Goal: Task Accomplishment & Management: Use online tool/utility

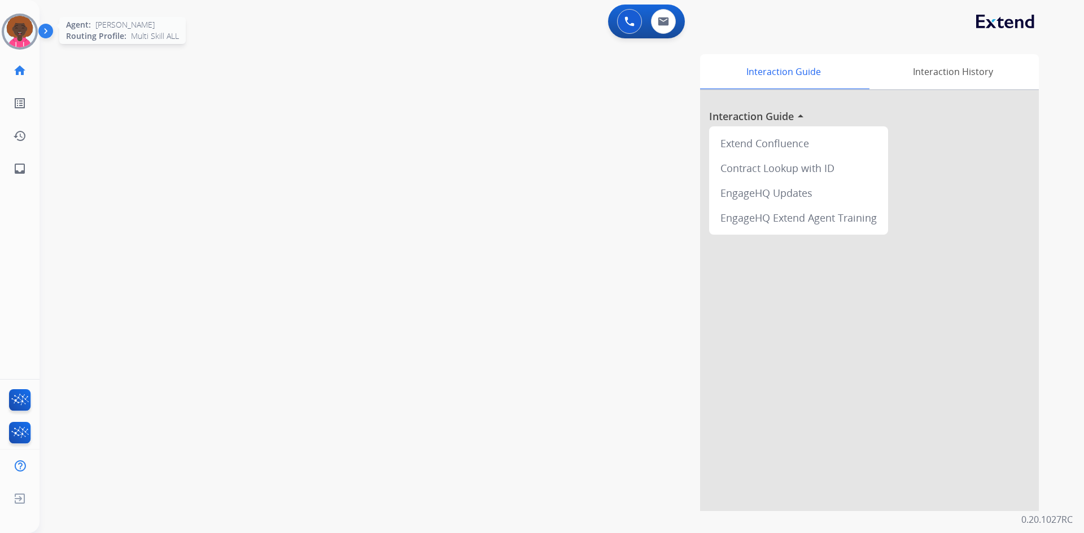
click at [29, 32] on img at bounding box center [20, 32] width 32 height 32
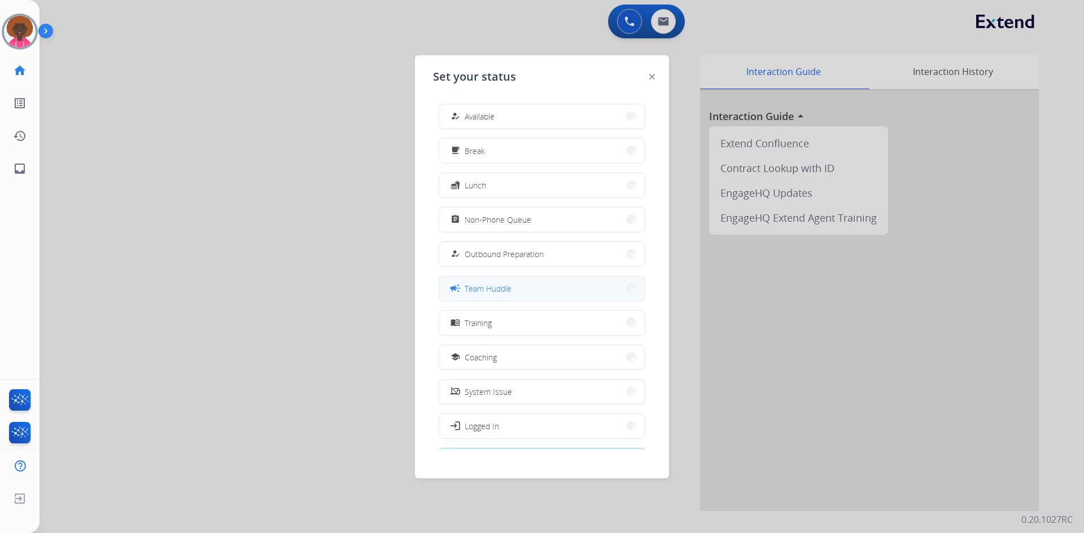
click at [507, 288] on span "Team Huddle" at bounding box center [487, 289] width 47 height 12
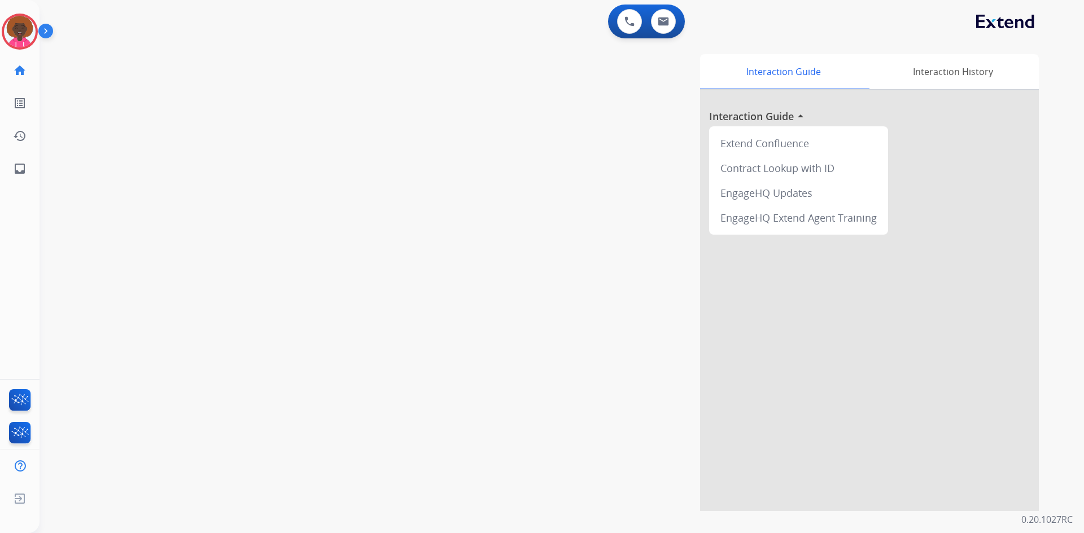
click at [30, 34] on img at bounding box center [20, 32] width 32 height 32
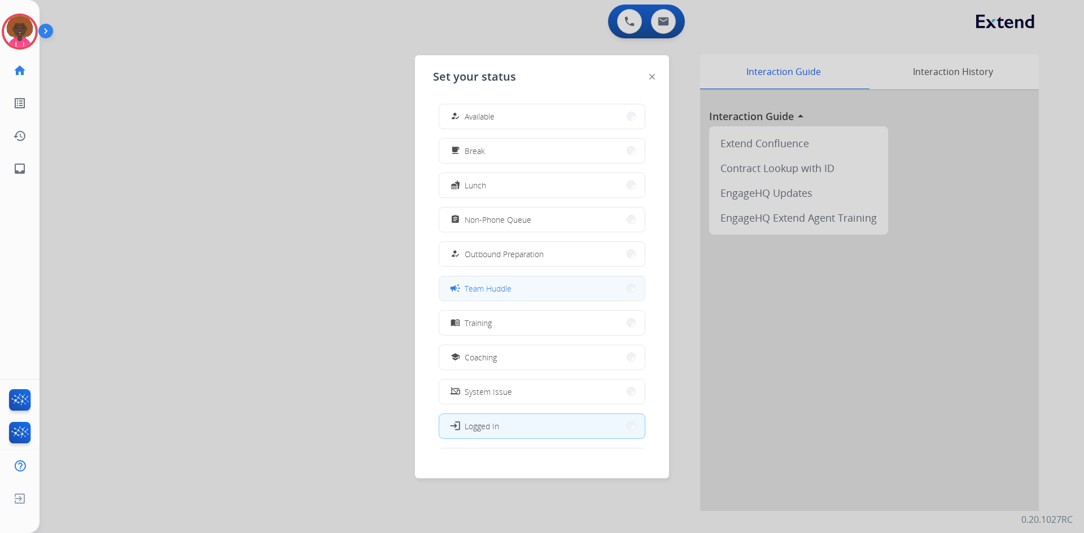
click at [550, 294] on button "campaign Team Huddle" at bounding box center [541, 289] width 205 height 24
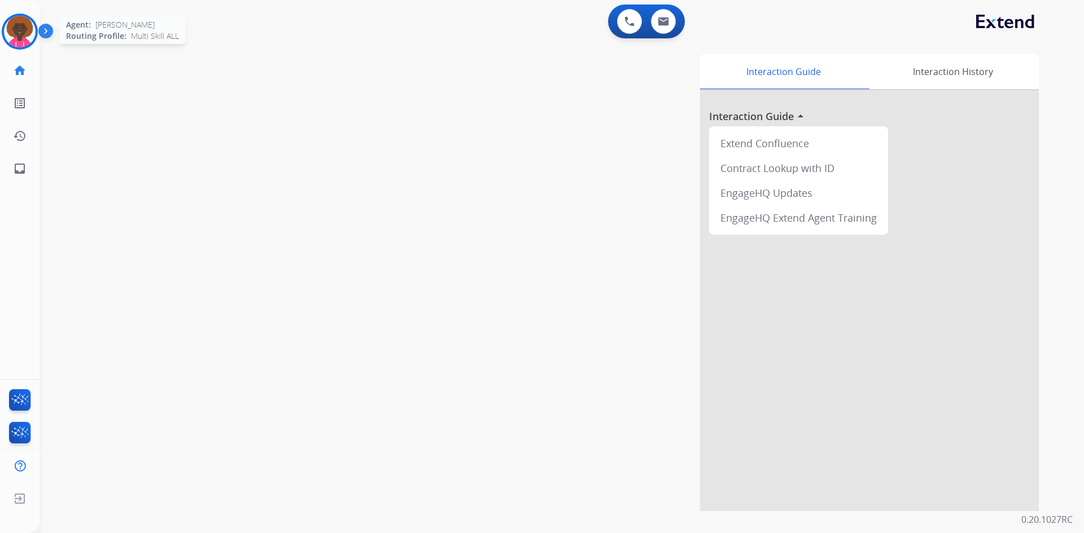
click at [34, 28] on img at bounding box center [20, 32] width 32 height 32
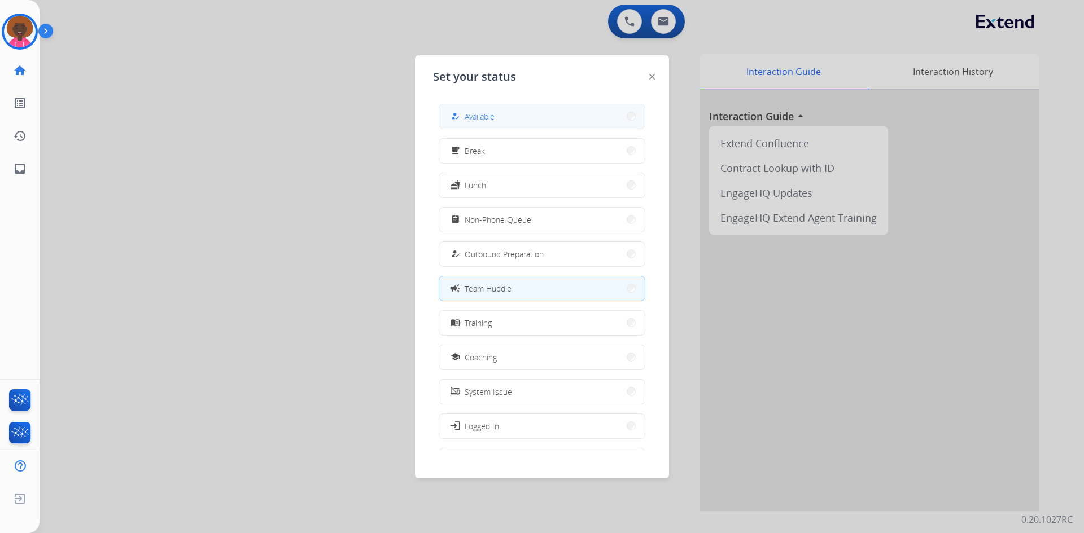
click at [464, 115] on div "how_to_reg Available" at bounding box center [471, 116] width 46 height 14
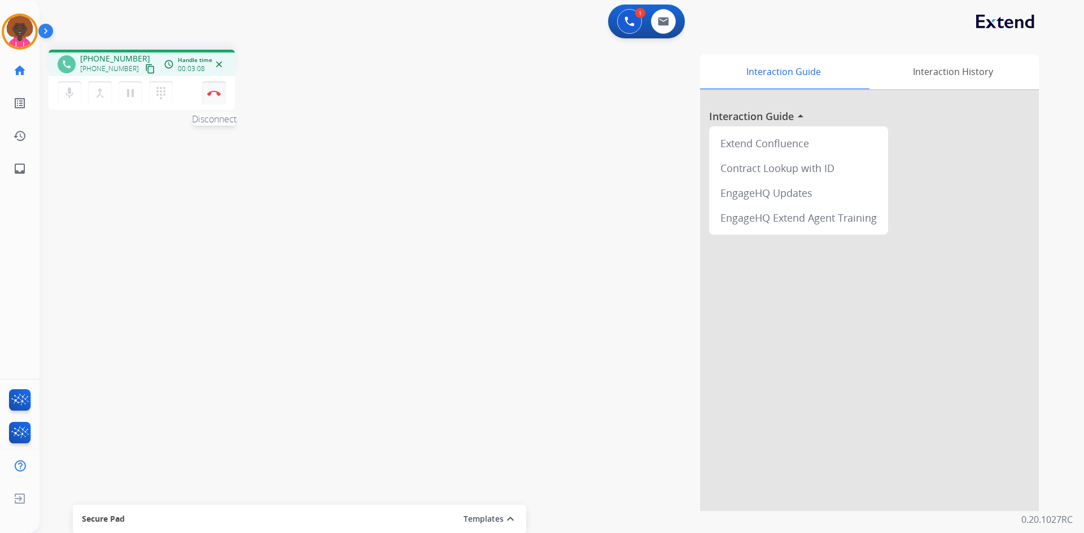
click at [210, 94] on img at bounding box center [214, 93] width 14 height 6
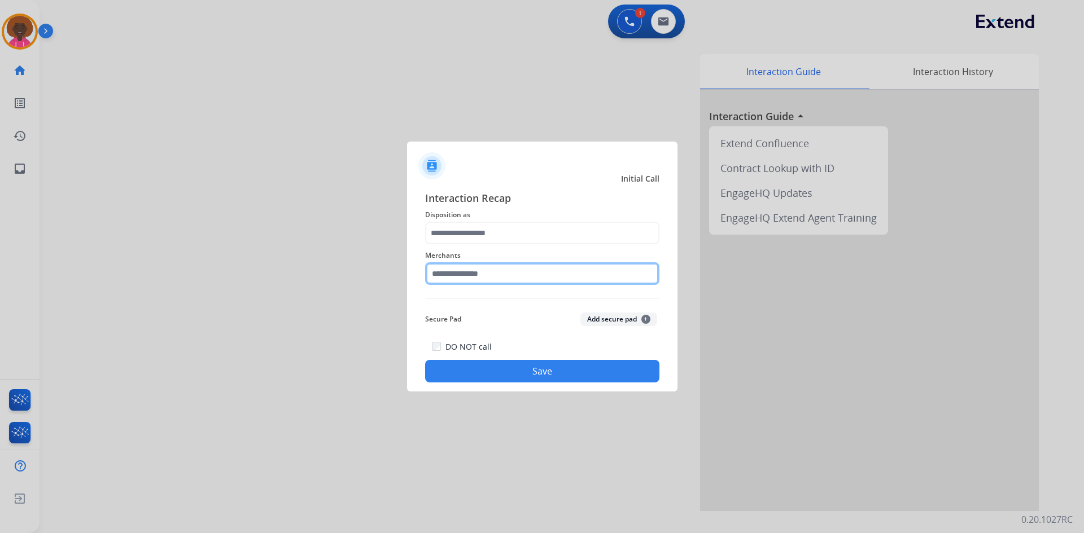
click at [539, 280] on input "text" at bounding box center [542, 273] width 234 height 23
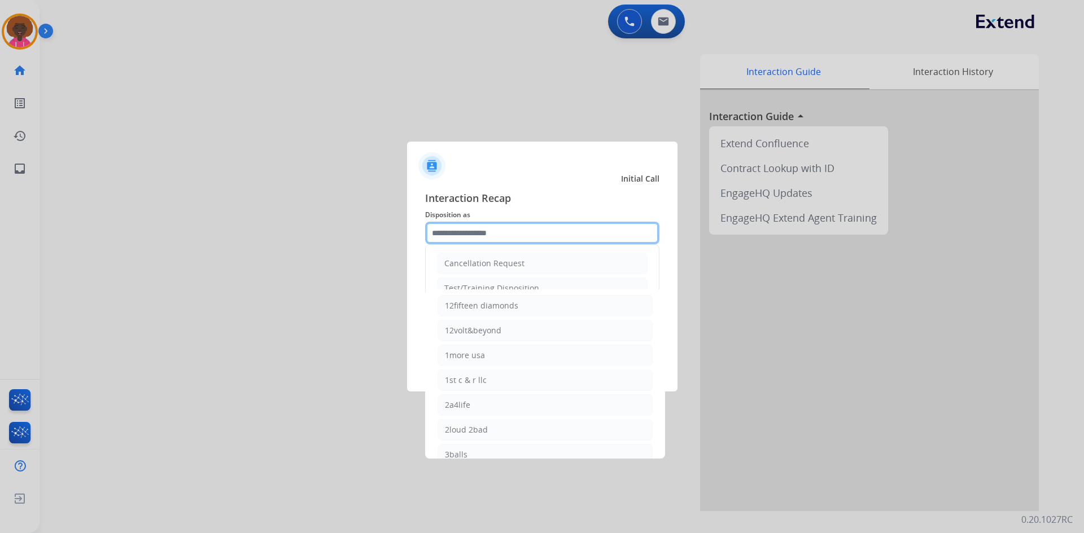
drag, startPoint x: 512, startPoint y: 223, endPoint x: 499, endPoint y: 236, distance: 18.4
click at [511, 223] on input "text" at bounding box center [542, 233] width 234 height 23
click at [499, 236] on input "text" at bounding box center [542, 233] width 234 height 23
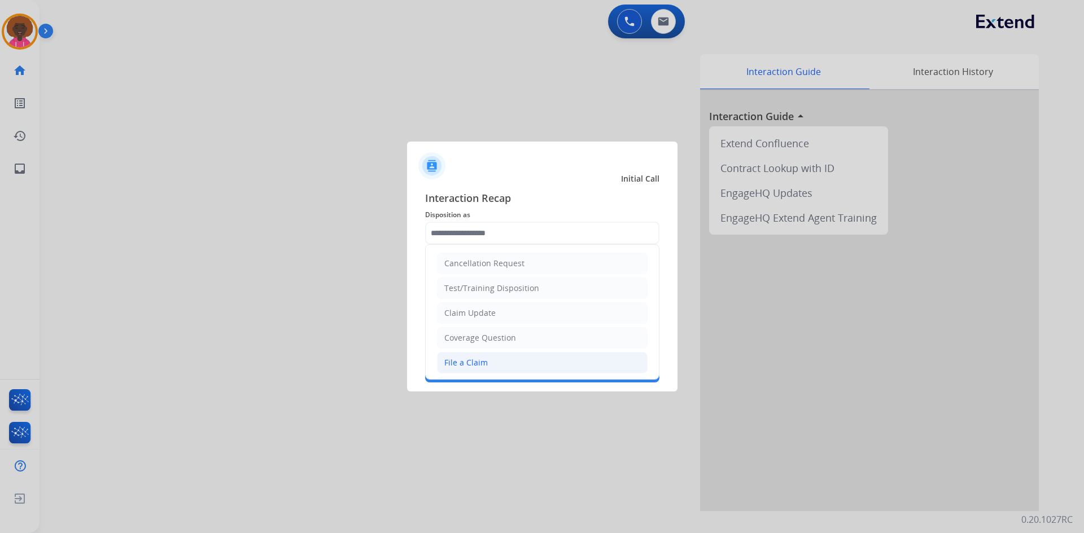
click at [483, 367] on div "File a Claim" at bounding box center [465, 362] width 43 height 11
type input "**********"
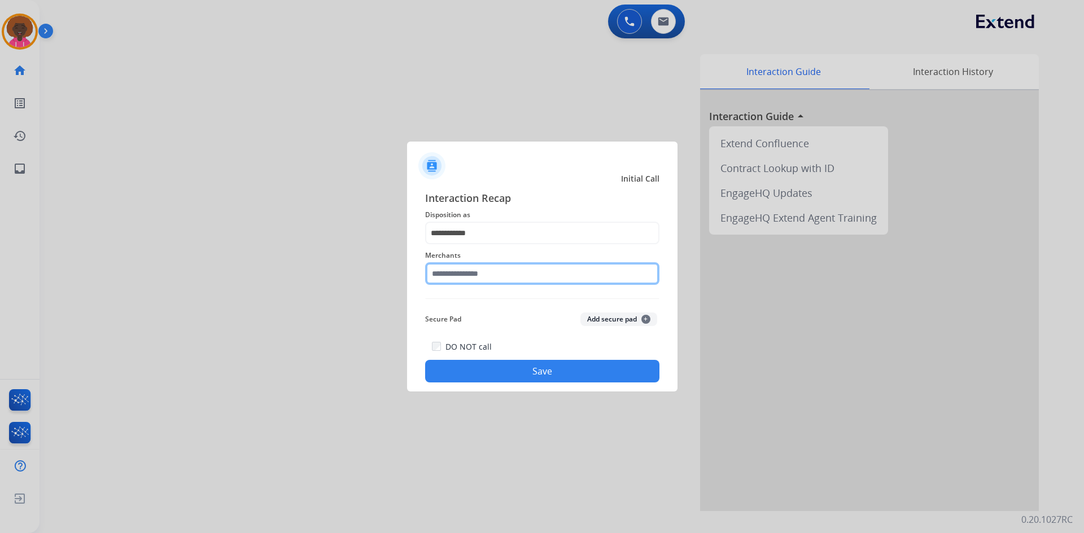
click at [482, 272] on input "text" at bounding box center [542, 273] width 234 height 23
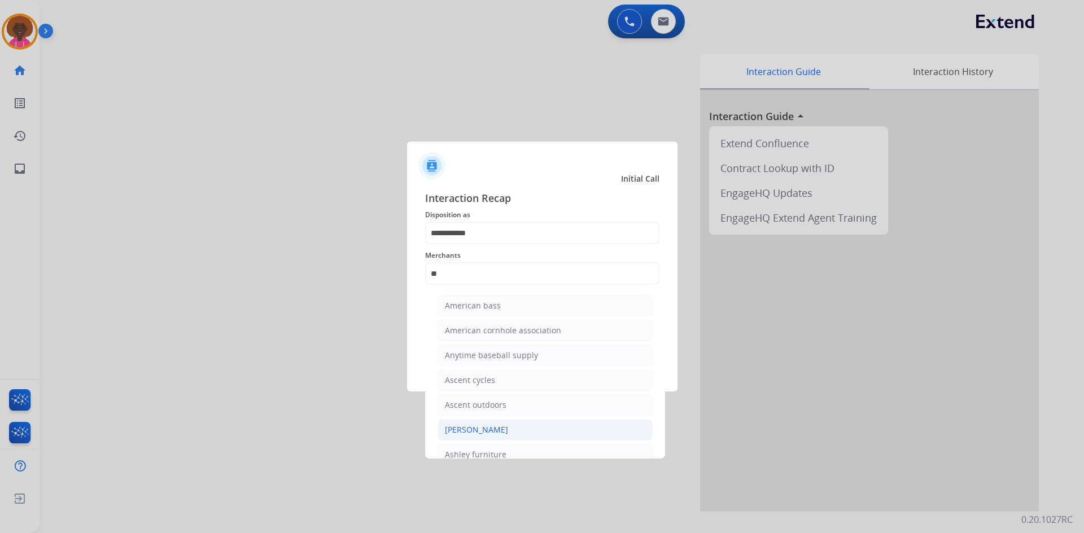
click at [473, 432] on div "[PERSON_NAME]" at bounding box center [476, 429] width 63 height 11
type input "**********"
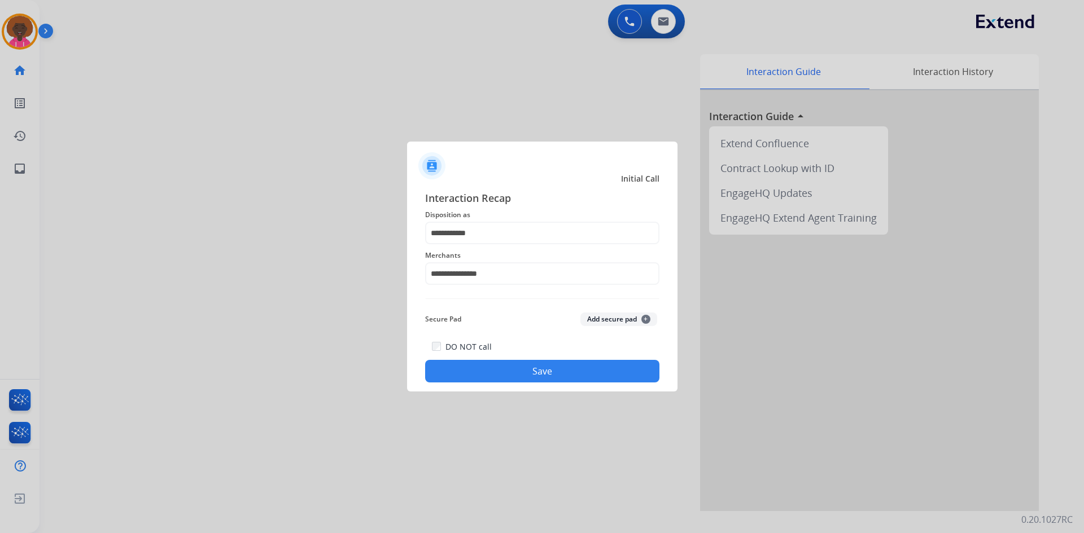
click at [540, 381] on button "Save" at bounding box center [542, 371] width 234 height 23
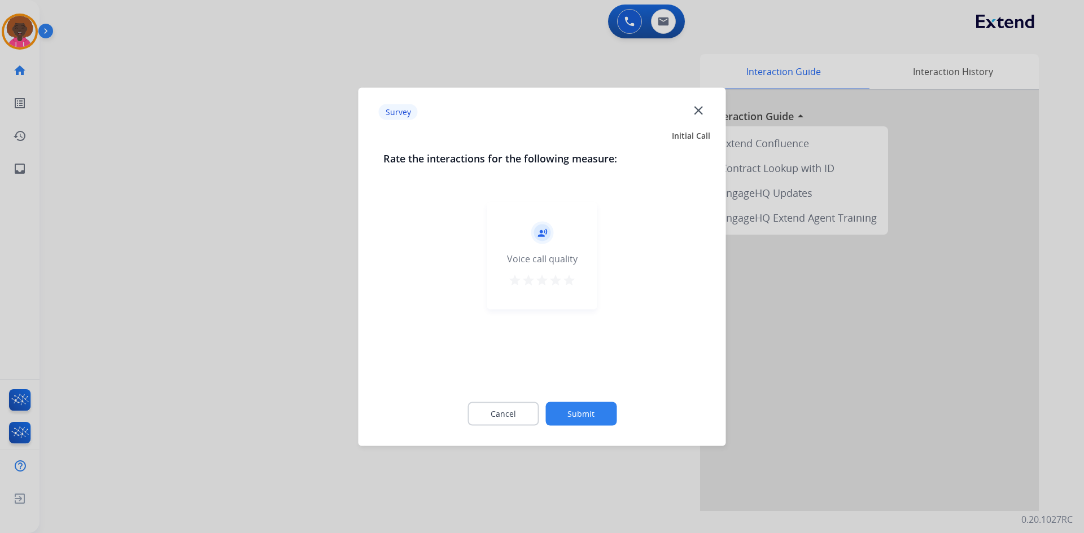
drag, startPoint x: 578, startPoint y: 287, endPoint x: 576, endPoint y: 295, distance: 8.2
click at [578, 288] on div "record_voice_over Voice call quality star star star star star" at bounding box center [542, 255] width 110 height 107
click at [578, 287] on div "record_voice_over Voice call quality star star star star star" at bounding box center [542, 255] width 110 height 107
click at [567, 277] on mat-icon "star" at bounding box center [569, 280] width 14 height 14
drag, startPoint x: 572, startPoint y: 381, endPoint x: 573, endPoint y: 392, distance: 10.7
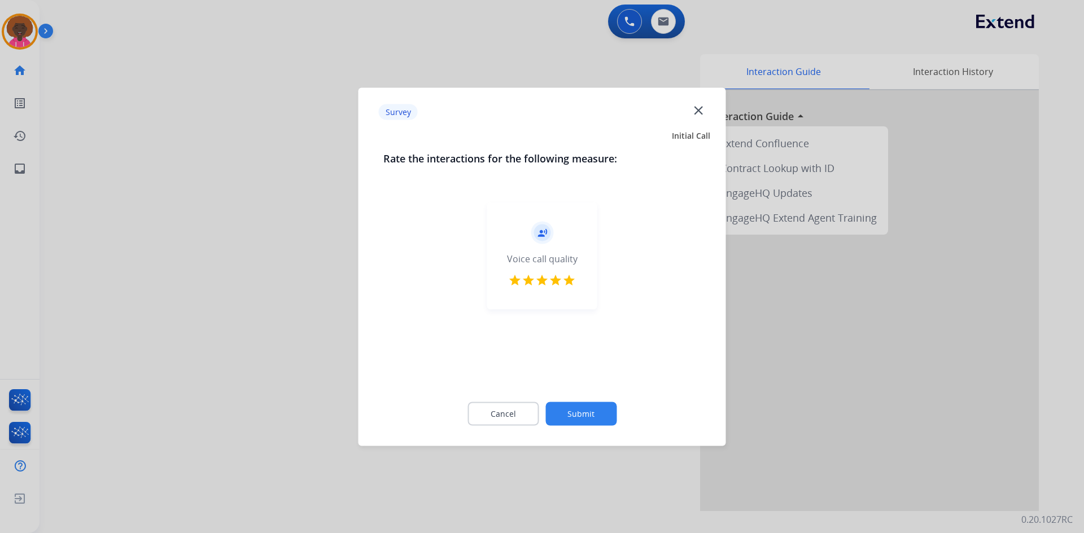
click at [573, 386] on div "record_voice_over Voice call quality star star star star star" at bounding box center [542, 290] width 318 height 195
click at [575, 401] on div "Cancel Submit" at bounding box center [542, 413] width 318 height 51
click at [573, 412] on button "Submit" at bounding box center [580, 414] width 71 height 24
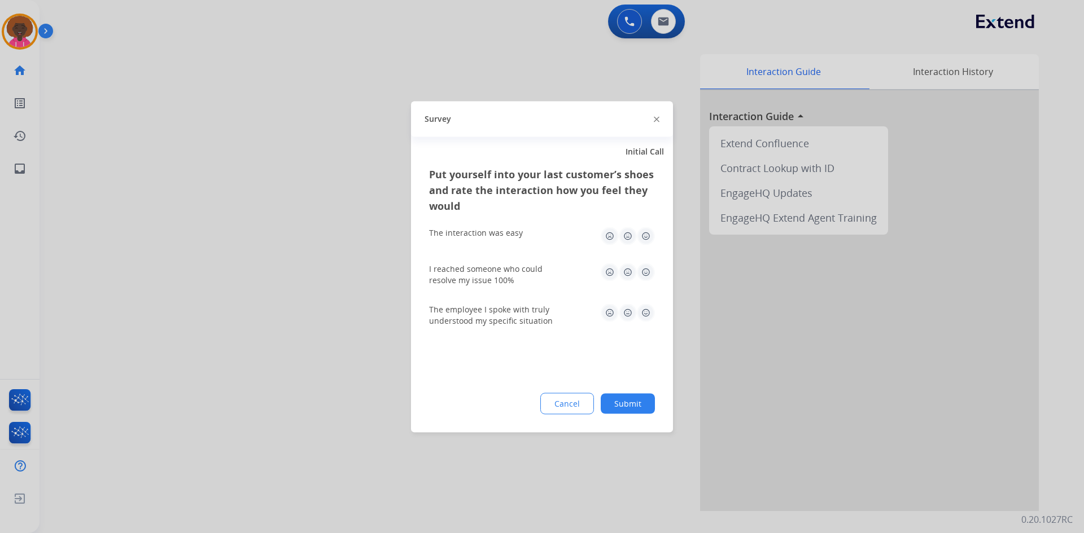
click at [635, 245] on div "The interaction was easy" at bounding box center [542, 236] width 226 height 36
click at [642, 269] on img at bounding box center [646, 272] width 18 height 18
click at [648, 236] on img at bounding box center [646, 236] width 18 height 18
click at [643, 315] on img at bounding box center [646, 313] width 18 height 18
click at [630, 395] on button "Submit" at bounding box center [627, 403] width 54 height 20
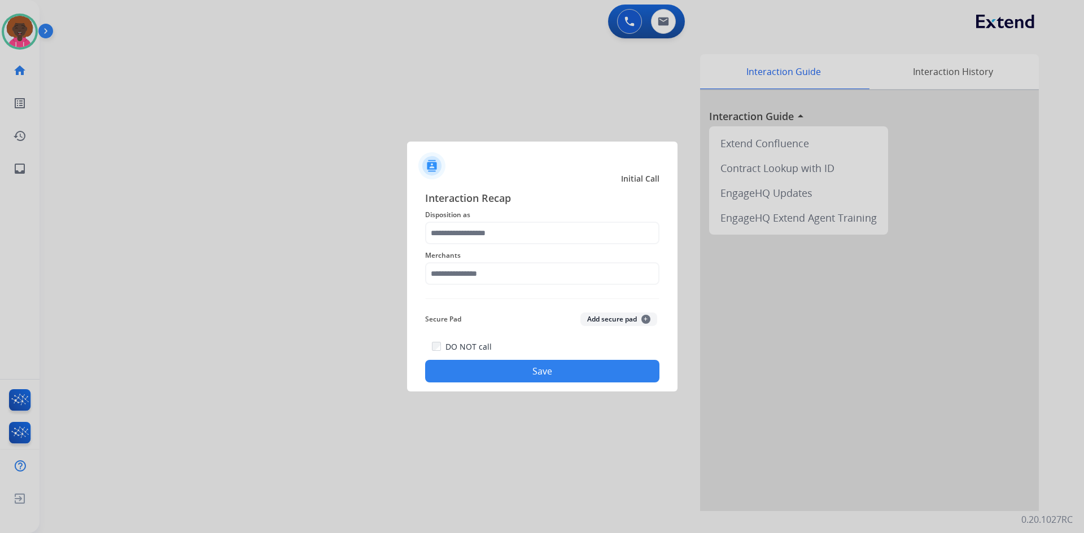
click at [526, 290] on div "Interaction Recap Disposition as Merchants Secure Pad Add secure pad + DO NOT c…" at bounding box center [542, 286] width 234 height 192
click at [525, 273] on input "text" at bounding box center [542, 273] width 234 height 23
click at [593, 305] on li "Not found" at bounding box center [544, 305] width 215 height 21
type input "*********"
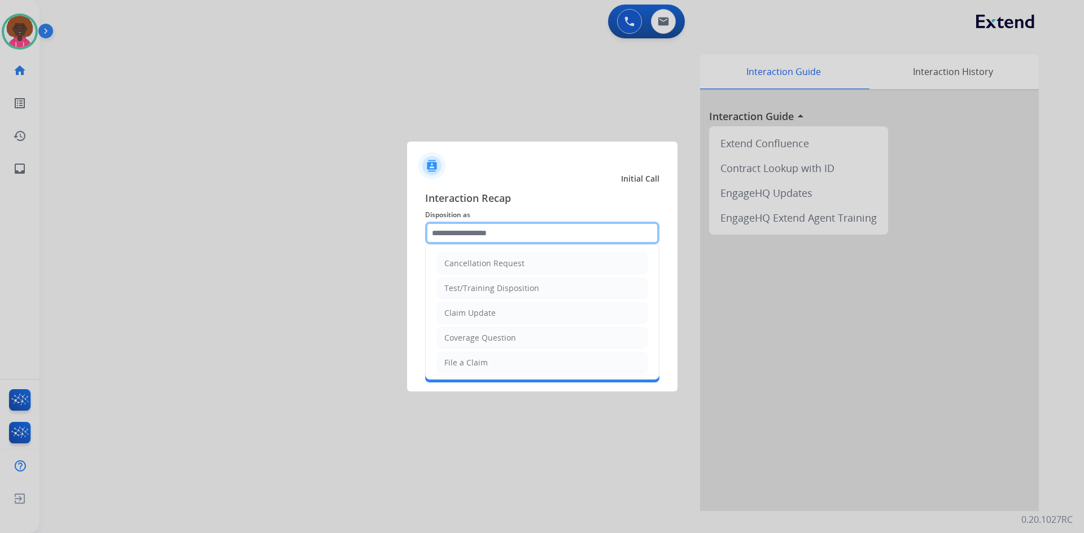
click at [542, 244] on div "Cancellation Request Test/Training Disposition Claim Update Coverage Question F…" at bounding box center [542, 233] width 234 height 23
click at [478, 372] on li "File a Claim" at bounding box center [542, 362] width 211 height 21
type input "**********"
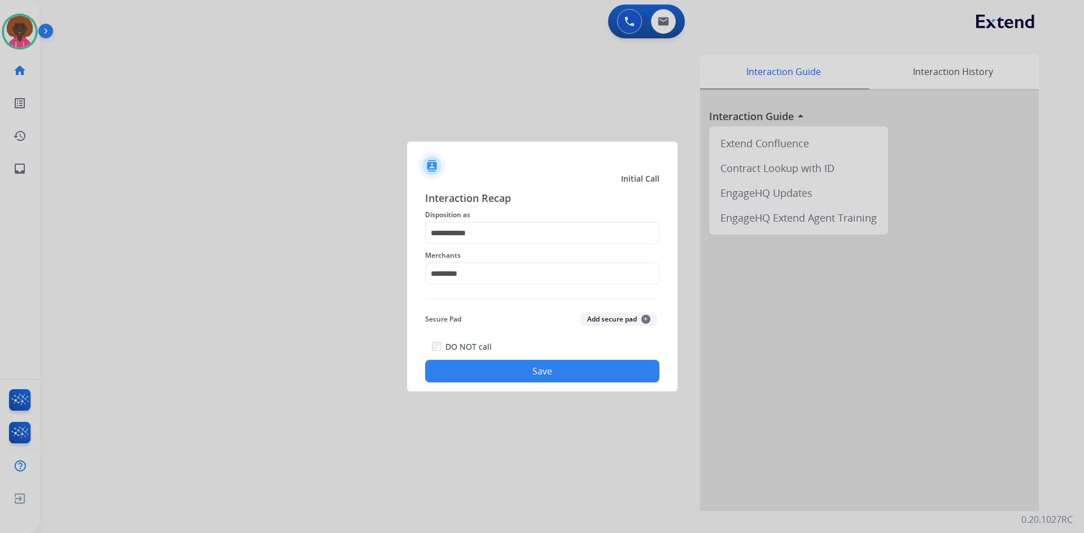
click at [496, 374] on button "Save" at bounding box center [542, 371] width 234 height 23
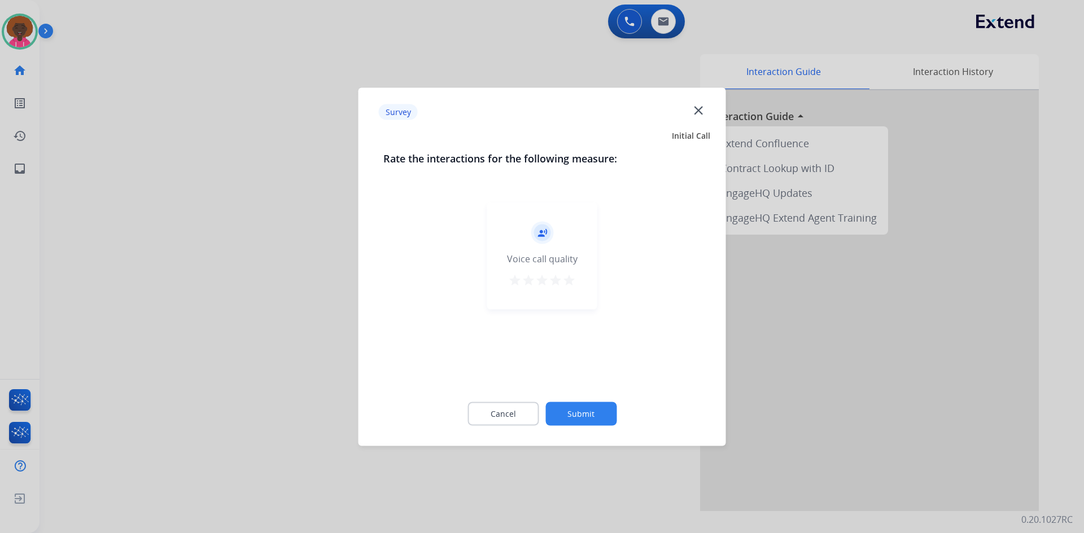
click at [540, 292] on div "record_voice_over Voice call quality star star star star star" at bounding box center [542, 255] width 110 height 107
click at [586, 419] on button "Submit" at bounding box center [580, 414] width 71 height 24
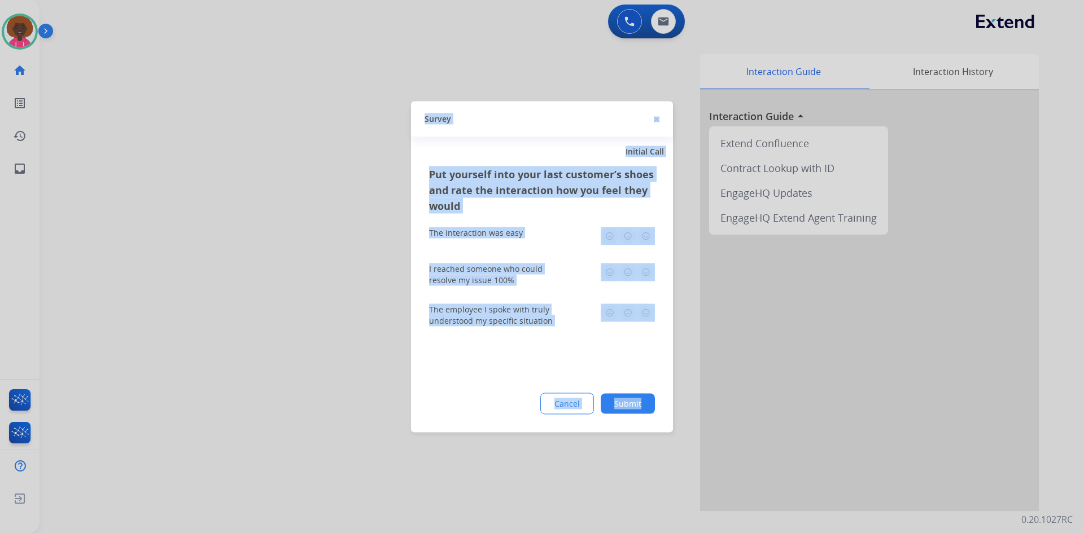
click at [614, 401] on button "Submit" at bounding box center [627, 403] width 54 height 20
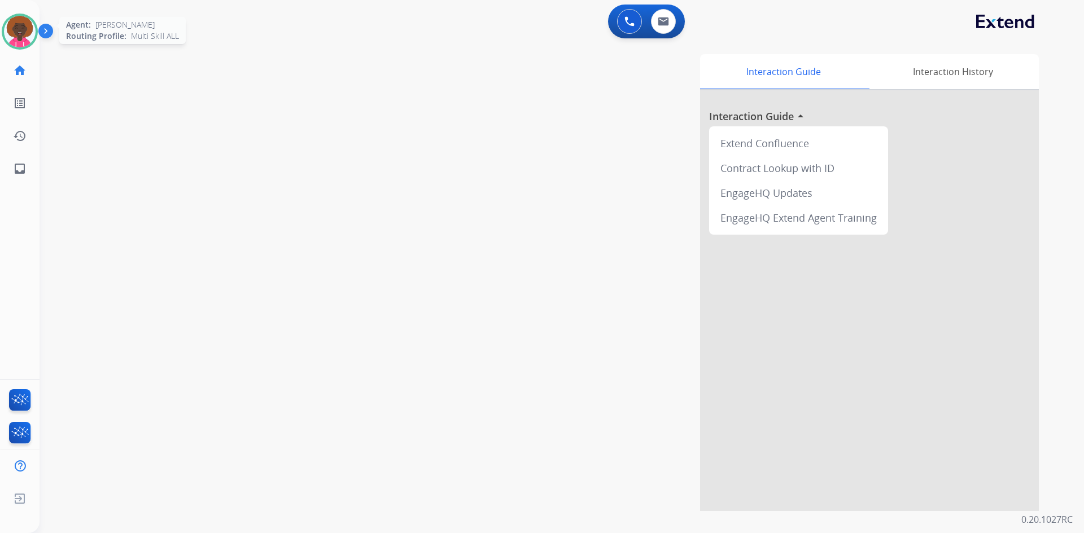
click at [33, 34] on img at bounding box center [20, 32] width 32 height 32
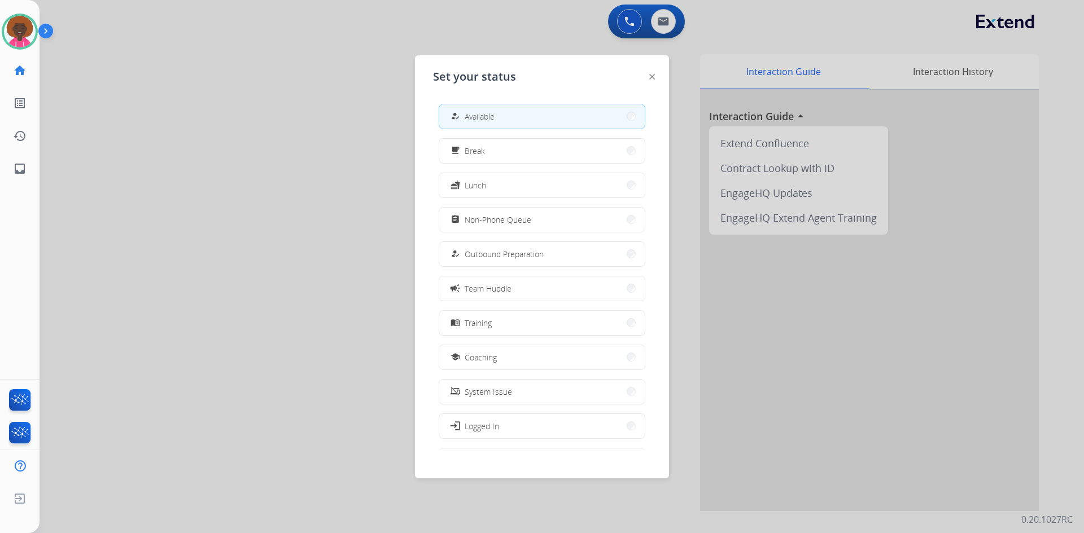
drag, startPoint x: 558, startPoint y: 218, endPoint x: 330, endPoint y: 200, distance: 228.8
click at [557, 218] on button "assignment Non-Phone Queue" at bounding box center [541, 220] width 205 height 24
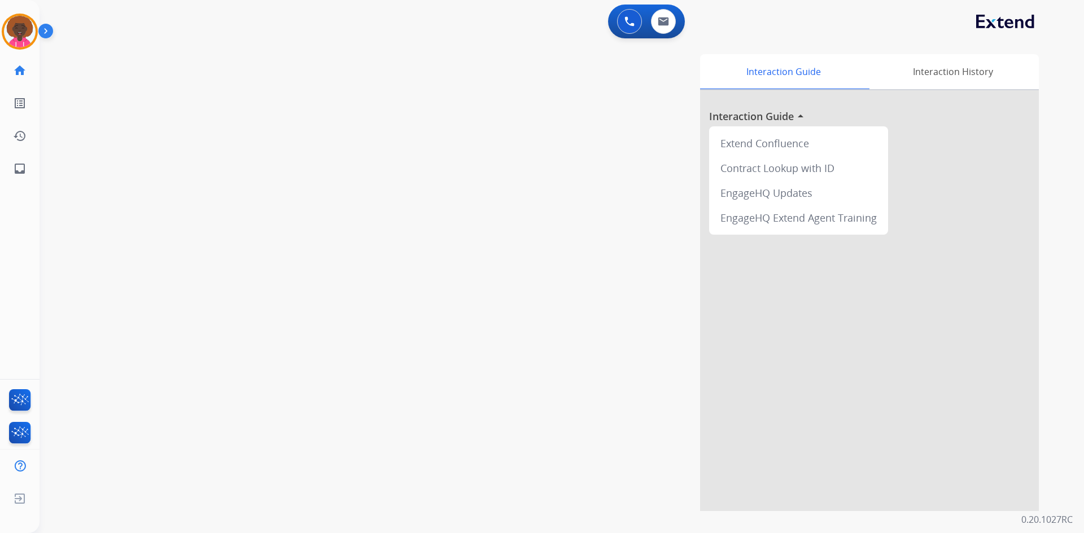
drag, startPoint x: 25, startPoint y: 28, endPoint x: 43, endPoint y: 25, distance: 17.8
click at [25, 28] on img at bounding box center [20, 32] width 32 height 32
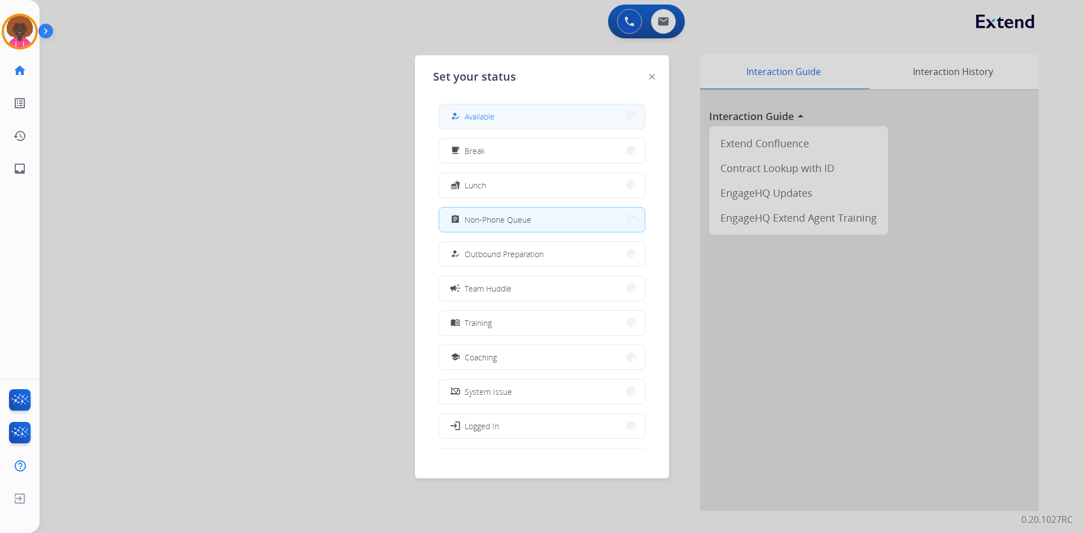
click at [514, 120] on button "how_to_reg Available" at bounding box center [541, 116] width 205 height 24
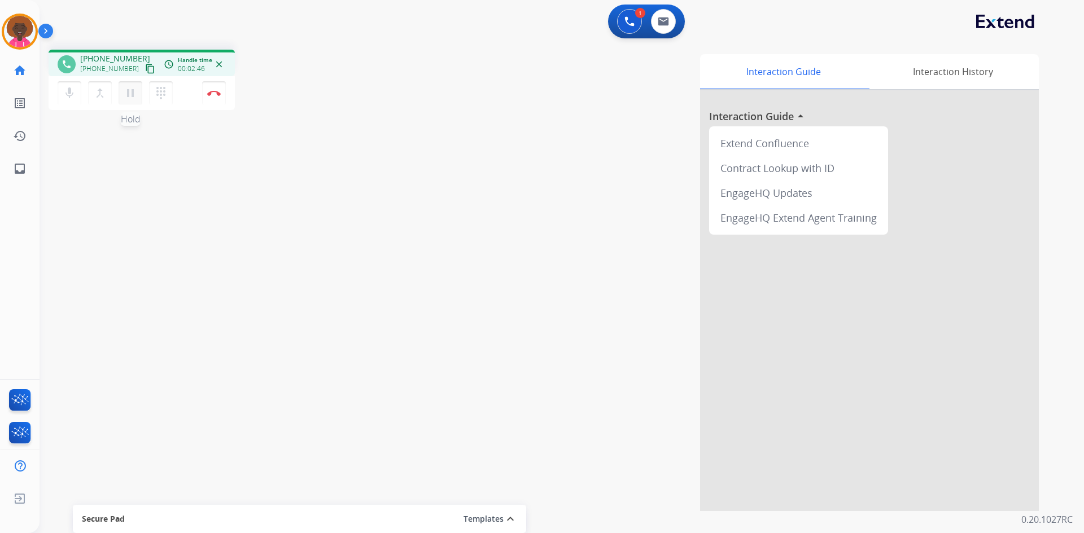
click at [124, 94] on mat-icon "pause" at bounding box center [131, 93] width 14 height 14
click at [137, 94] on button "play_arrow Hold" at bounding box center [131, 93] width 24 height 24
click at [217, 98] on button "Disconnect" at bounding box center [214, 93] width 24 height 24
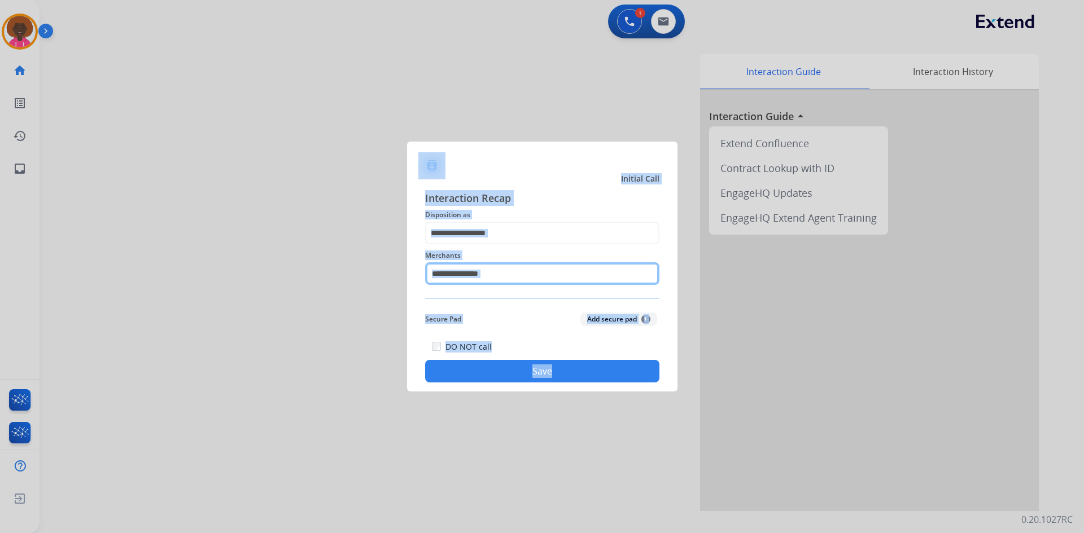
drag, startPoint x: 458, startPoint y: 265, endPoint x: 462, endPoint y: 283, distance: 18.4
click at [459, 265] on input "text" at bounding box center [542, 273] width 234 height 23
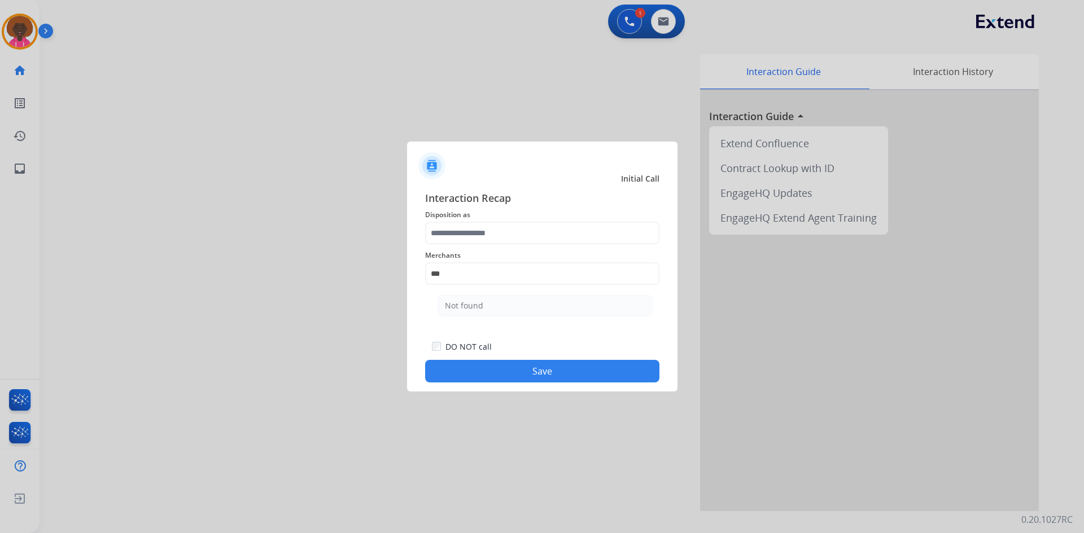
click at [514, 293] on ul "Not found" at bounding box center [545, 309] width 222 height 38
click at [489, 308] on div "Secure Pad Add secure pad +" at bounding box center [542, 319] width 234 height 23
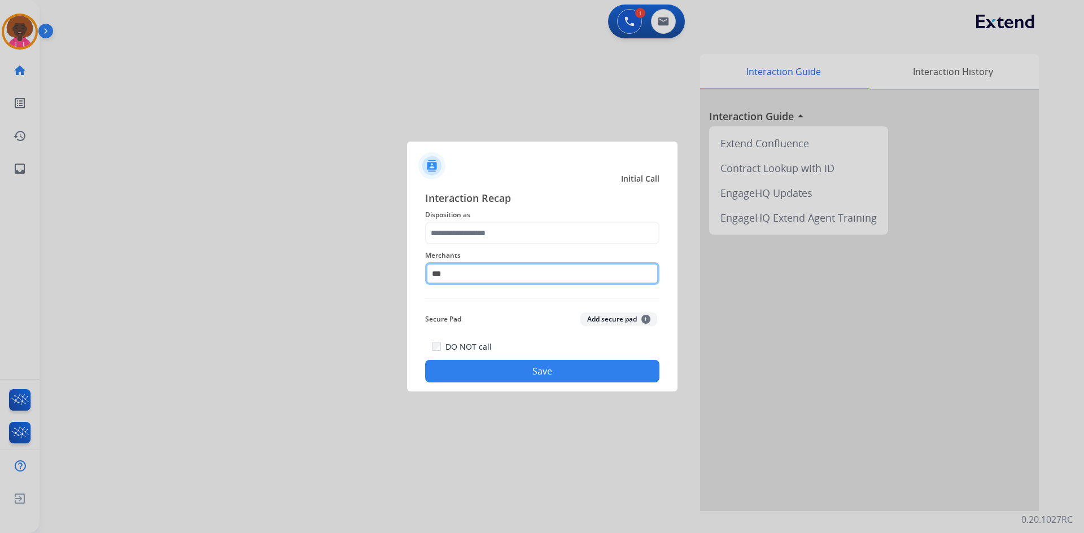
click at [479, 266] on input "***" at bounding box center [542, 273] width 234 height 23
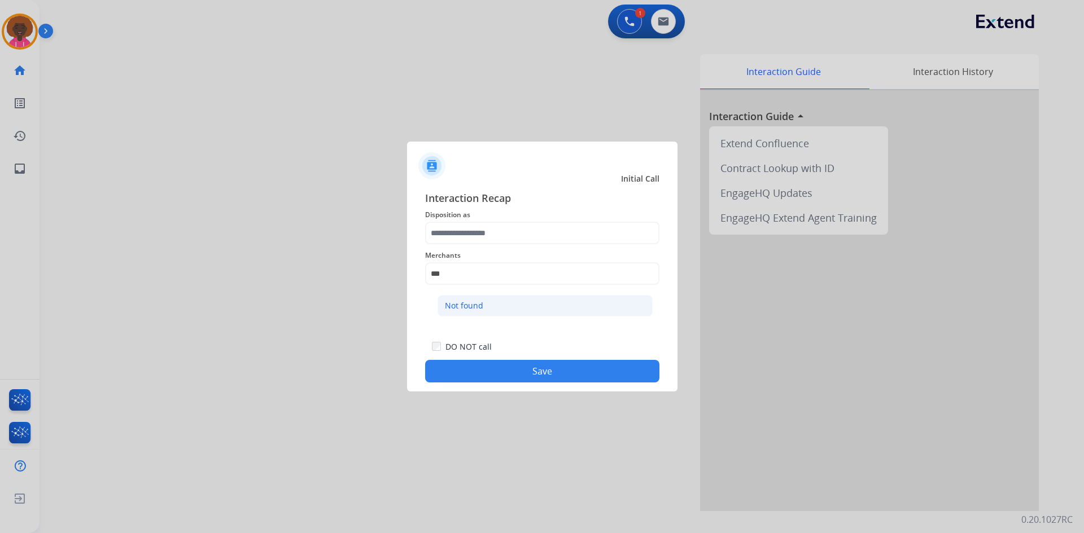
click at [473, 309] on div "Not found" at bounding box center [464, 305] width 38 height 11
type input "*********"
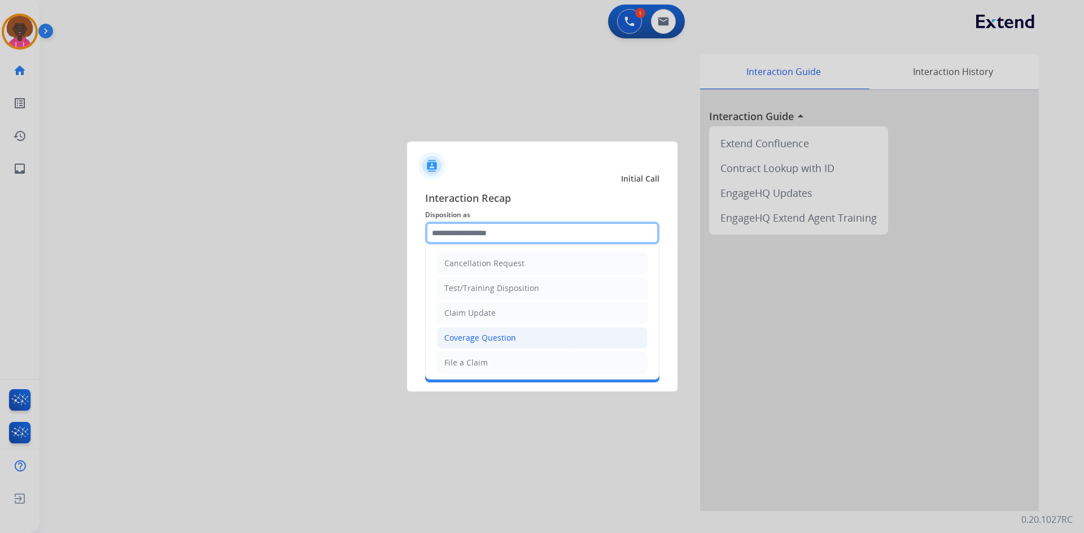
drag, startPoint x: 488, startPoint y: 238, endPoint x: 525, endPoint y: 328, distance: 96.9
click at [488, 241] on input "text" at bounding box center [542, 233] width 234 height 23
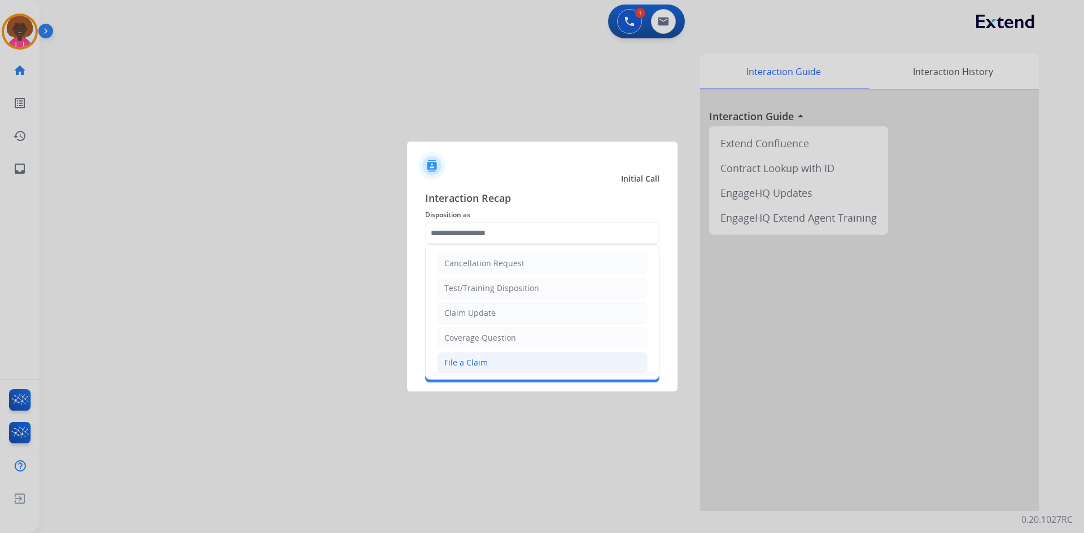
click at [511, 358] on li "File a Claim" at bounding box center [542, 362] width 211 height 21
type input "**********"
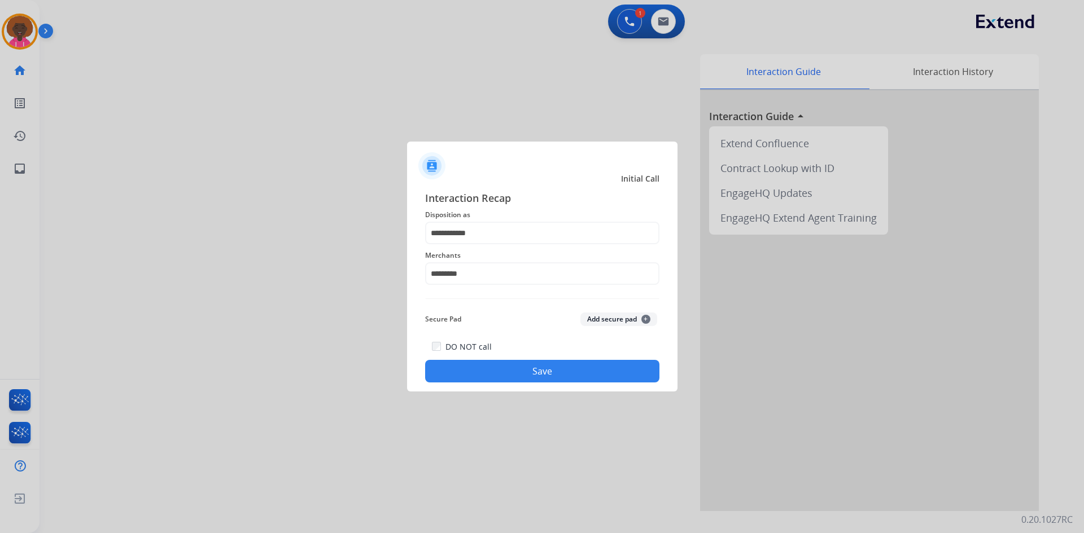
click at [514, 361] on button "Save" at bounding box center [542, 371] width 234 height 23
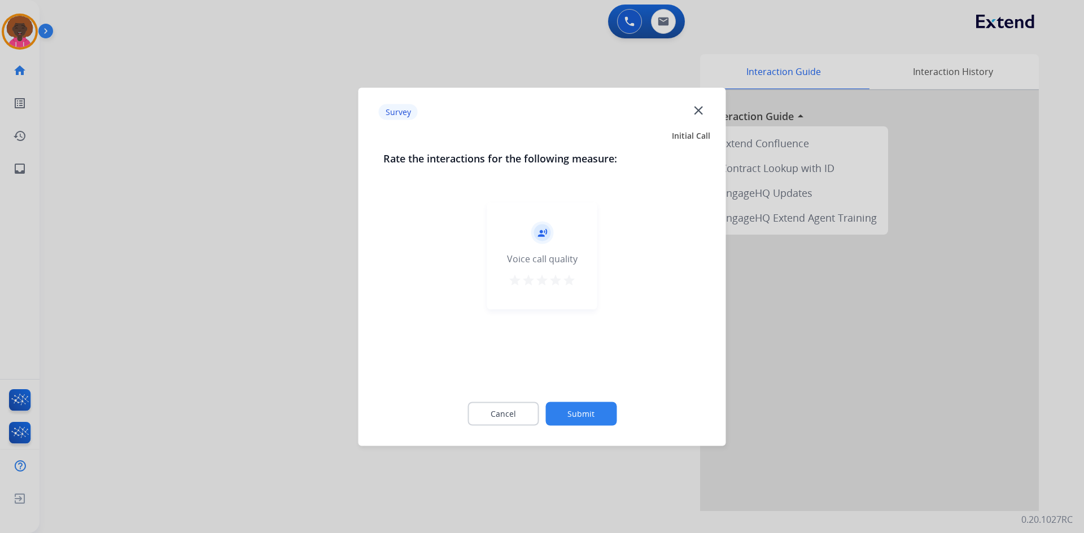
click at [556, 273] on div "record_voice_over Voice call quality star star star star star" at bounding box center [542, 255] width 110 height 107
click at [564, 285] on mat-icon "star" at bounding box center [569, 280] width 14 height 14
click at [604, 398] on div "Cancel Submit" at bounding box center [542, 413] width 318 height 51
click at [600, 407] on button "Submit" at bounding box center [580, 414] width 71 height 24
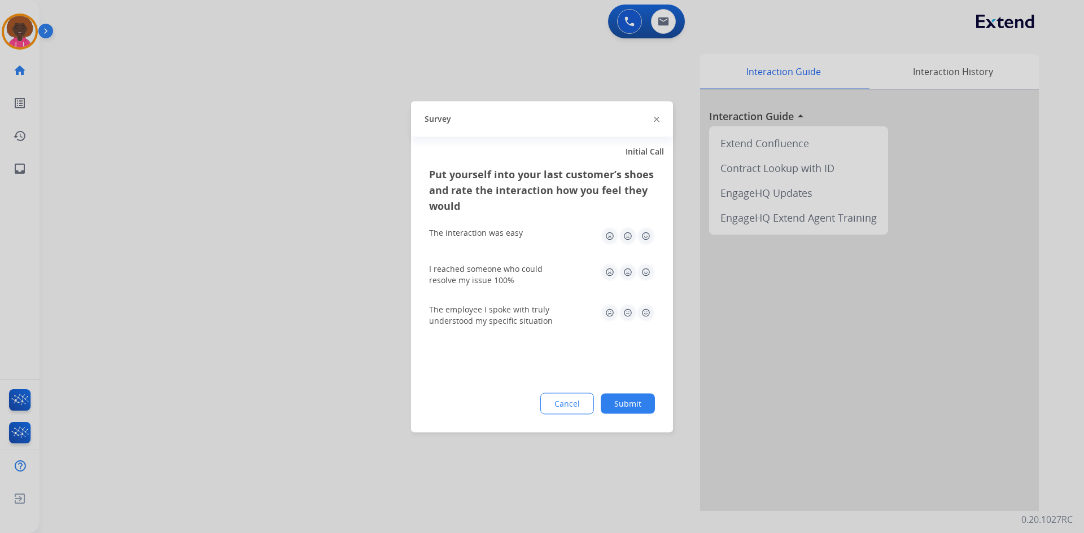
click at [647, 241] on img at bounding box center [646, 236] width 18 height 18
click at [640, 286] on div "I reached someone who could resolve my issue 100%" at bounding box center [542, 274] width 226 height 41
click at [644, 277] on img at bounding box center [646, 272] width 18 height 18
click at [647, 313] on img at bounding box center [646, 313] width 18 height 18
click at [626, 414] on div "Cancel Submit" at bounding box center [542, 403] width 226 height 21
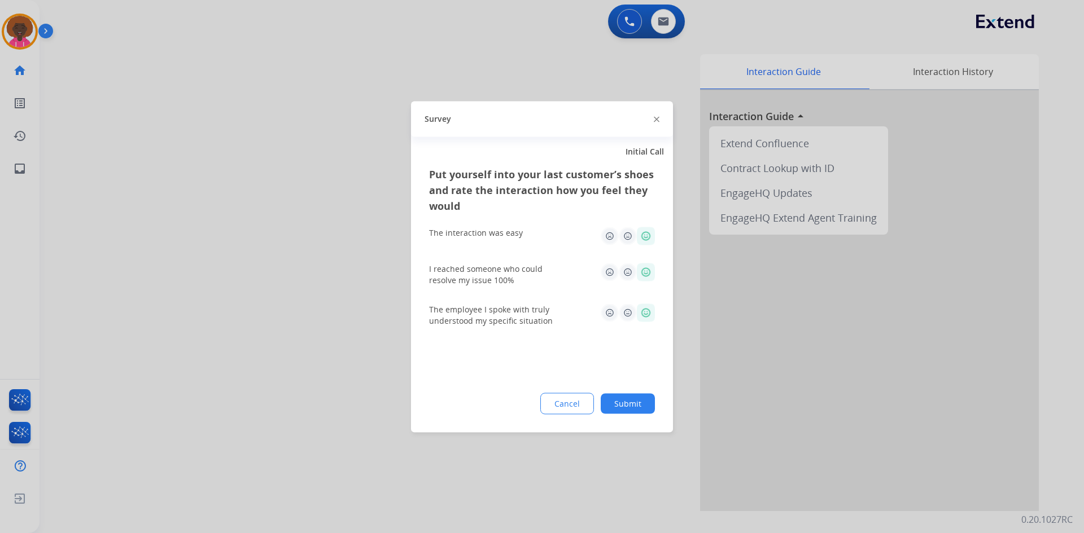
click at [639, 394] on button "Submit" at bounding box center [627, 403] width 54 height 20
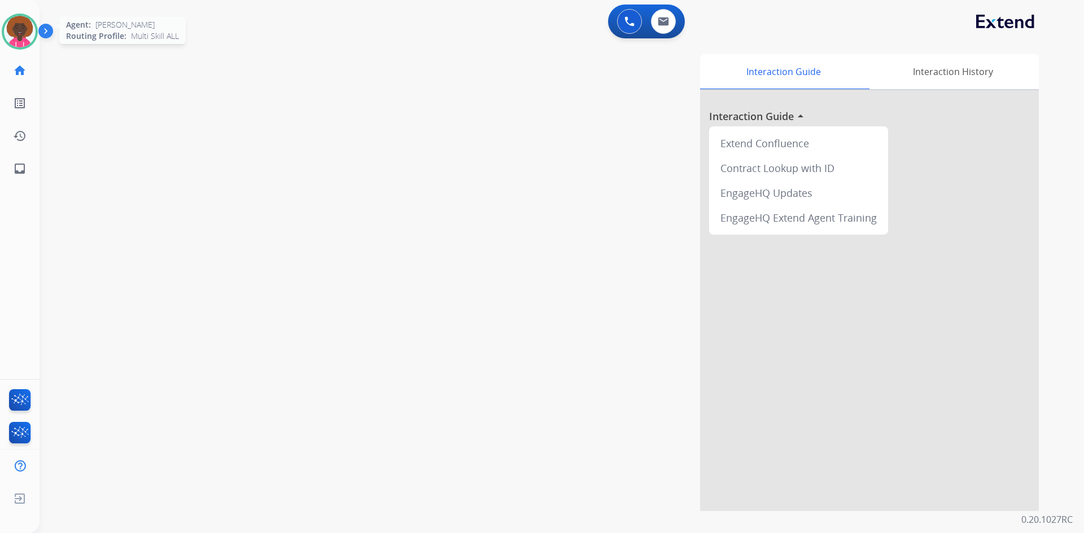
click at [7, 37] on img at bounding box center [20, 32] width 32 height 32
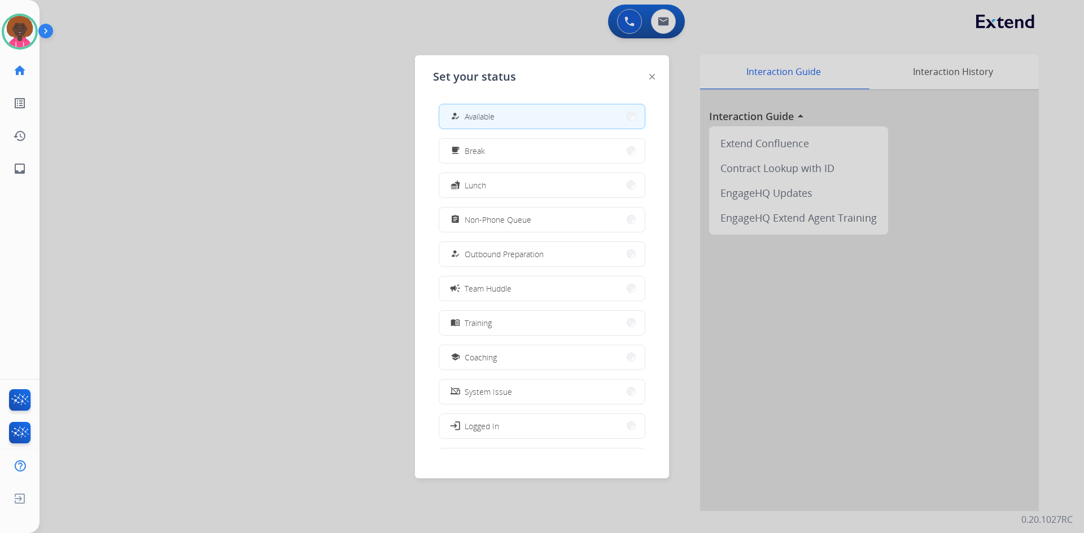
drag, startPoint x: 558, startPoint y: 212, endPoint x: 407, endPoint y: 167, distance: 157.3
click at [545, 213] on button "assignment Non-Phone Queue" at bounding box center [541, 220] width 205 height 24
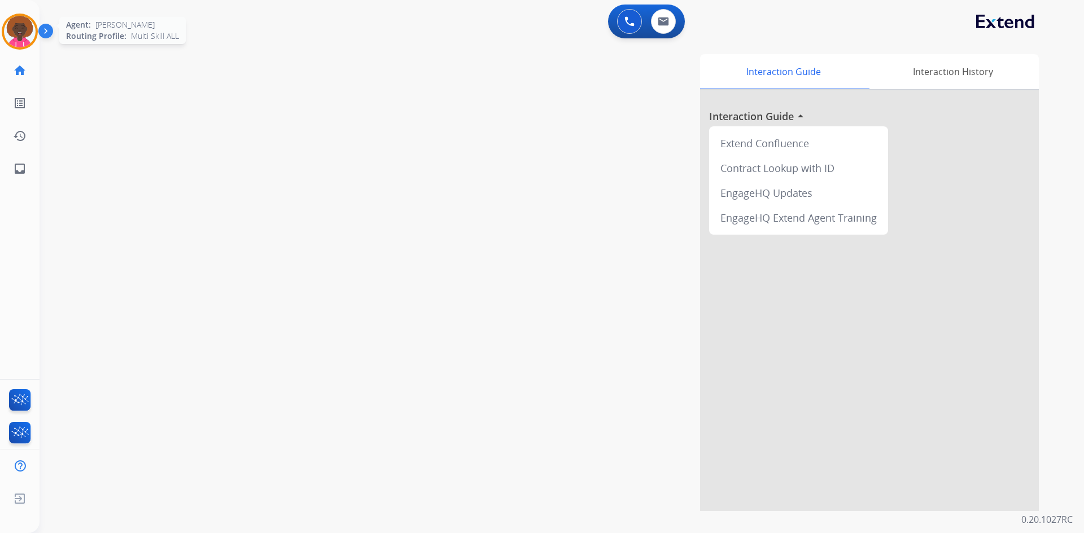
click at [15, 26] on img at bounding box center [20, 32] width 32 height 32
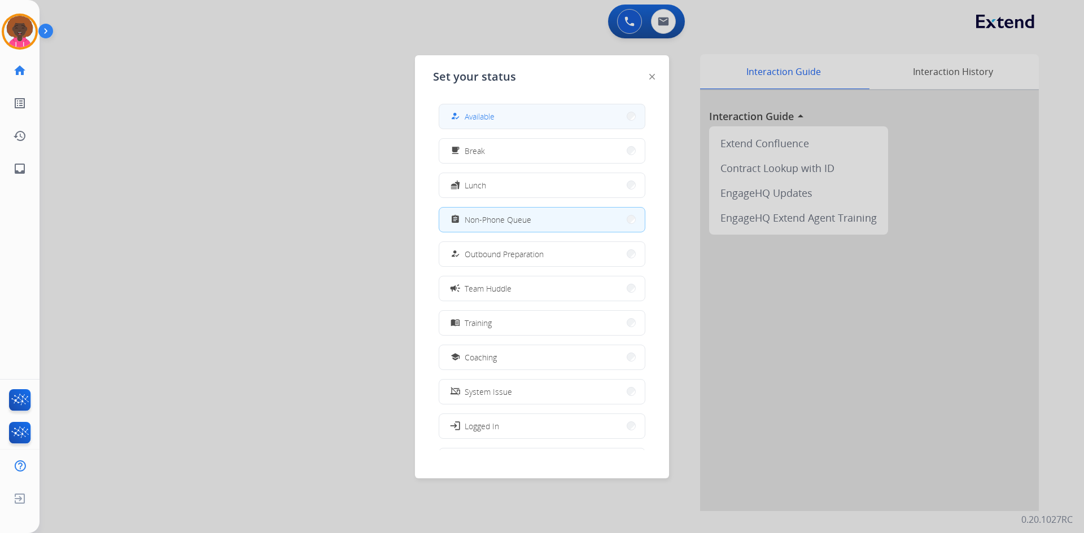
click at [510, 121] on button "how_to_reg Available" at bounding box center [541, 116] width 205 height 24
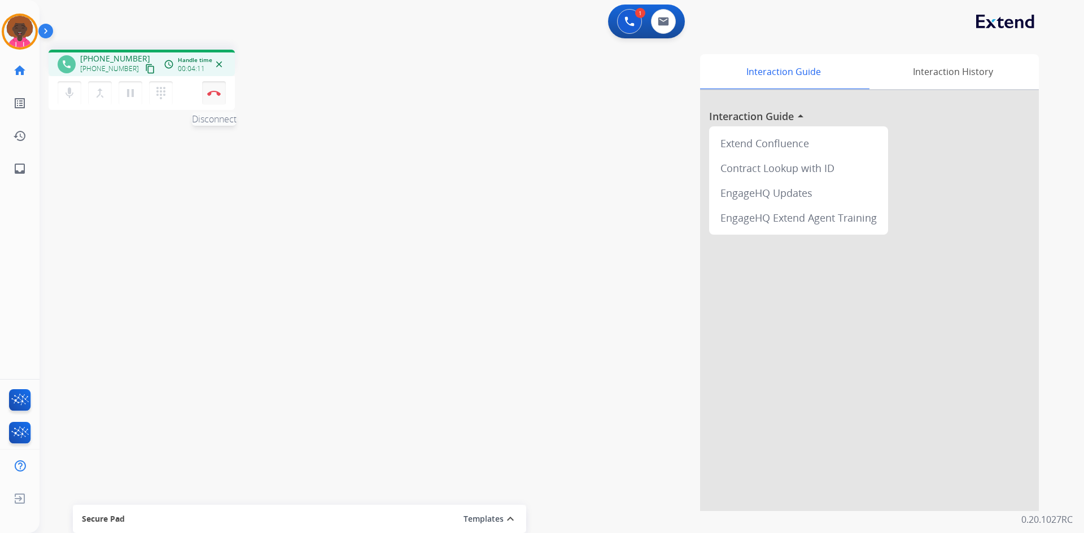
click at [214, 89] on button "Disconnect" at bounding box center [214, 93] width 24 height 24
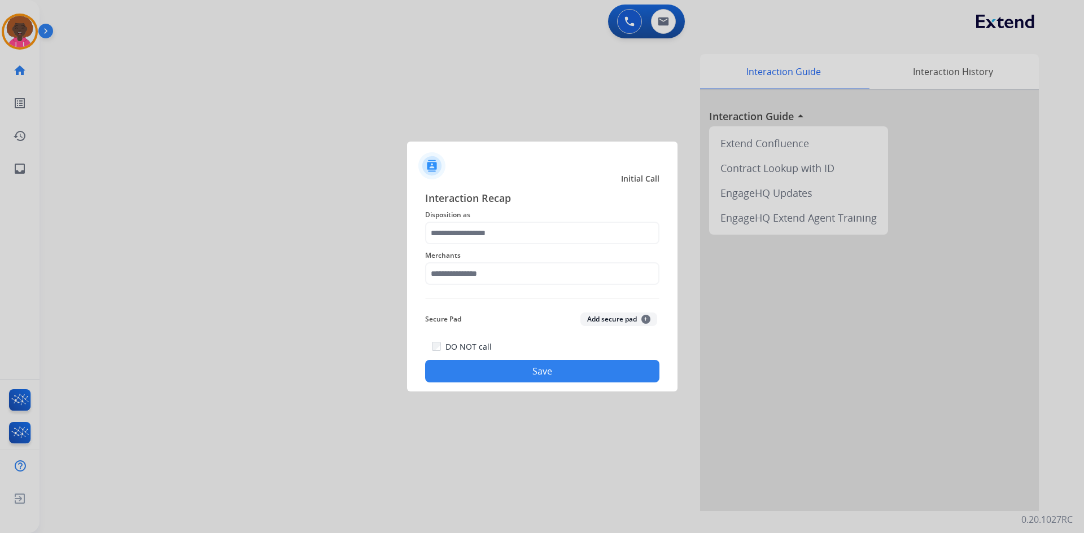
click at [488, 264] on div "Merchants" at bounding box center [542, 266] width 234 height 45
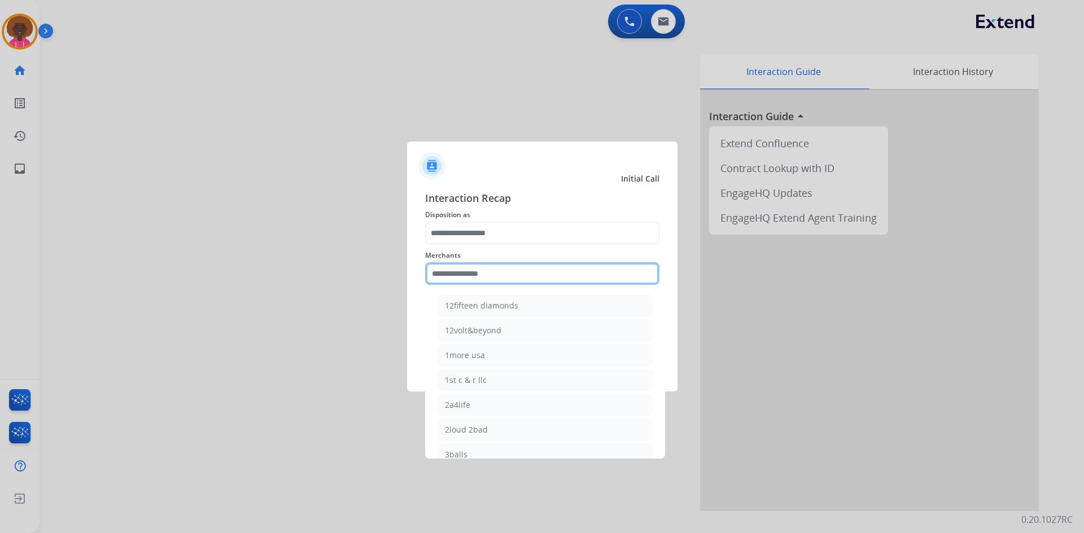
click at [482, 274] on input "text" at bounding box center [542, 273] width 234 height 23
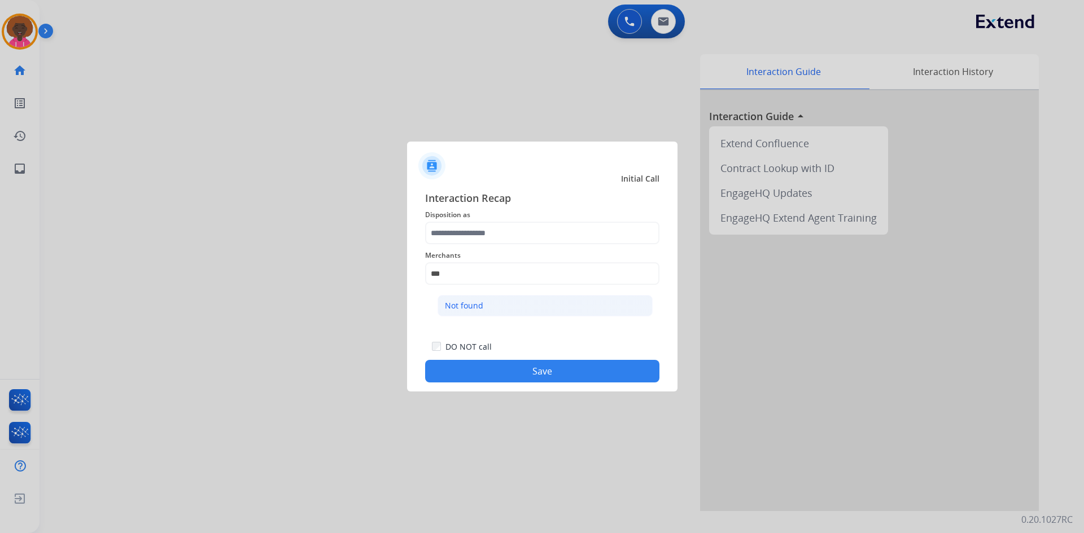
click at [531, 297] on li "Not found" at bounding box center [544, 305] width 215 height 21
type input "*********"
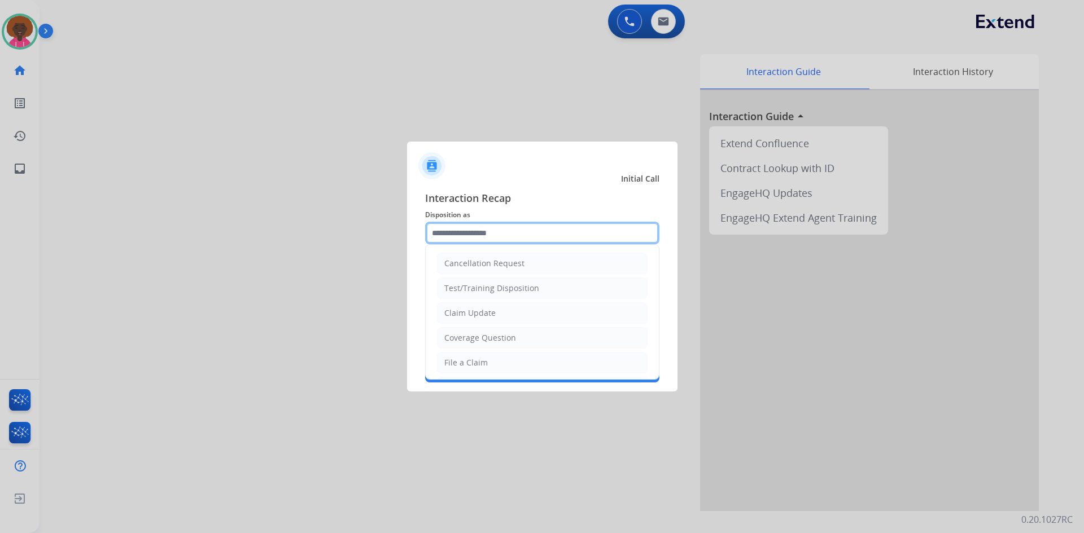
click at [448, 225] on input "text" at bounding box center [542, 233] width 234 height 23
click at [488, 366] on li "File a Claim" at bounding box center [542, 362] width 211 height 21
type input "**********"
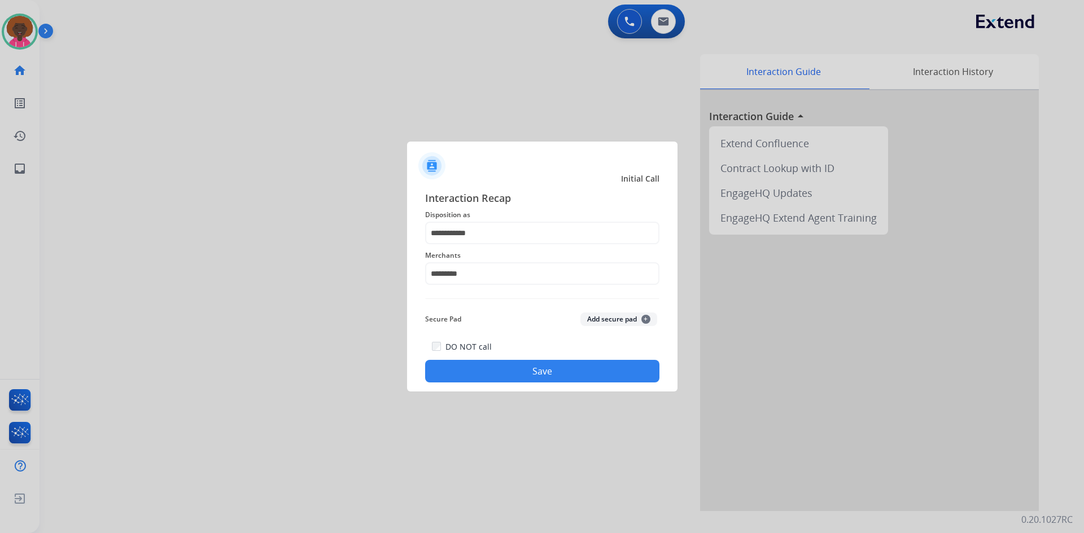
click at [628, 397] on div at bounding box center [542, 266] width 1084 height 533
click at [626, 376] on button "Save" at bounding box center [542, 371] width 234 height 23
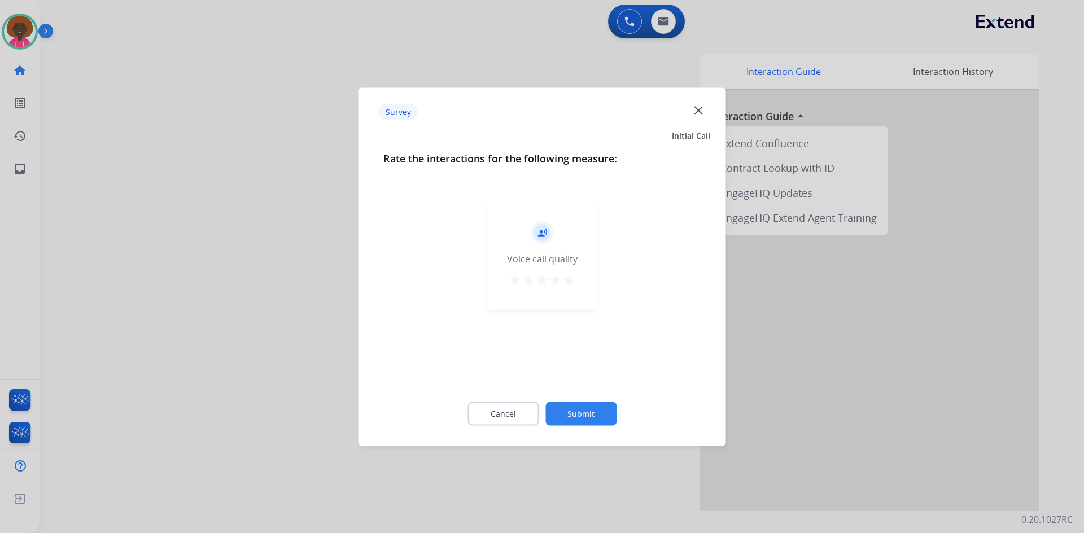
click at [564, 263] on div "Voice call quality" at bounding box center [542, 259] width 71 height 14
drag, startPoint x: 571, startPoint y: 282, endPoint x: 574, endPoint y: 298, distance: 16.7
click at [571, 282] on mat-icon "star" at bounding box center [569, 280] width 14 height 14
click at [593, 397] on div "Cancel Submit" at bounding box center [542, 413] width 318 height 51
click at [591, 401] on div "Cancel Submit" at bounding box center [542, 413] width 318 height 51
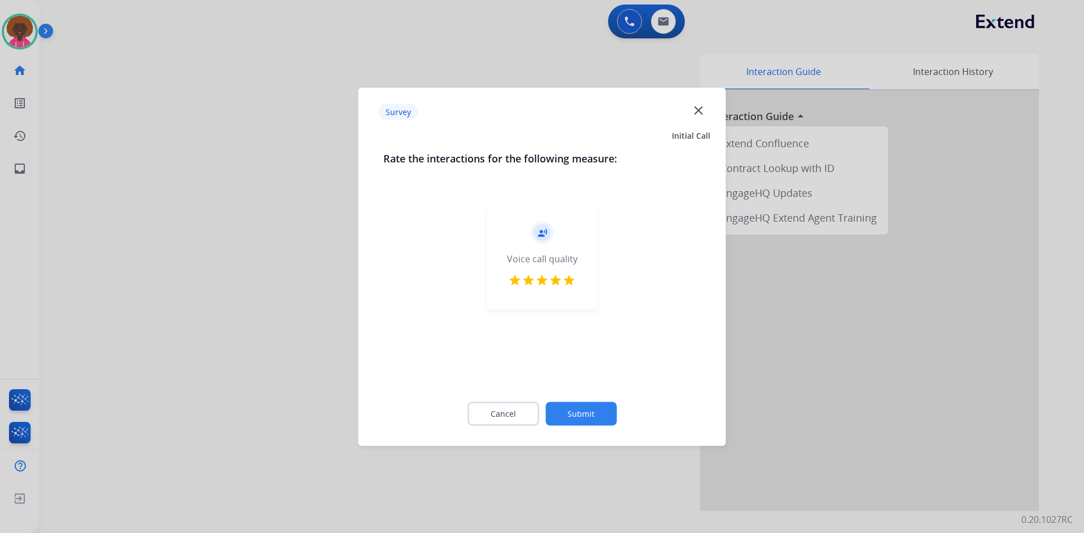
click at [591, 409] on button "Submit" at bounding box center [580, 414] width 71 height 24
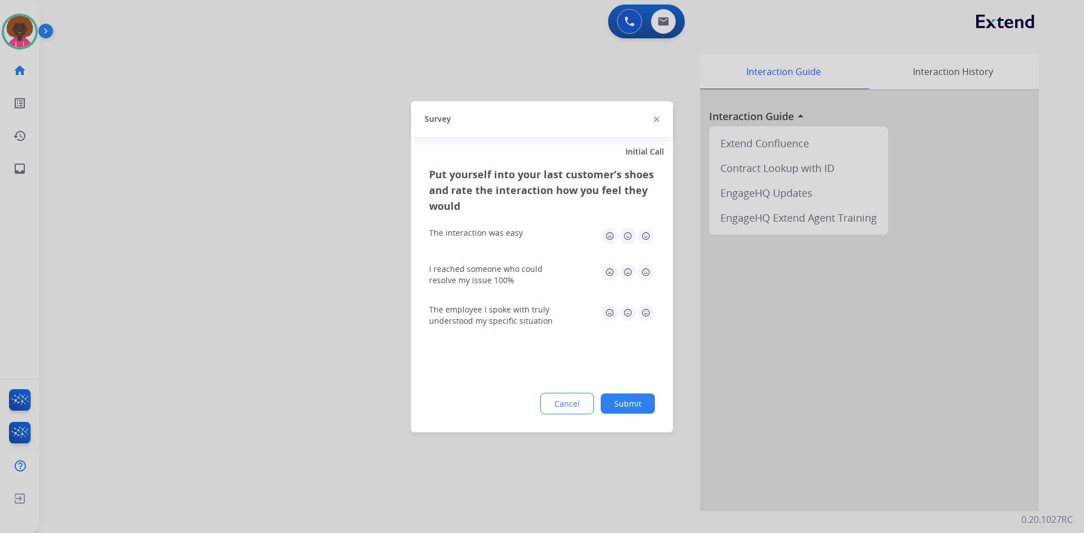
click at [640, 229] on img at bounding box center [646, 236] width 18 height 18
click at [642, 258] on div "I reached someone who could resolve my issue 100%" at bounding box center [542, 274] width 226 height 41
drag, startPoint x: 642, startPoint y: 270, endPoint x: 644, endPoint y: 293, distance: 22.6
click at [642, 272] on img at bounding box center [646, 272] width 18 height 18
click at [644, 307] on img at bounding box center [646, 313] width 18 height 18
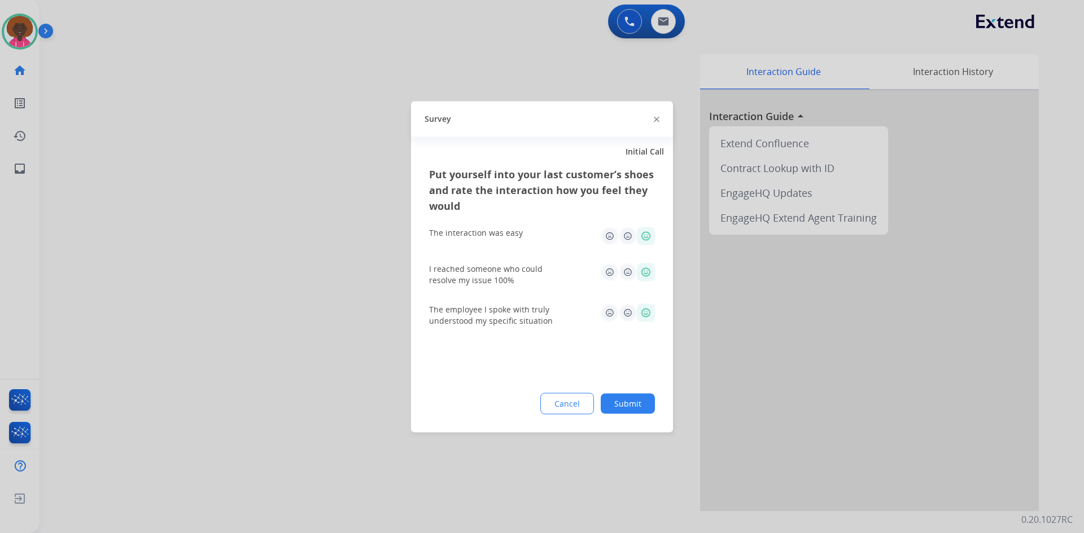
click at [644, 407] on button "Submit" at bounding box center [627, 403] width 54 height 20
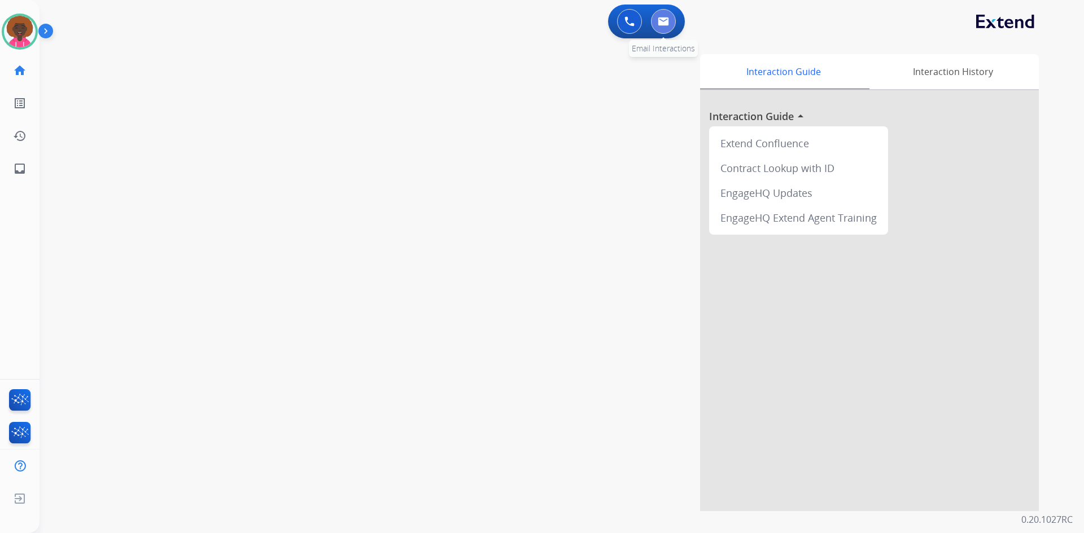
click at [655, 19] on button at bounding box center [663, 21] width 25 height 25
select select "**********"
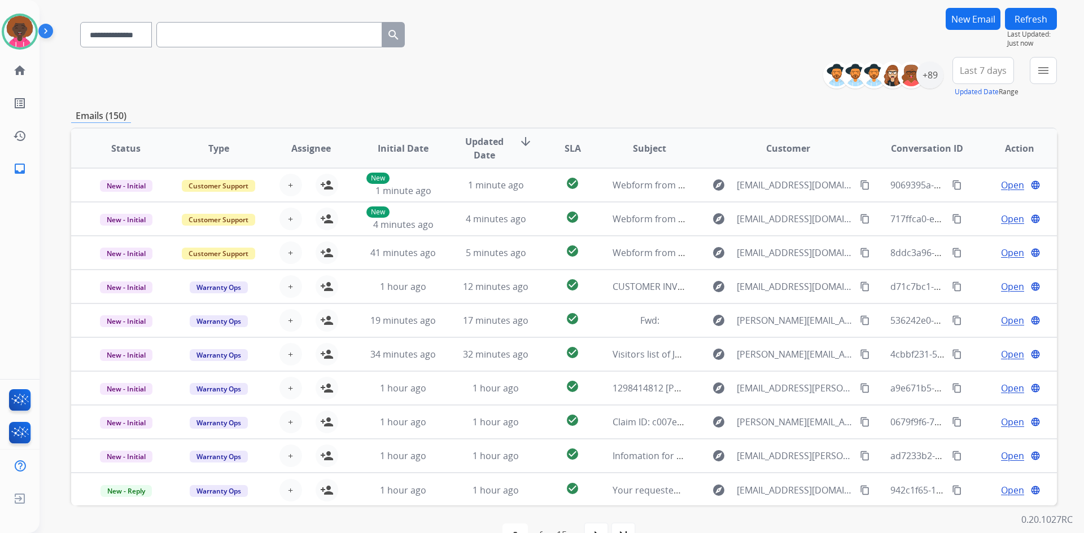
scroll to position [52, 0]
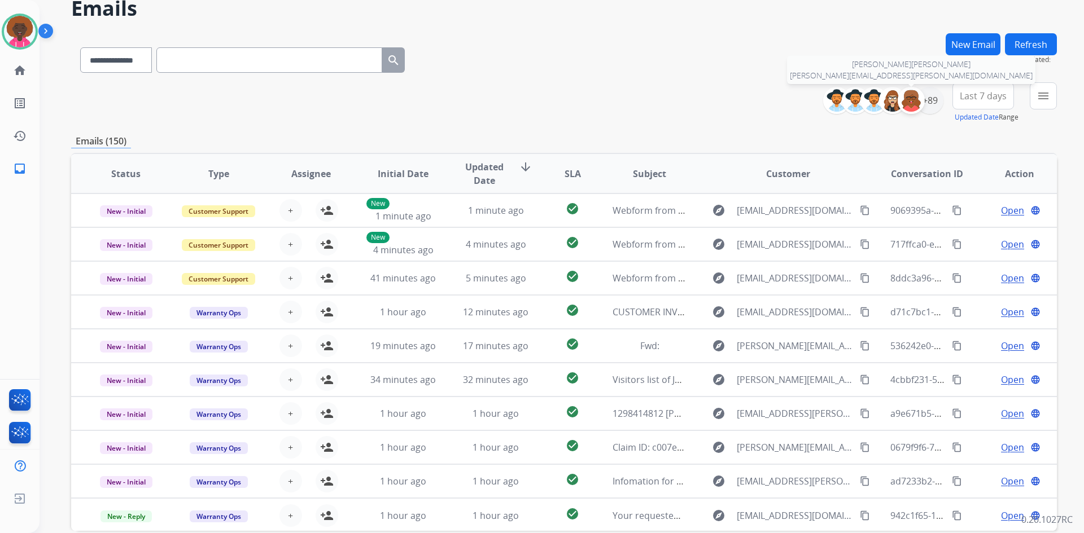
click at [923, 100] on div at bounding box center [910, 100] width 27 height 27
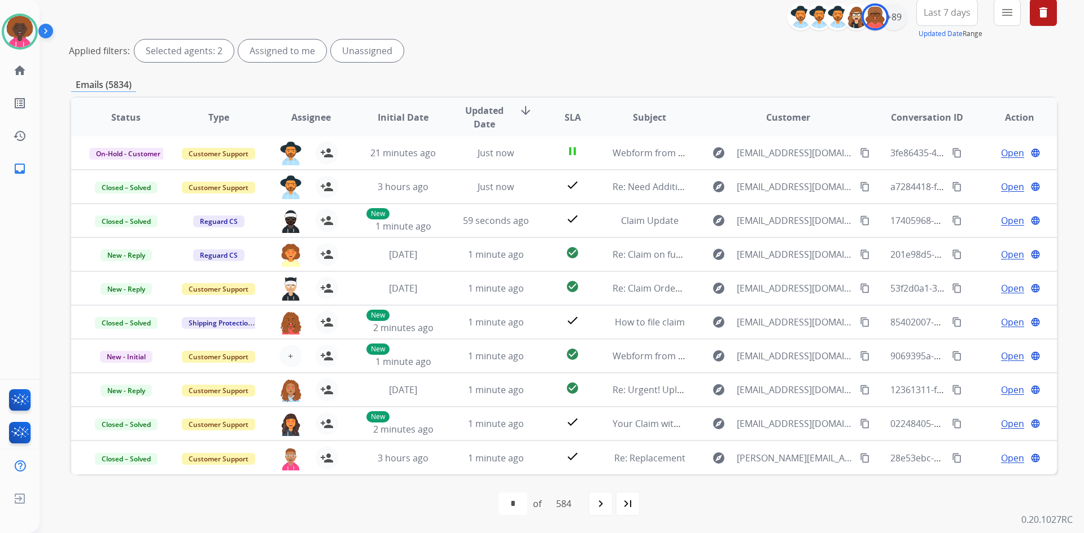
scroll to position [0, 0]
click at [897, 16] on div "+89" at bounding box center [893, 16] width 27 height 27
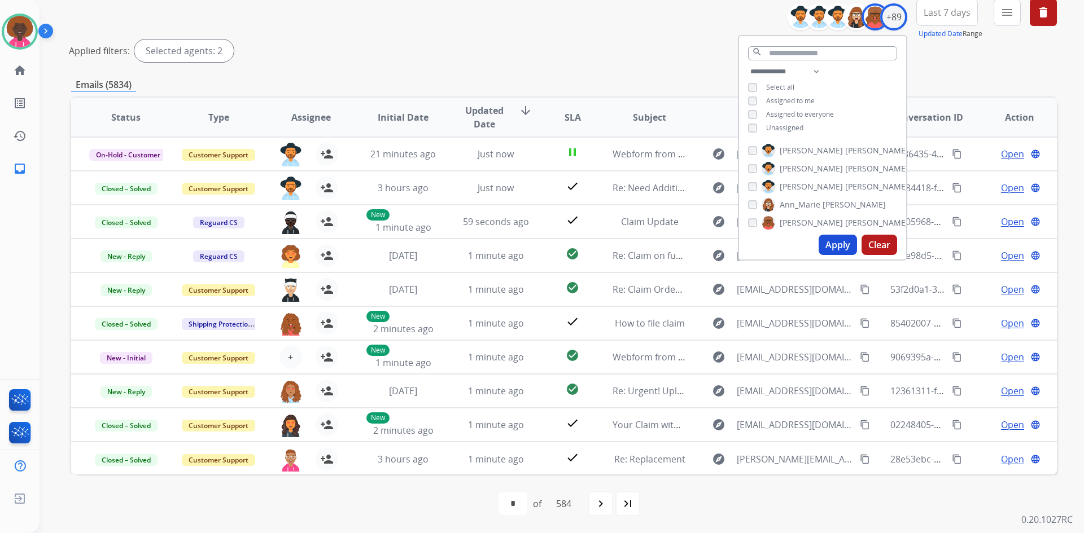
drag, startPoint x: 751, startPoint y: 227, endPoint x: 751, endPoint y: 211, distance: 16.4
click at [750, 227] on div "[PERSON_NAME]" at bounding box center [828, 223] width 160 height 14
click at [750, 229] on div "[PERSON_NAME] [PERSON_NAME] [PERSON_NAME] [PERSON_NAME] [PERSON_NAME] [PERSON_N…" at bounding box center [822, 184] width 167 height 91
click at [823, 243] on button "Apply" at bounding box center [837, 245] width 38 height 20
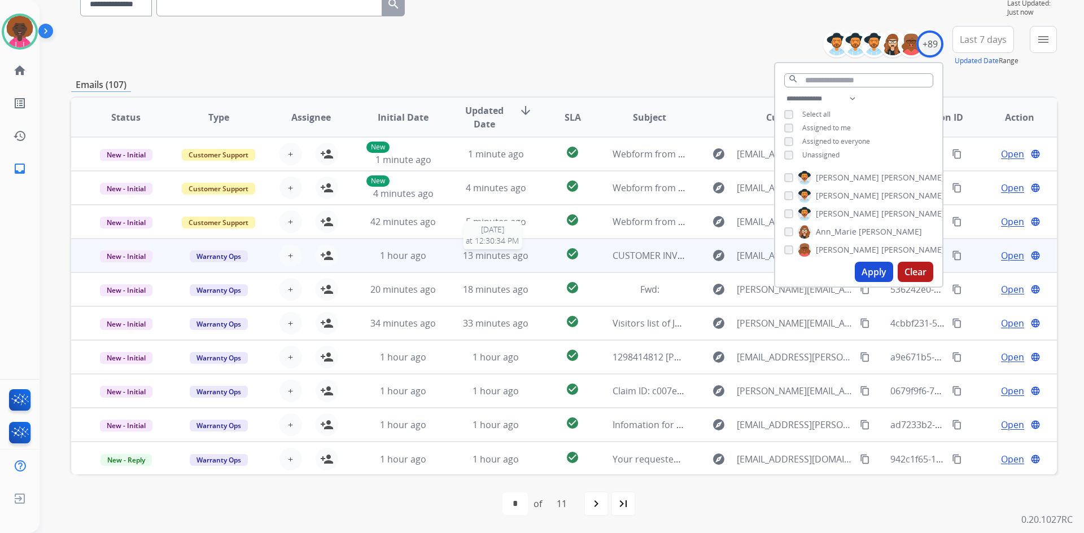
scroll to position [1, 0]
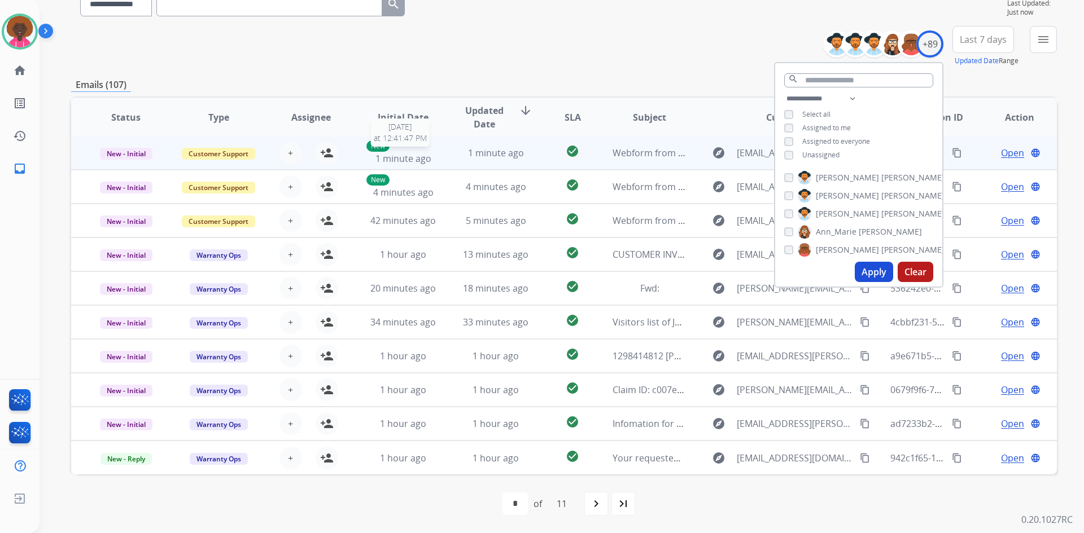
click at [419, 156] on span "1 minute ago" at bounding box center [403, 158] width 56 height 12
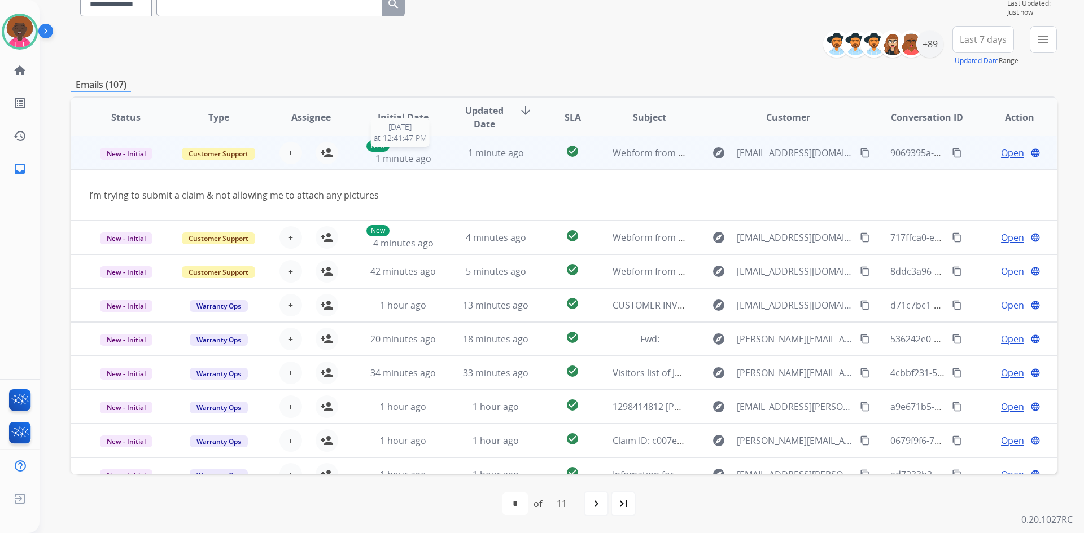
scroll to position [0, 0]
click at [328, 150] on mat-icon "person_add" at bounding box center [327, 154] width 14 height 14
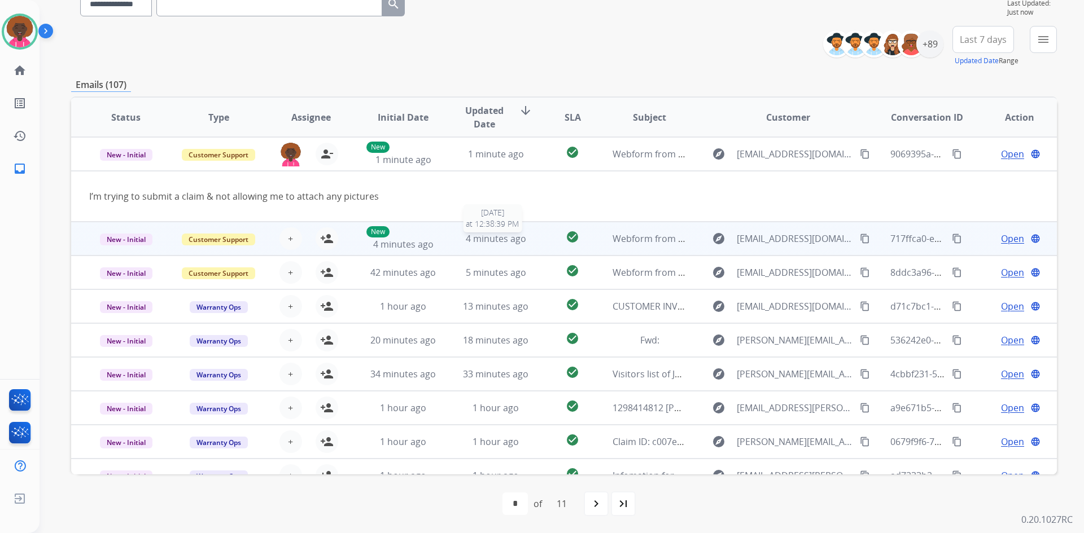
click at [459, 240] on div "4 minutes ago" at bounding box center [496, 239] width 74 height 14
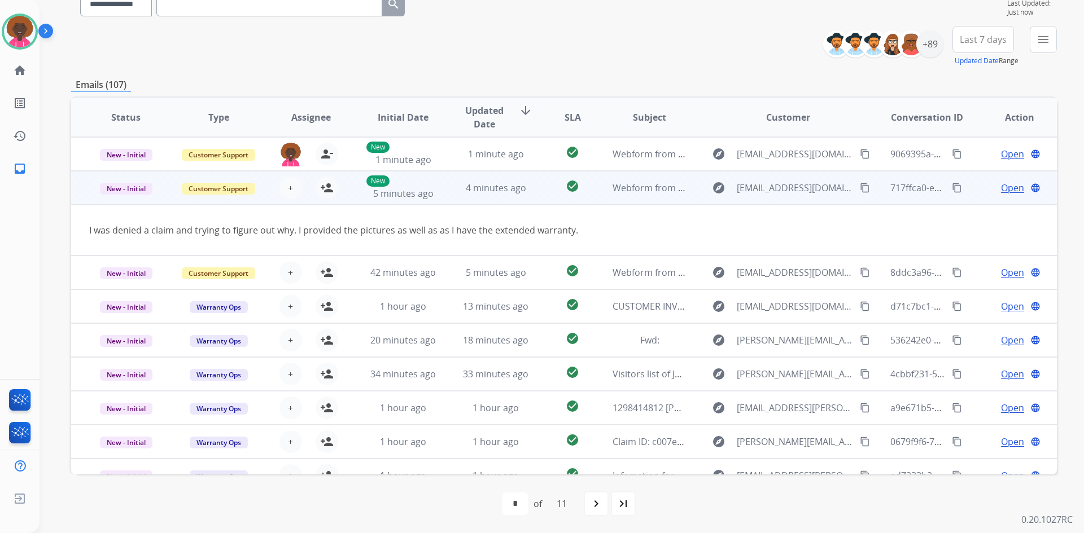
scroll to position [34, 0]
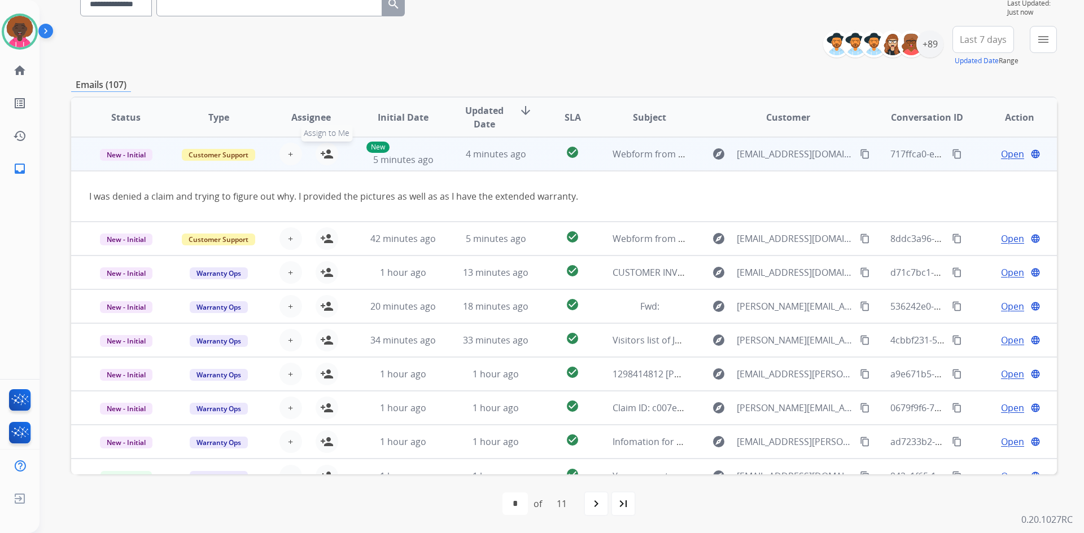
click at [327, 155] on mat-icon "person_add" at bounding box center [327, 154] width 14 height 14
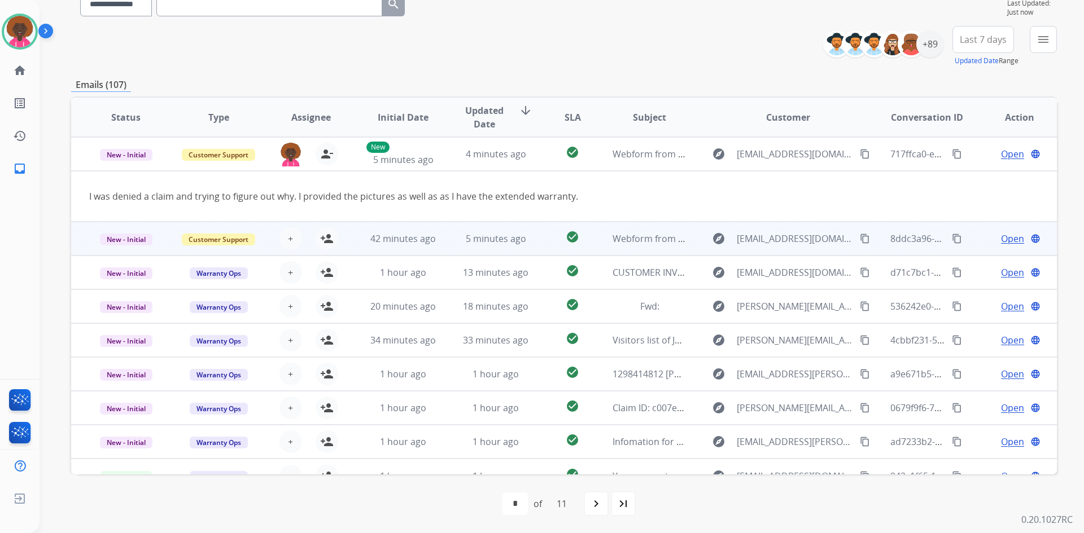
click at [451, 239] on td "5 minutes ago" at bounding box center [487, 239] width 93 height 34
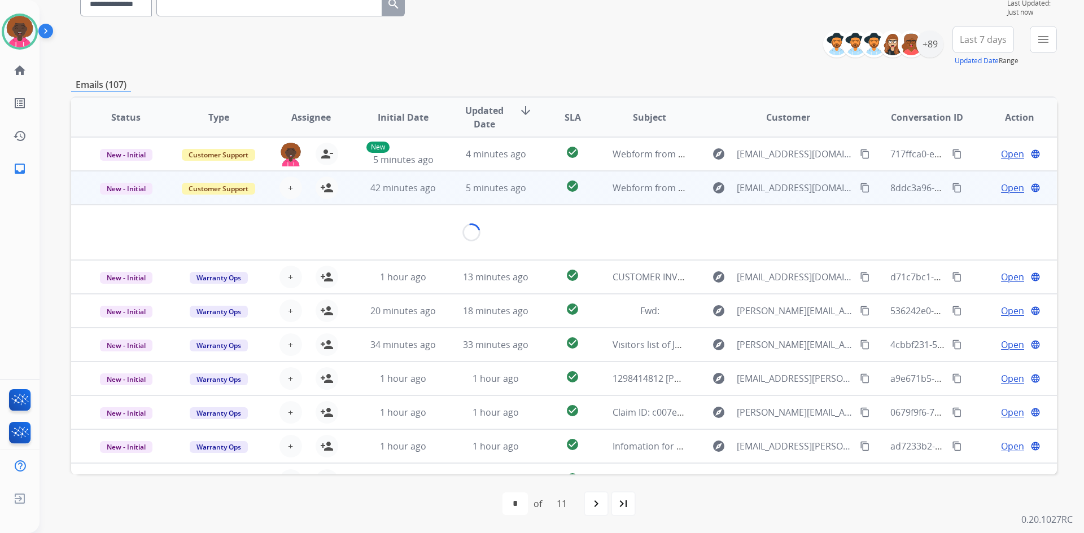
scroll to position [52, 0]
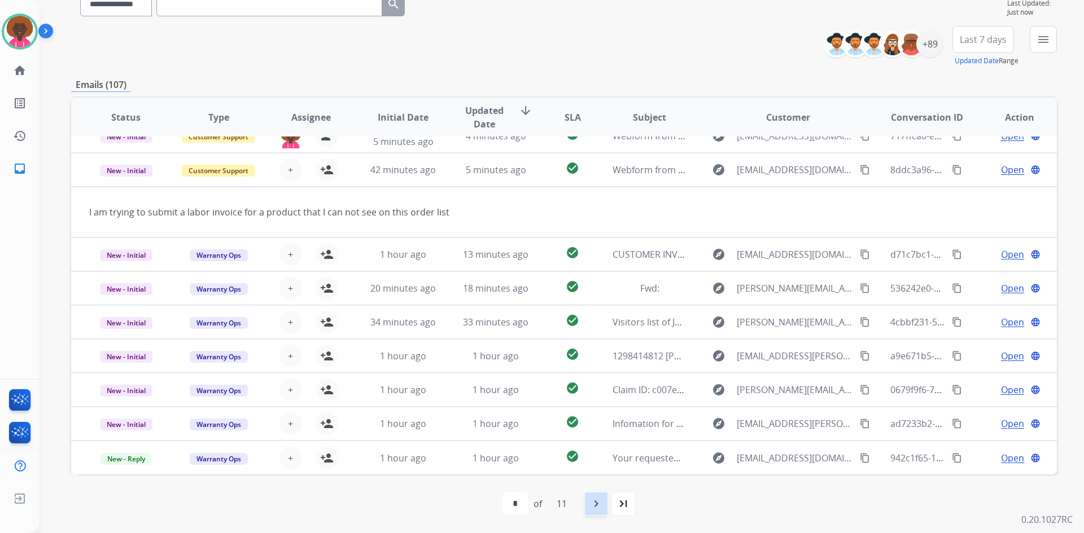
click at [596, 502] on mat-icon "navigate_next" at bounding box center [596, 504] width 14 height 14
select select "*"
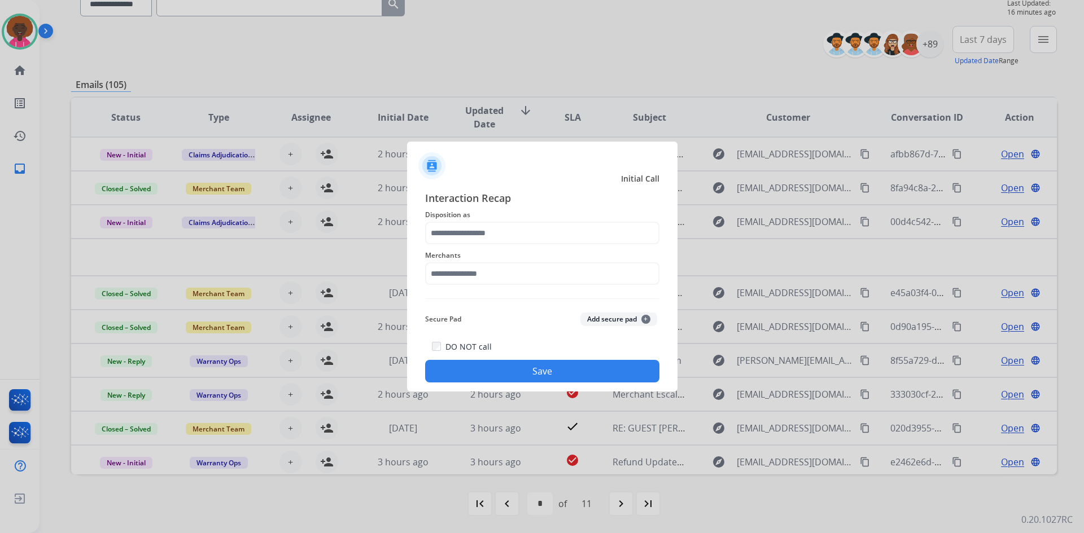
scroll to position [0, 0]
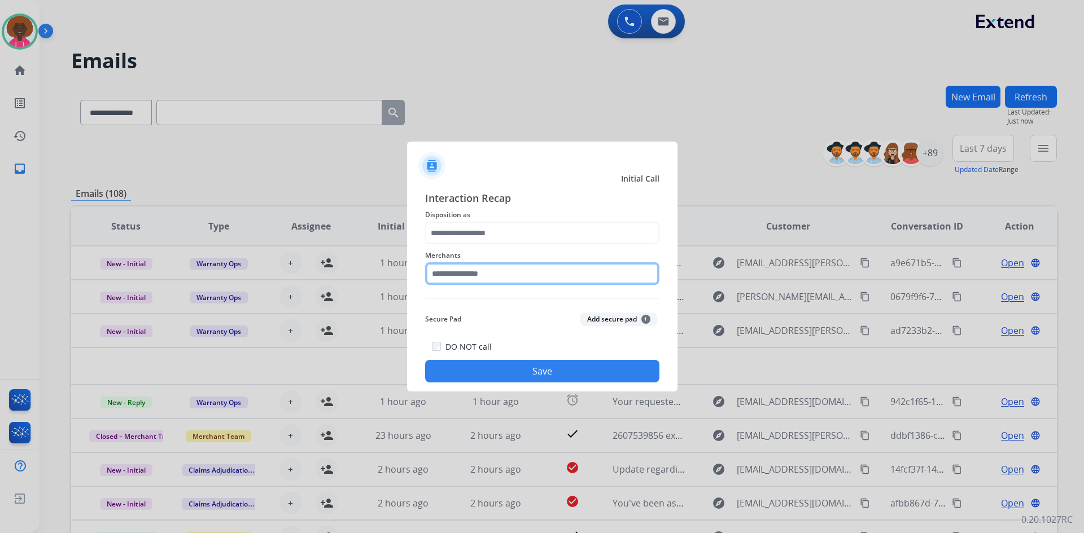
click at [501, 282] on input "text" at bounding box center [542, 273] width 234 height 23
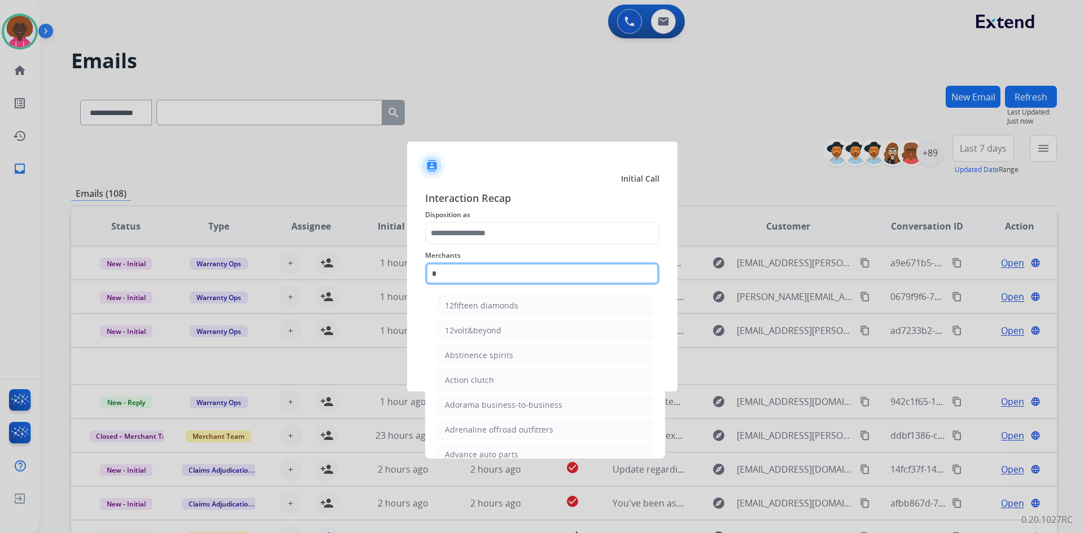
click at [496, 275] on input "*" at bounding box center [542, 273] width 234 height 23
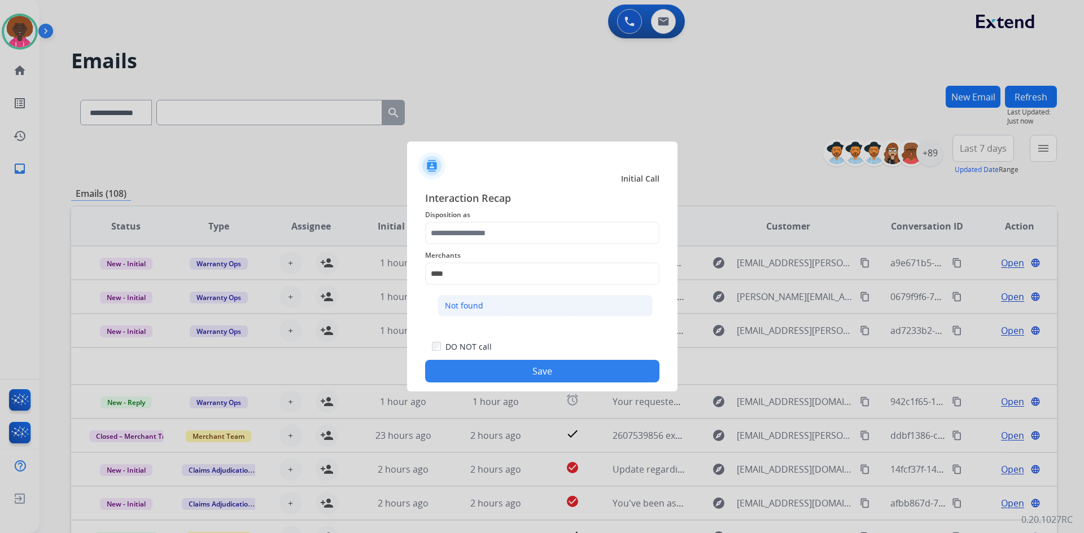
click at [492, 317] on li "Not found" at bounding box center [544, 305] width 215 height 21
type input "*********"
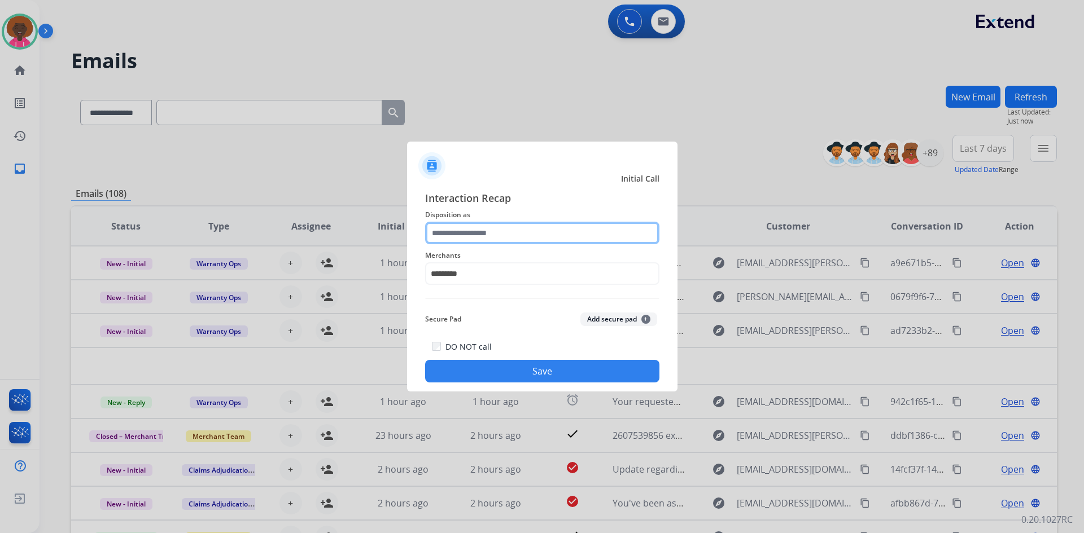
click at [502, 240] on input "text" at bounding box center [542, 233] width 234 height 23
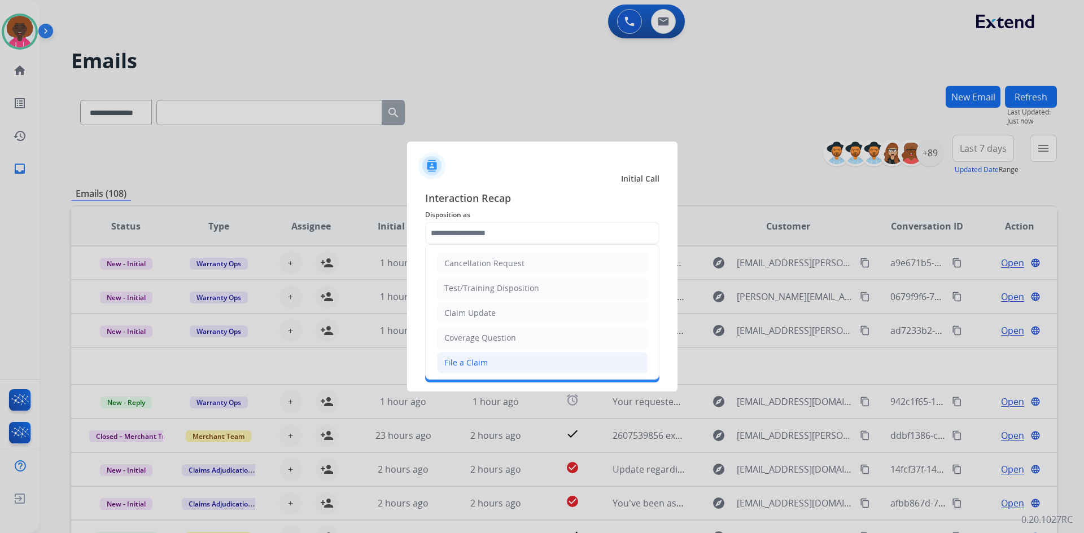
click at [461, 368] on div "File a Claim" at bounding box center [465, 362] width 43 height 11
type input "**********"
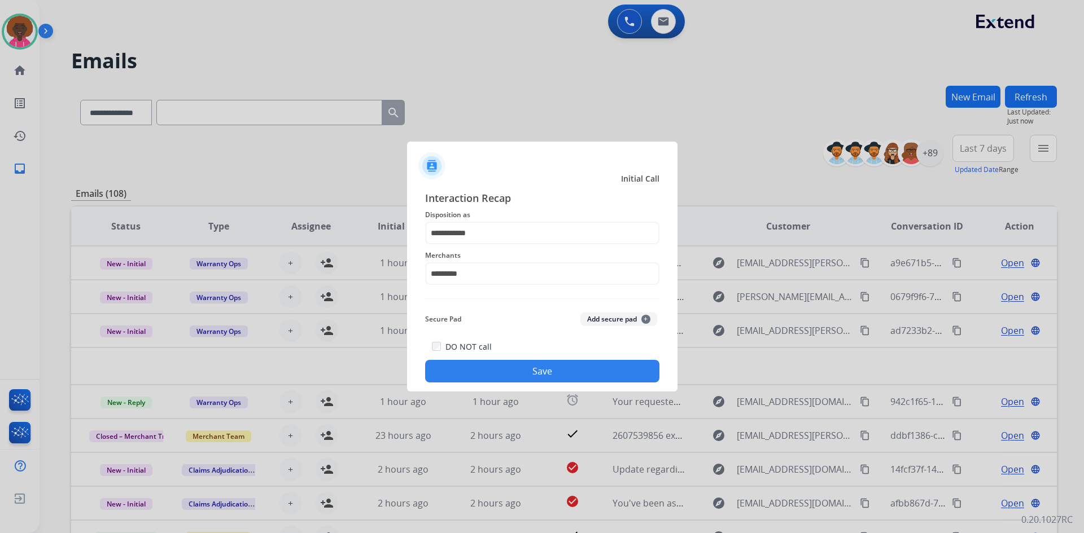
click at [503, 357] on div "DO NOT call Save" at bounding box center [542, 361] width 234 height 43
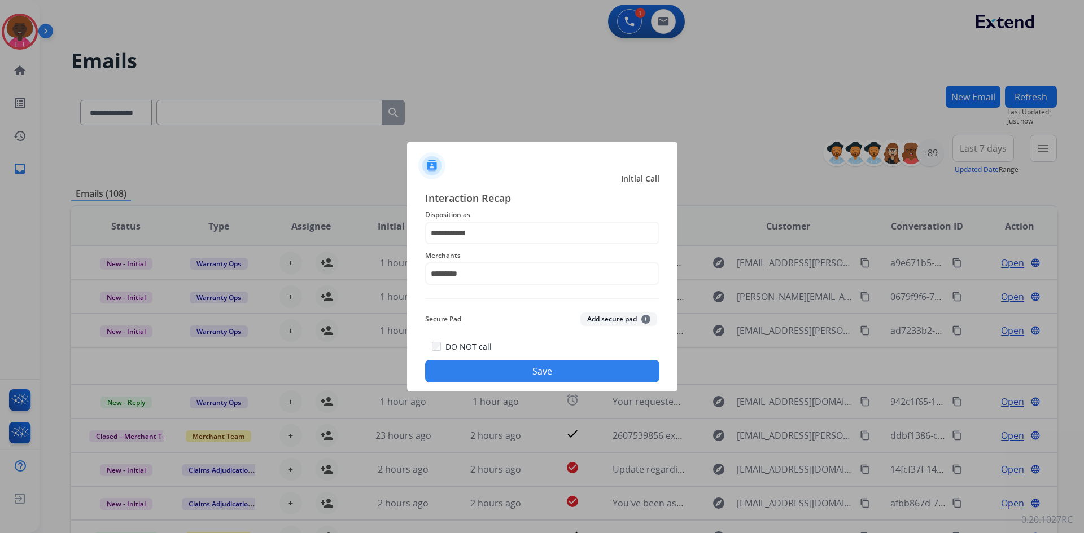
click at [521, 376] on button "Save" at bounding box center [542, 371] width 234 height 23
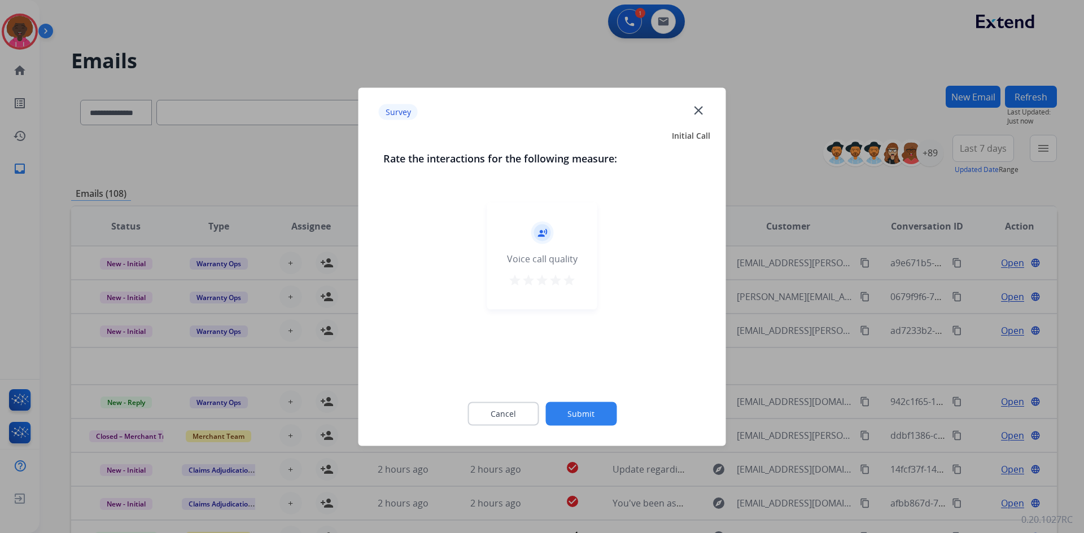
click at [569, 283] on mat-icon "star" at bounding box center [569, 280] width 14 height 14
click at [605, 413] on button "Submit" at bounding box center [580, 414] width 71 height 24
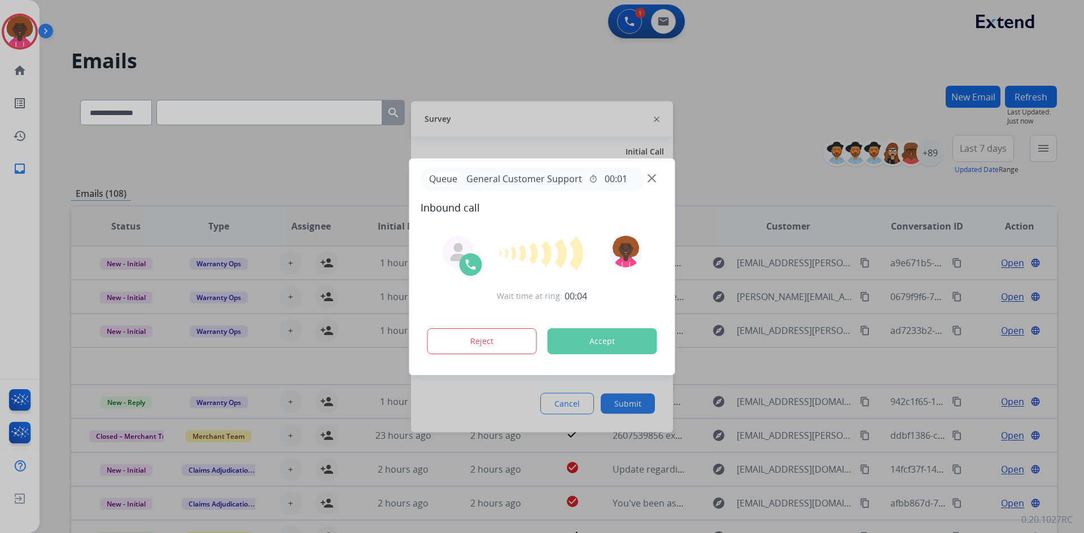
click at [523, 119] on div at bounding box center [542, 266] width 1084 height 533
click at [619, 411] on div at bounding box center [542, 266] width 1084 height 533
click at [626, 407] on div at bounding box center [542, 266] width 1084 height 533
click at [632, 393] on div at bounding box center [542, 266] width 1084 height 533
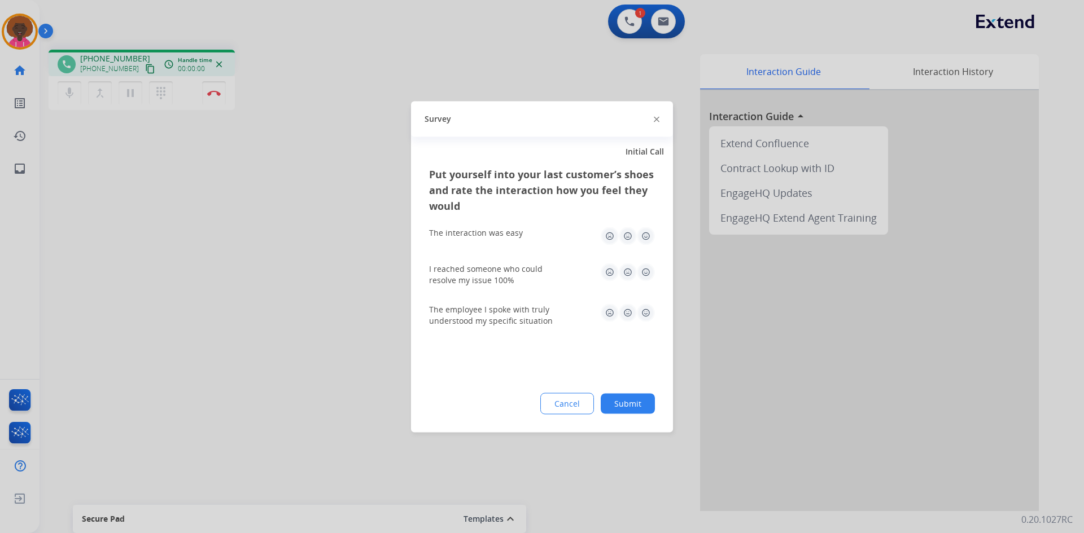
drag, startPoint x: 624, startPoint y: 410, endPoint x: 626, endPoint y: 400, distance: 10.0
click at [624, 409] on button "Submit" at bounding box center [627, 403] width 54 height 20
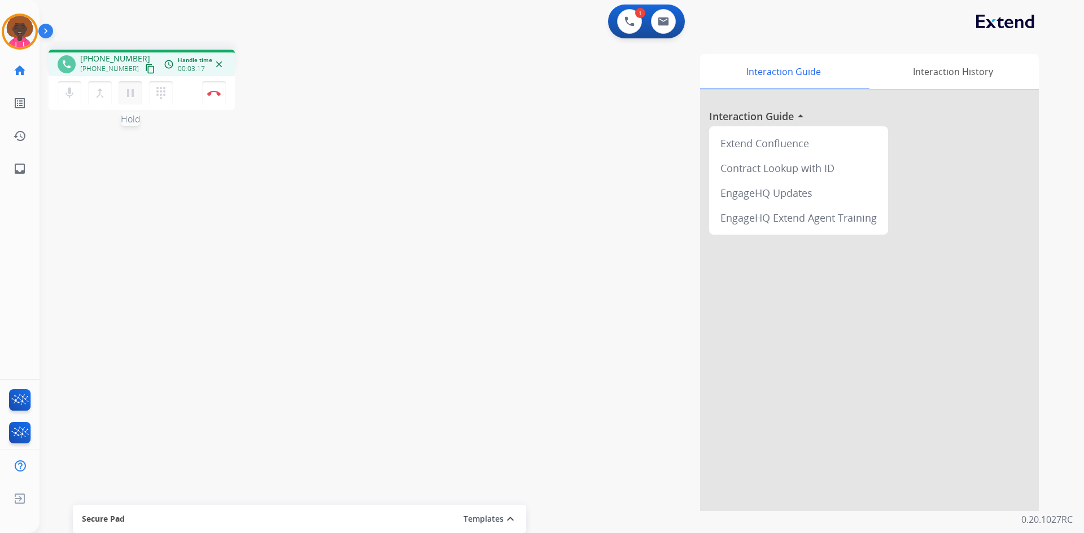
click at [130, 87] on mat-icon "pause" at bounding box center [131, 93] width 14 height 14
click at [119, 81] on button "play_arrow Hold" at bounding box center [131, 93] width 24 height 24
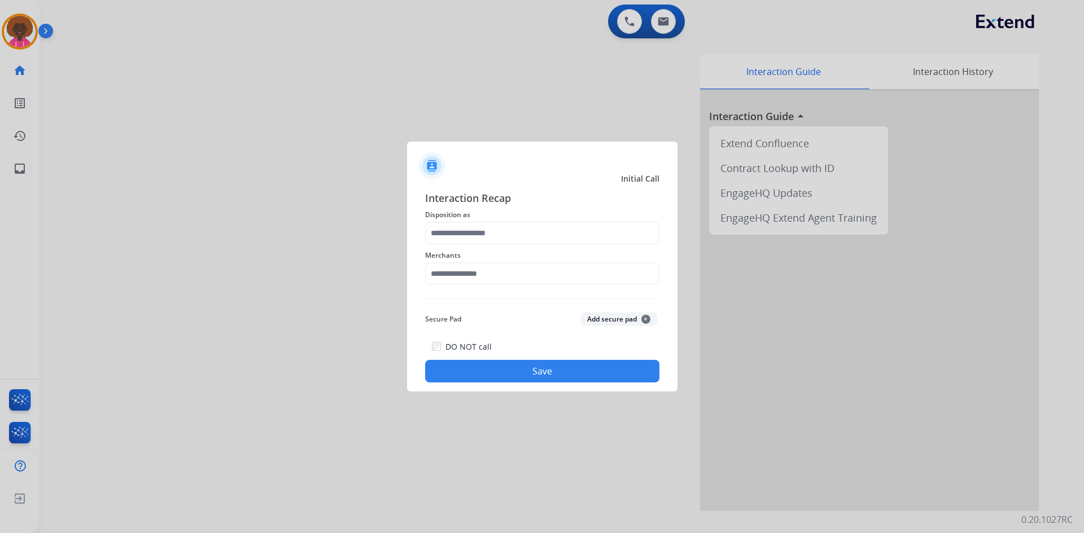
click at [504, 220] on span "Disposition as" at bounding box center [542, 215] width 234 height 14
click at [471, 263] on input "text" at bounding box center [542, 273] width 234 height 23
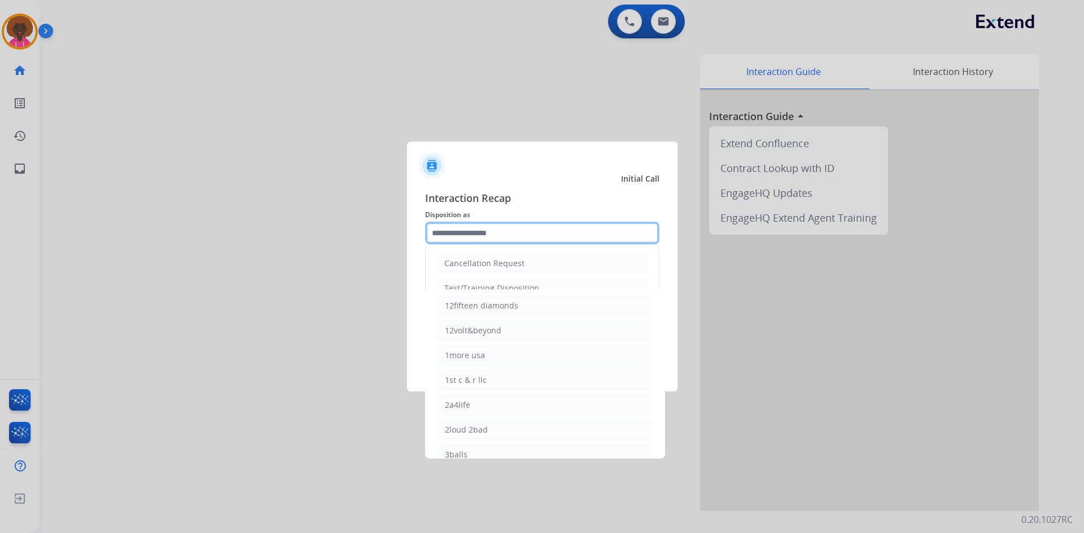
click at [481, 228] on input "text" at bounding box center [542, 233] width 234 height 23
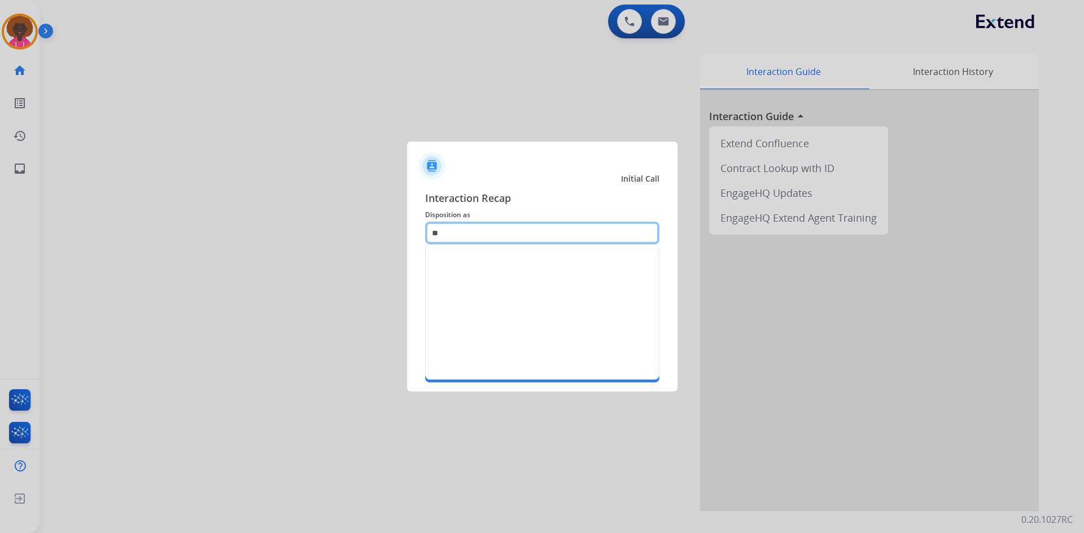
type input "*"
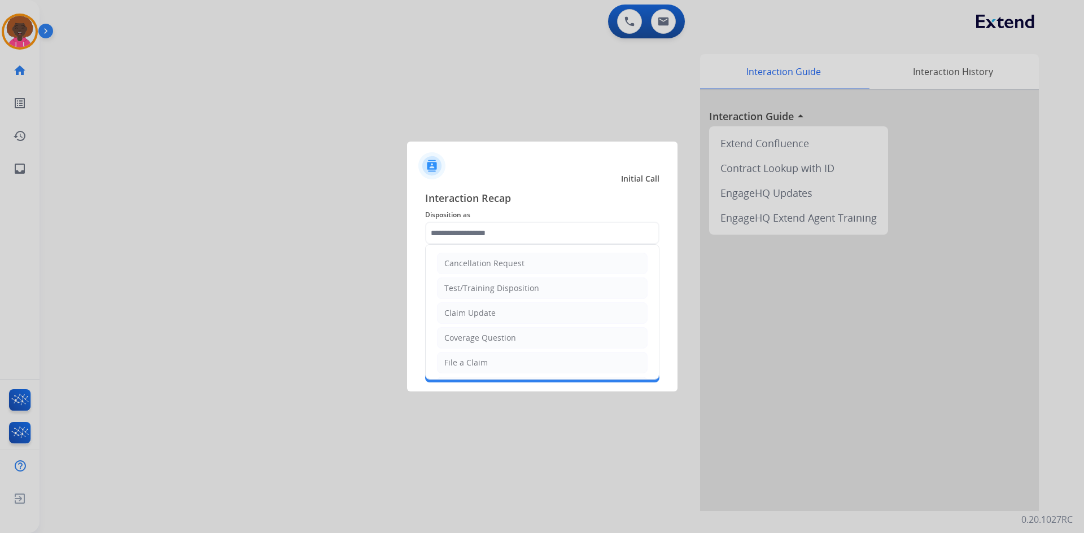
click at [562, 440] on div at bounding box center [542, 266] width 1084 height 533
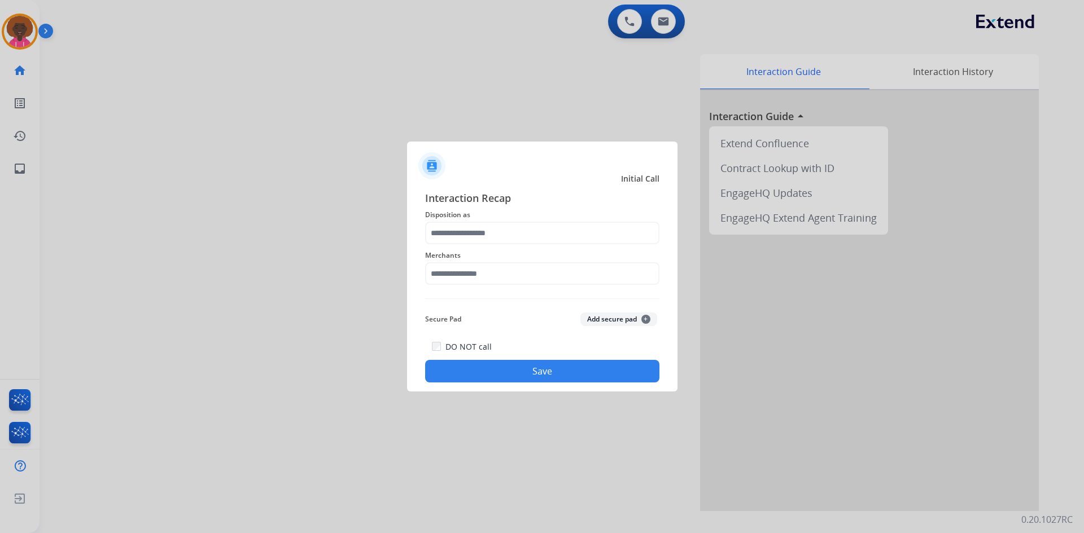
click at [586, 181] on div "Initial Call" at bounding box center [533, 178] width 270 height 11
click at [560, 286] on div "Merchants" at bounding box center [542, 266] width 234 height 45
click at [559, 272] on input "text" at bounding box center [542, 273] width 234 height 23
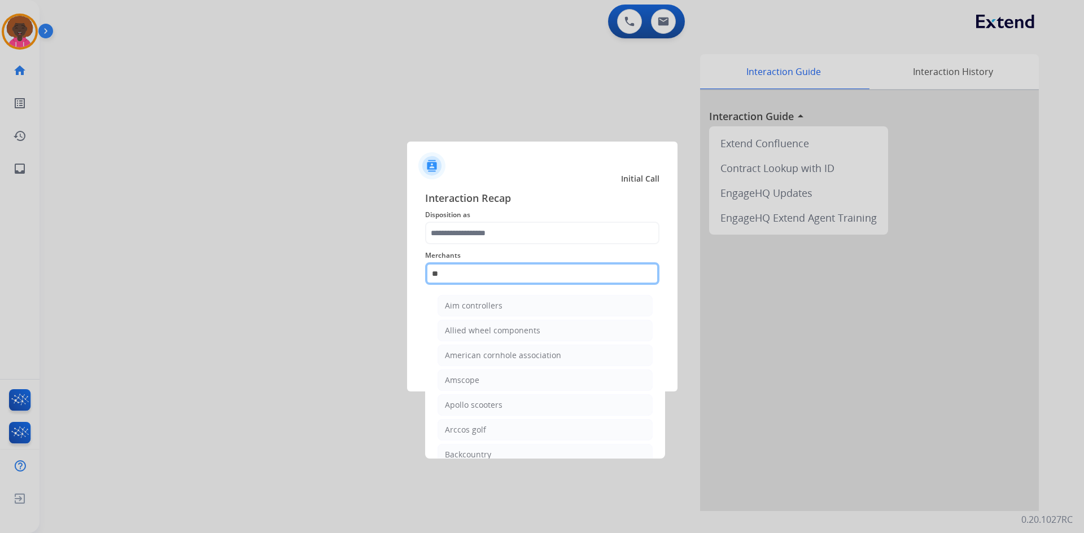
type input "*"
click at [507, 501] on div at bounding box center [542, 266] width 1084 height 533
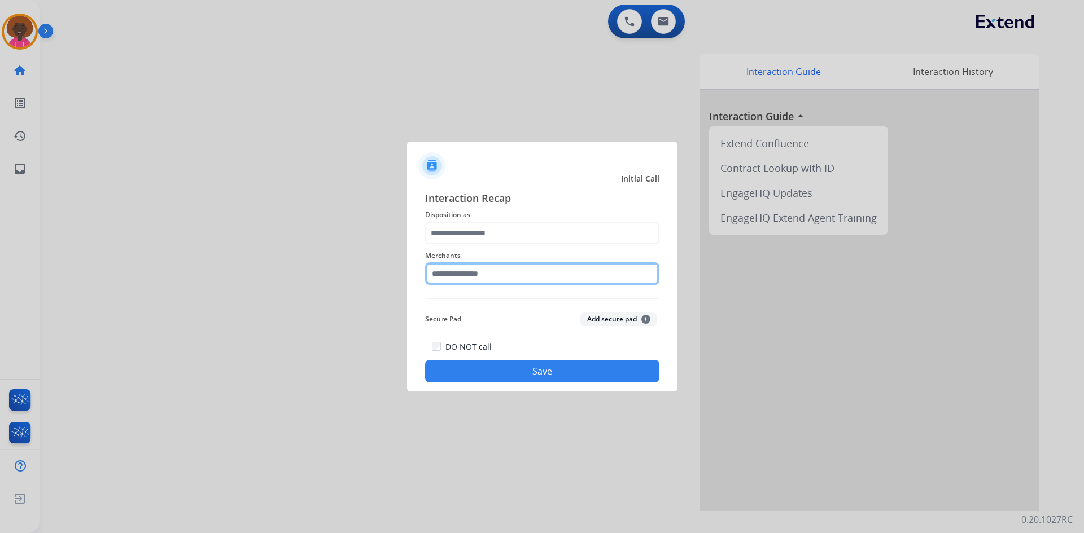
click at [481, 277] on input "text" at bounding box center [542, 273] width 234 height 23
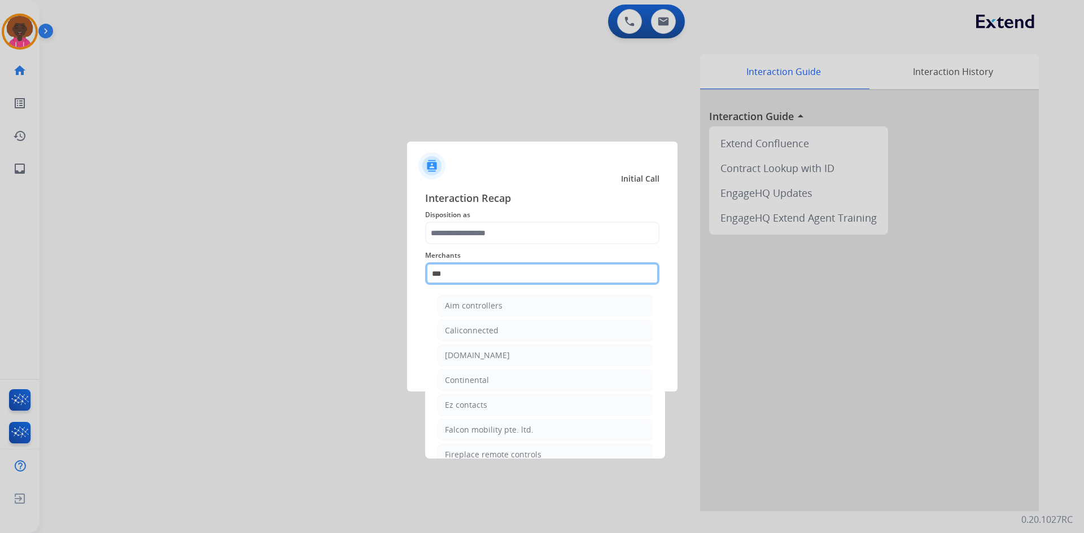
type input "***"
click at [526, 248] on div "Merchants *** Aim controllers Caliconnected [DOMAIN_NAME] Continental Ez contac…" at bounding box center [542, 266] width 234 height 45
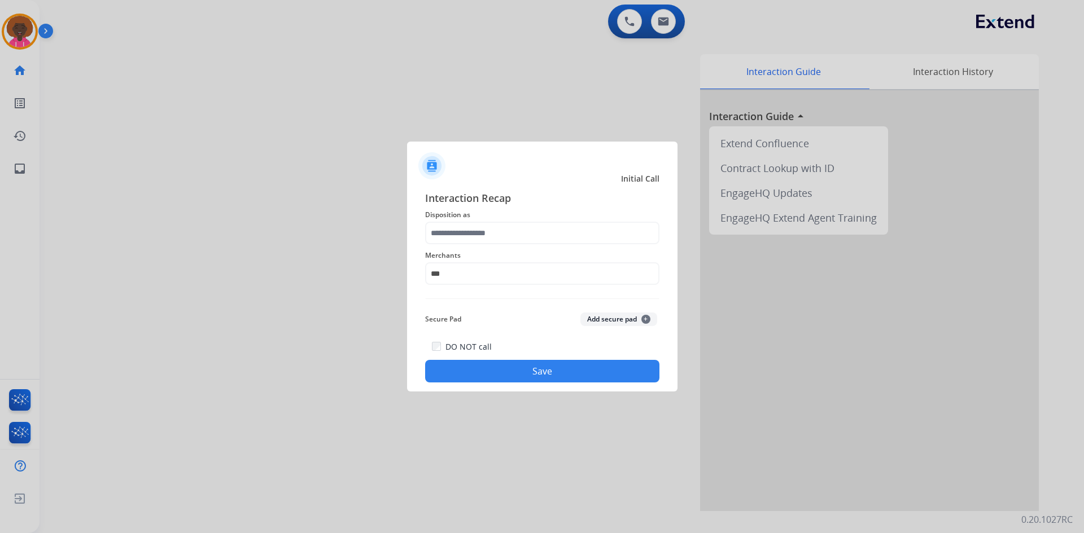
click at [601, 209] on span "Disposition as" at bounding box center [542, 215] width 234 height 14
click at [440, 261] on span "Merchants" at bounding box center [542, 256] width 234 height 14
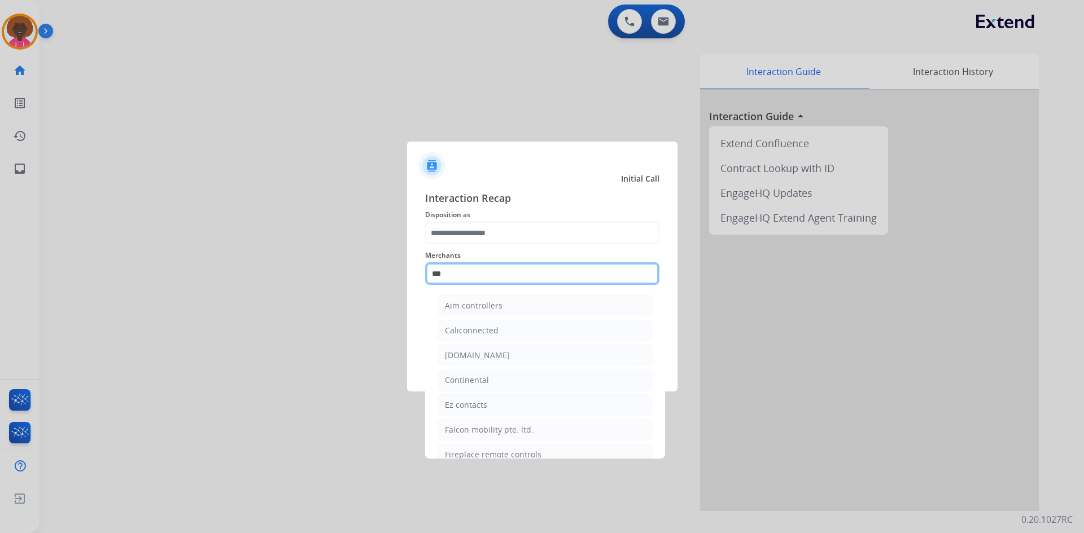
drag, startPoint x: 459, startPoint y: 277, endPoint x: 397, endPoint y: 267, distance: 62.8
click at [0, 267] on app-contact-recap-modal "Initial Call Interaction Recap Disposition as Merchants *** Aim controllers Cal…" at bounding box center [0, 266] width 0 height 533
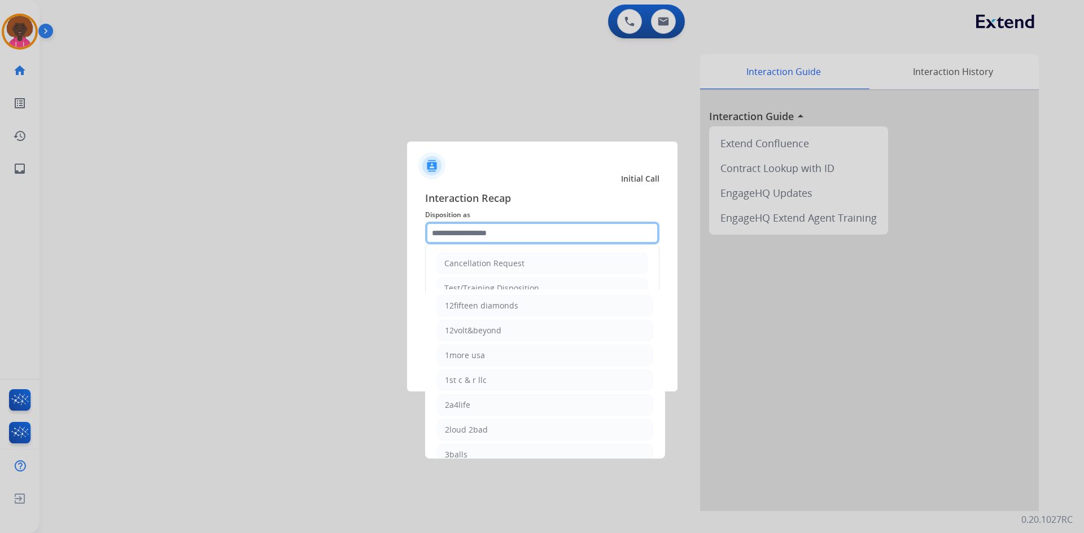
click at [491, 227] on input "text" at bounding box center [542, 233] width 234 height 23
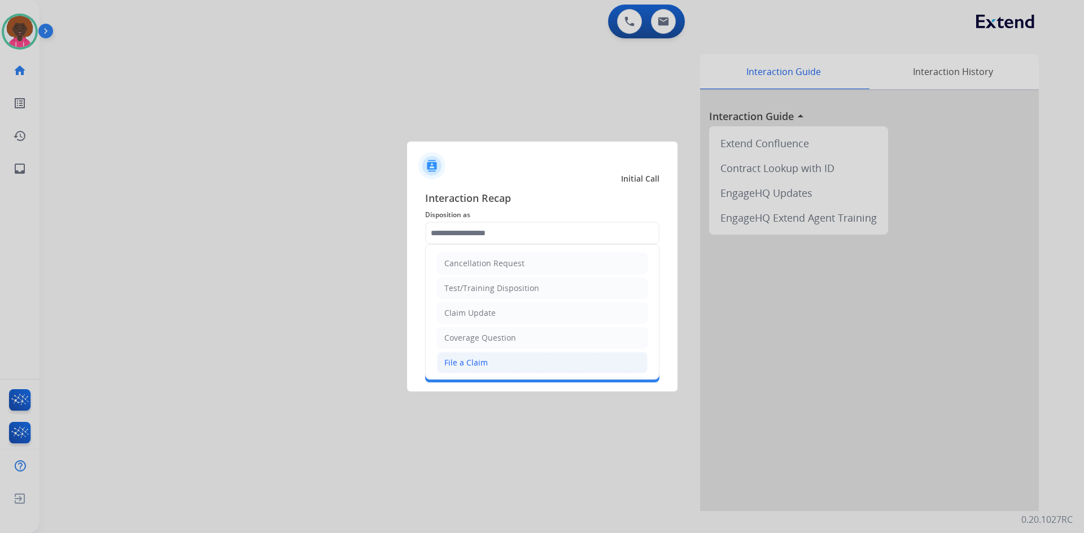
click at [470, 366] on div "File a Claim" at bounding box center [465, 362] width 43 height 11
type input "**********"
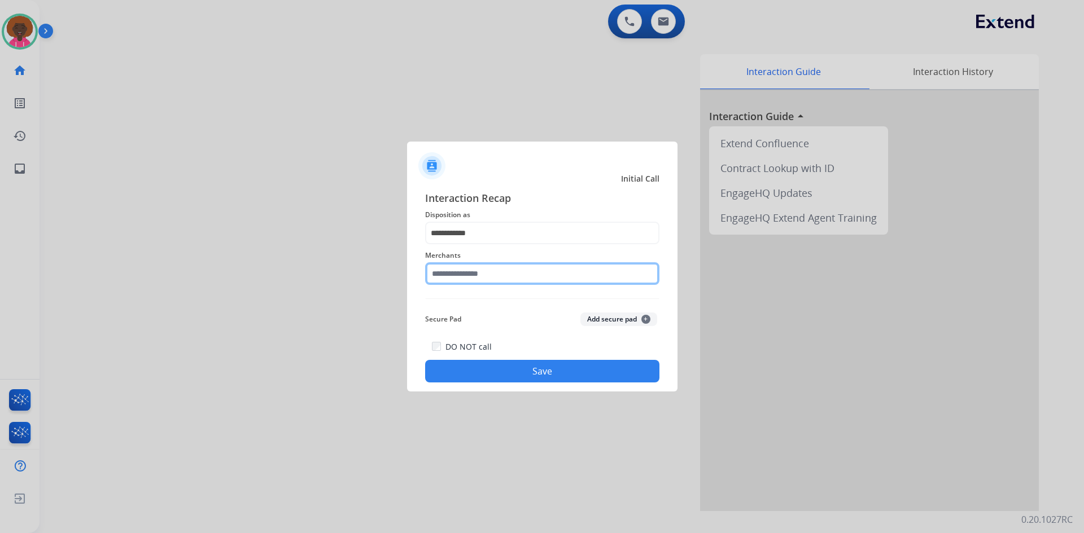
click at [468, 271] on input "text" at bounding box center [542, 273] width 234 height 23
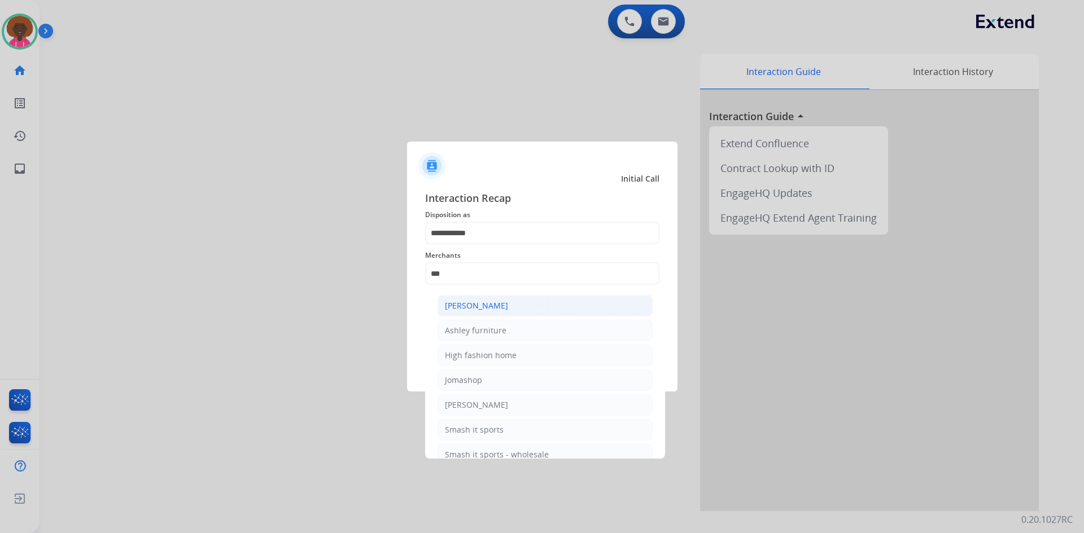
click at [499, 308] on div "[PERSON_NAME]" at bounding box center [476, 305] width 63 height 11
type input "**********"
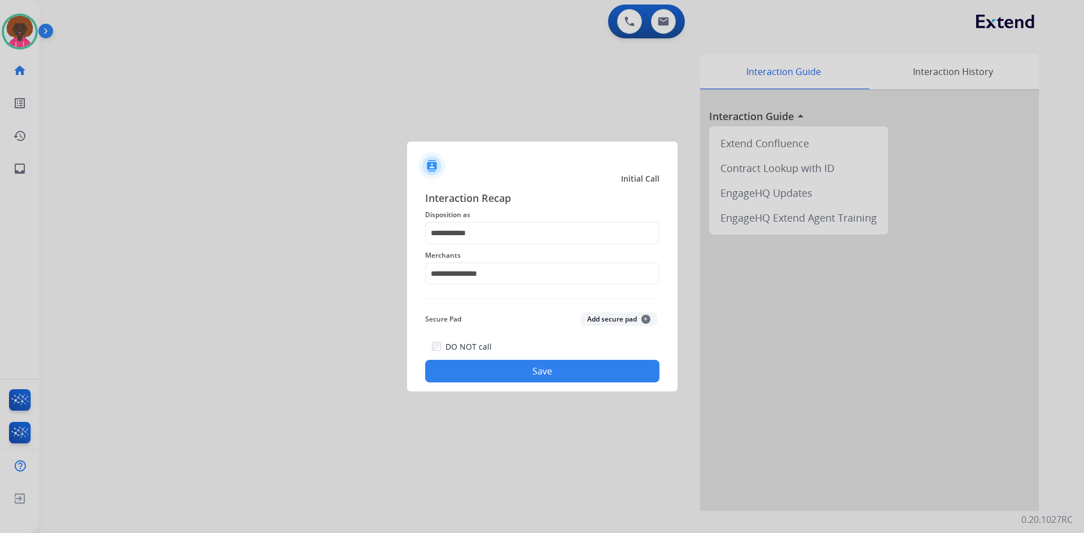
click at [485, 365] on button "Save" at bounding box center [542, 371] width 234 height 23
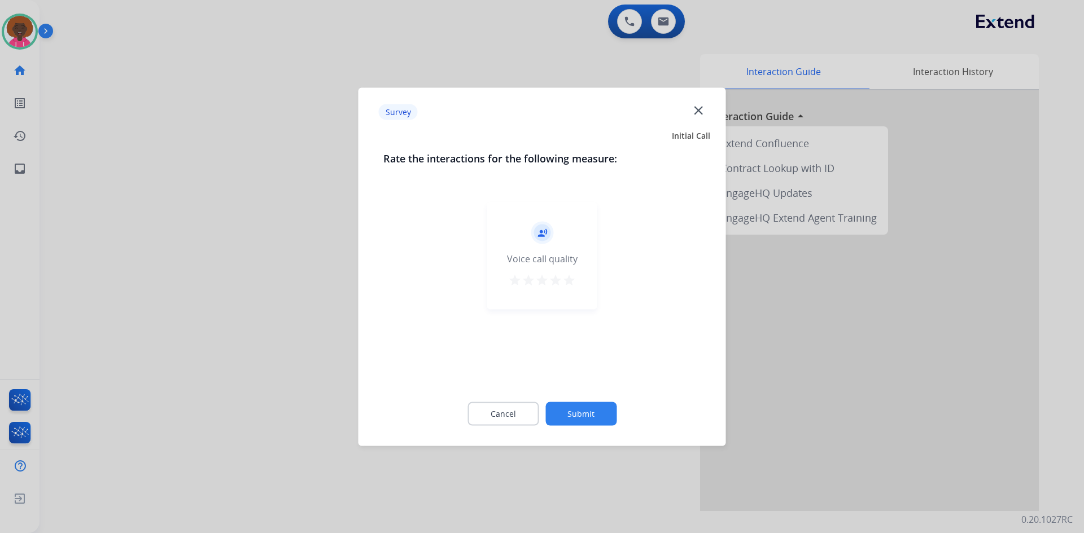
drag, startPoint x: 599, startPoint y: 277, endPoint x: 588, endPoint y: 286, distance: 14.0
click at [588, 286] on div "record_voice_over Voice call quality star star star star star" at bounding box center [542, 255] width 119 height 125
click at [581, 286] on div "record_voice_over Voice call quality star star star star star" at bounding box center [542, 255] width 110 height 107
drag, startPoint x: 578, startPoint y: 280, endPoint x: 572, endPoint y: 280, distance: 6.2
click at [577, 280] on div "record_voice_over Voice call quality star star star star star" at bounding box center [542, 255] width 110 height 107
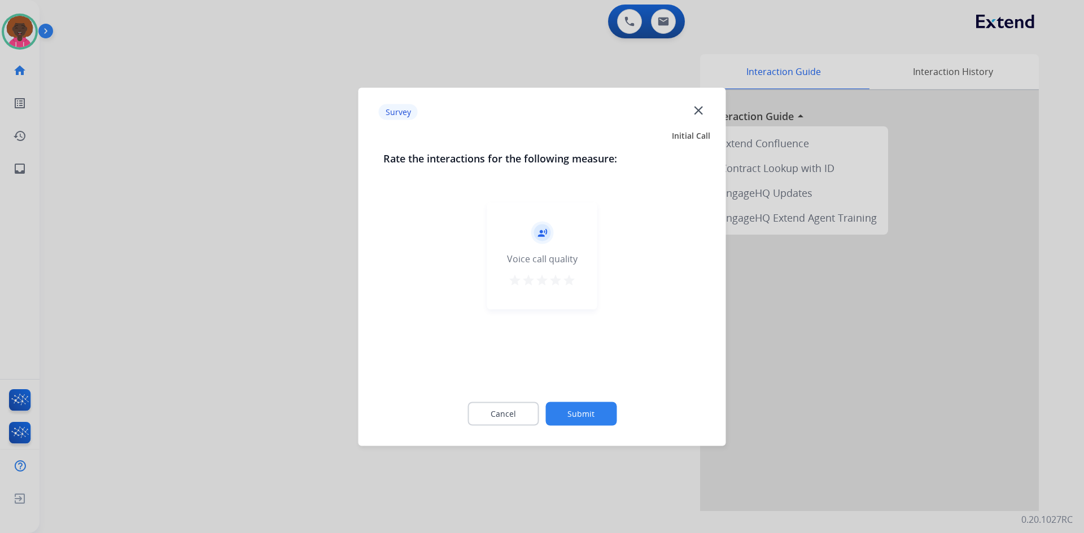
drag, startPoint x: 571, startPoint y: 281, endPoint x: 569, endPoint y: 297, distance: 16.5
click at [569, 289] on button "star" at bounding box center [569, 281] width 14 height 17
drag, startPoint x: 573, startPoint y: 388, endPoint x: 582, endPoint y: 400, distance: 14.6
click at [574, 392] on div "Rate the interactions for the following measure: record_voice_over Voice call q…" at bounding box center [542, 294] width 354 height 289
click at [587, 409] on button "Submit" at bounding box center [580, 414] width 71 height 24
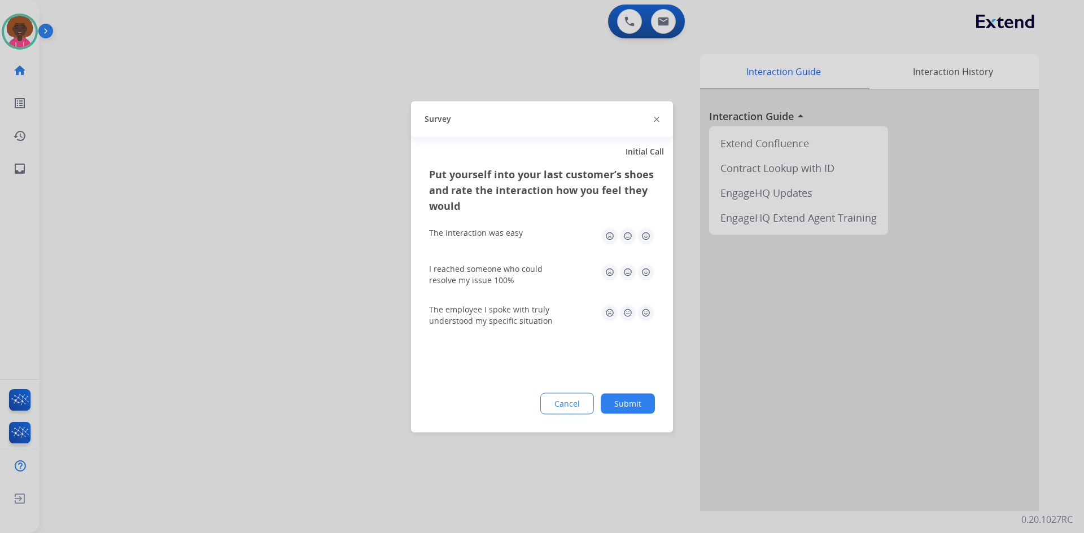
click at [648, 235] on img at bounding box center [646, 236] width 18 height 18
click at [646, 301] on div "The employee I spoke with truly understood my specific situation" at bounding box center [542, 315] width 226 height 41
click at [647, 274] on img at bounding box center [646, 272] width 18 height 18
click at [648, 325] on div "The employee I spoke with truly understood my specific situation" at bounding box center [542, 315] width 226 height 23
click at [647, 312] on img at bounding box center [646, 313] width 18 height 18
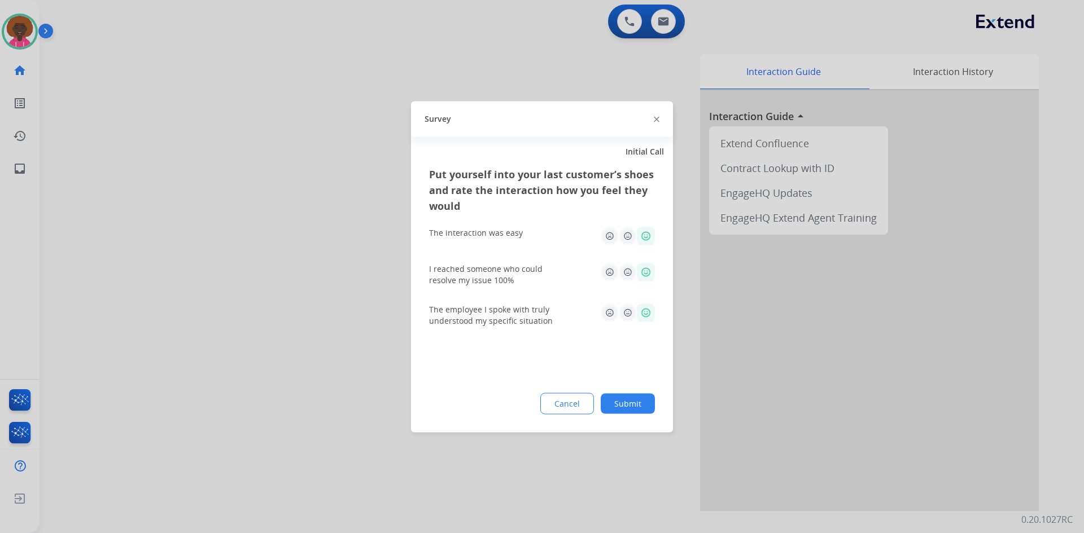
click at [634, 393] on div "Cancel Submit" at bounding box center [542, 403] width 226 height 21
click at [633, 410] on button "Submit" at bounding box center [627, 403] width 54 height 20
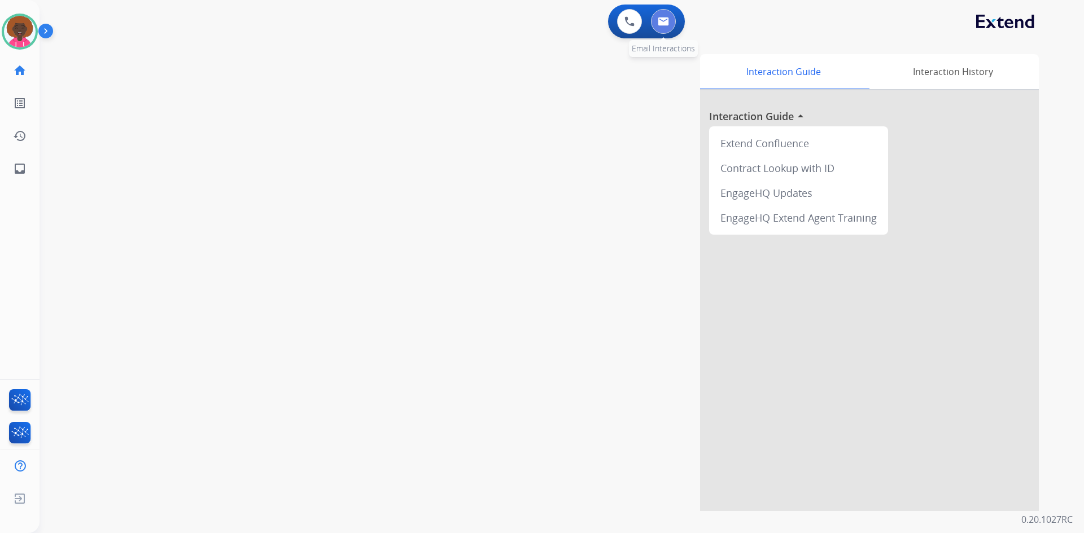
click at [660, 30] on button at bounding box center [663, 21] width 25 height 25
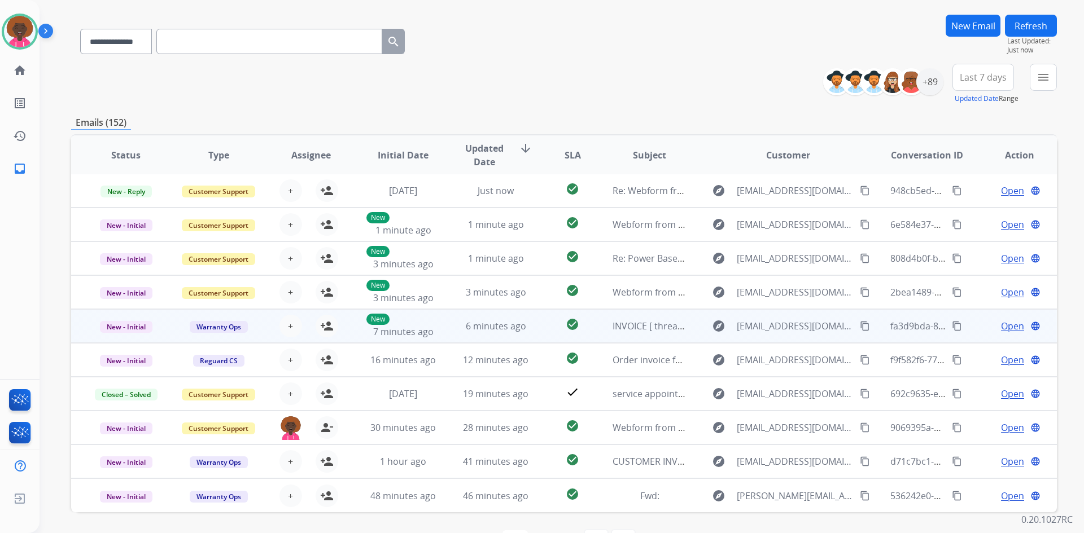
scroll to position [109, 0]
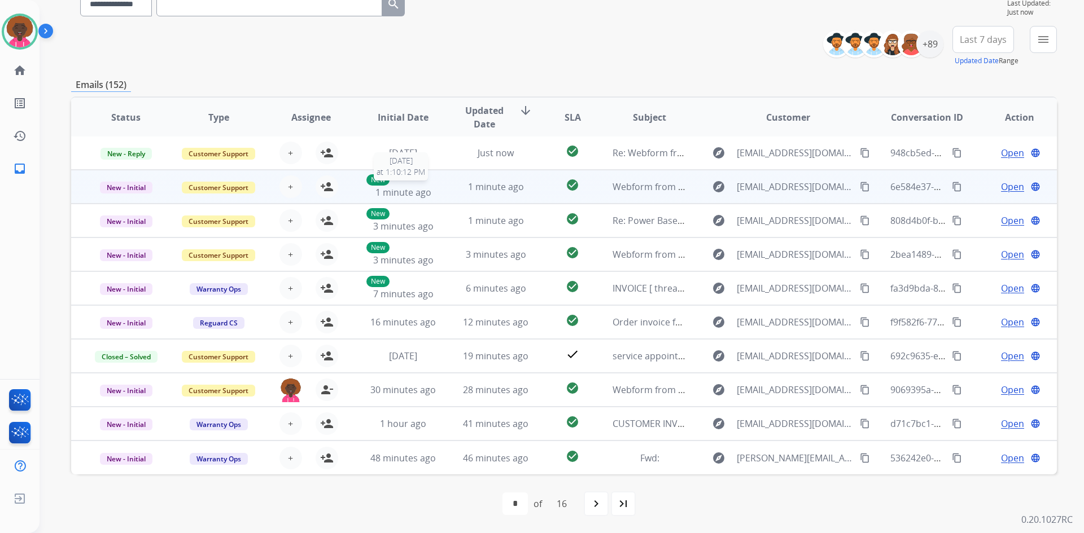
click at [415, 184] on div "New 1 minute ago" at bounding box center [403, 186] width 74 height 25
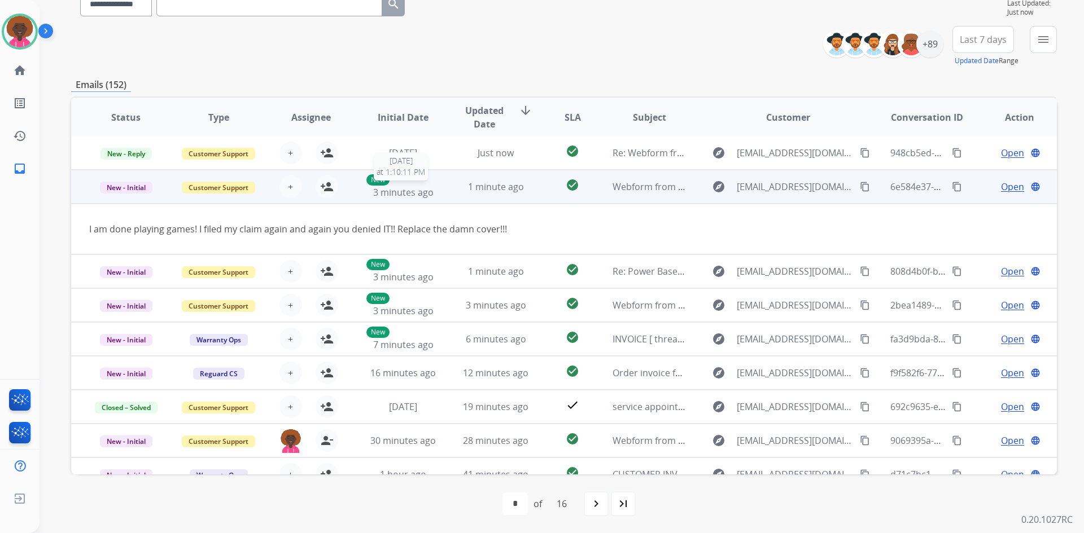
scroll to position [34, 0]
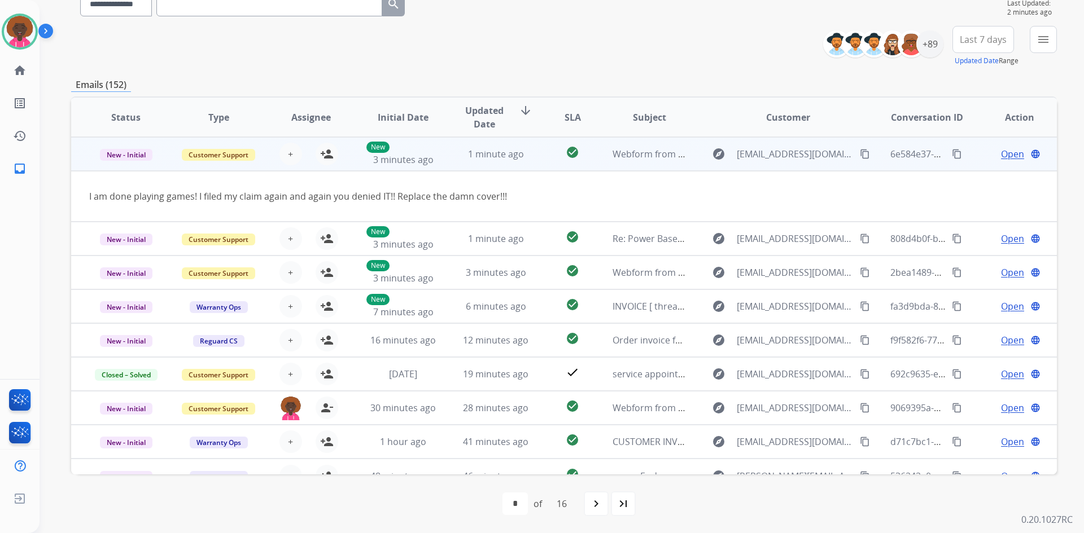
click at [860, 157] on mat-icon "content_copy" at bounding box center [865, 154] width 10 height 10
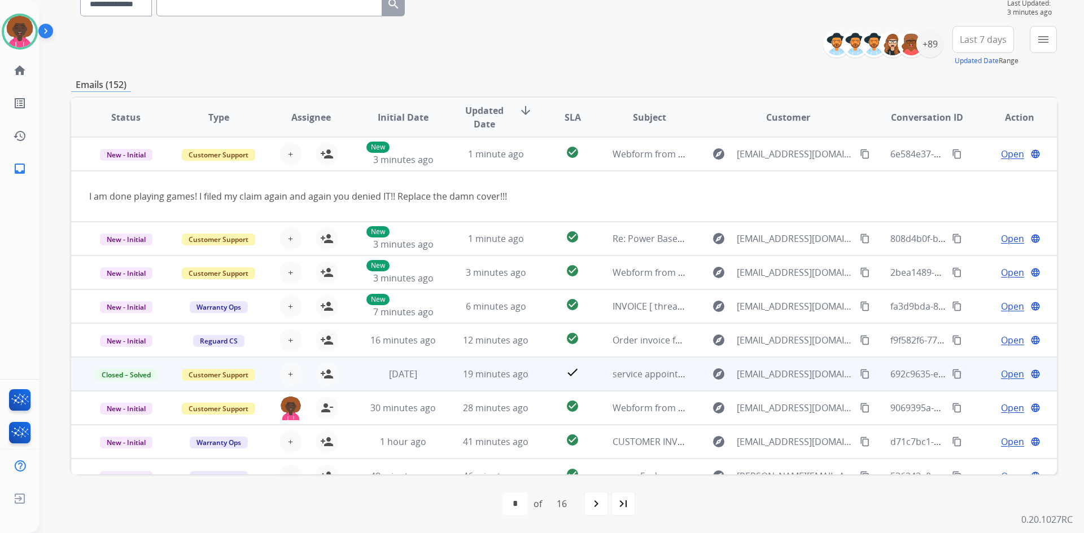
click at [442, 373] on td "19 minutes ago" at bounding box center [487, 374] width 93 height 34
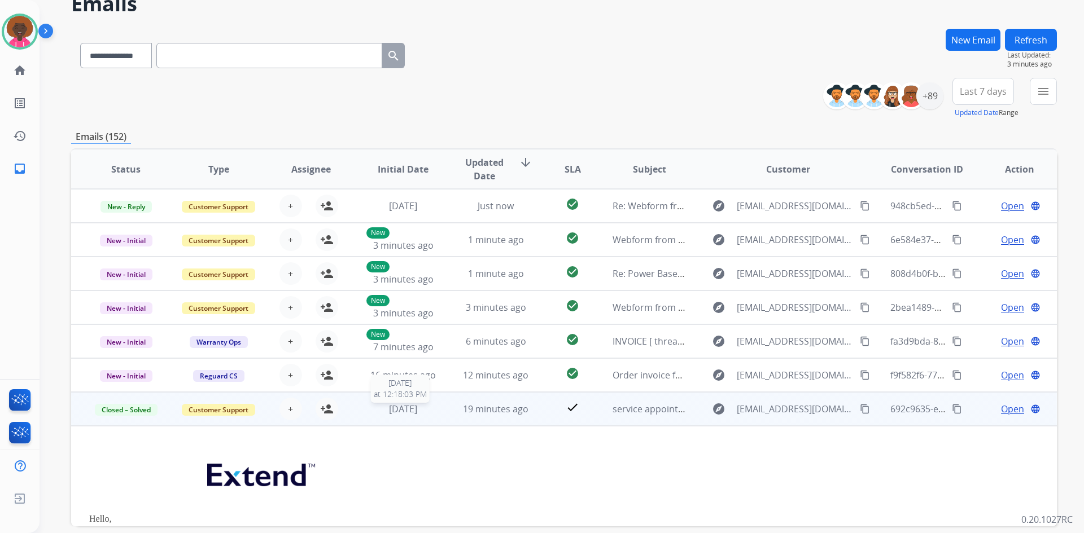
scroll to position [0, 0]
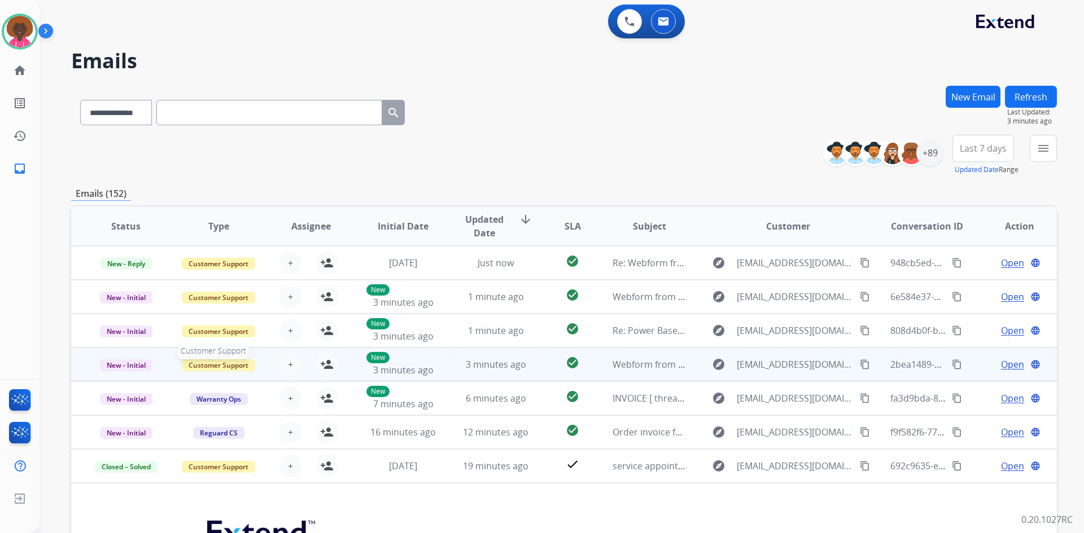
click at [240, 368] on span "Customer Support" at bounding box center [218, 365] width 73 height 12
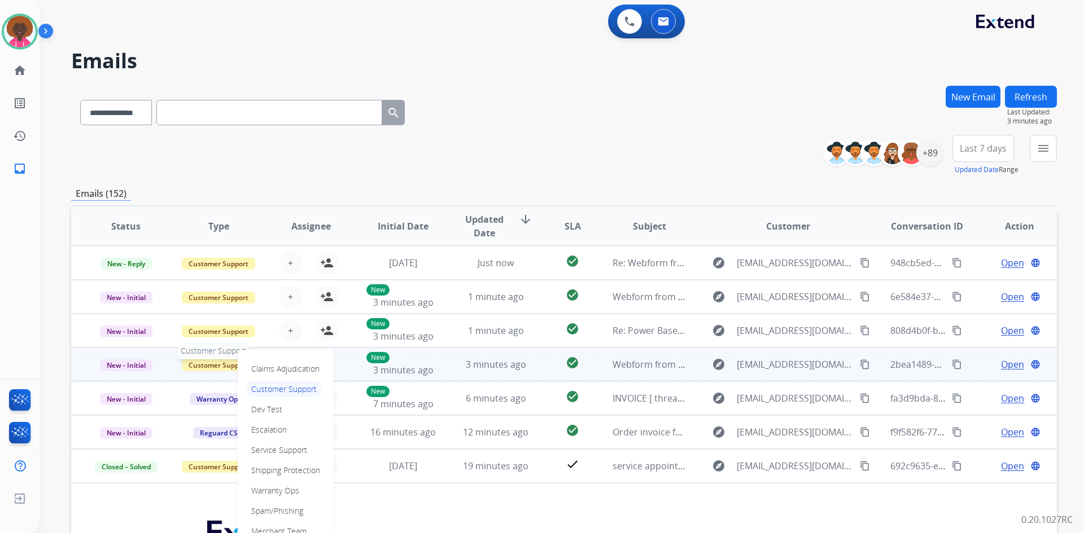
click at [206, 370] on span "Customer Support" at bounding box center [218, 365] width 73 height 12
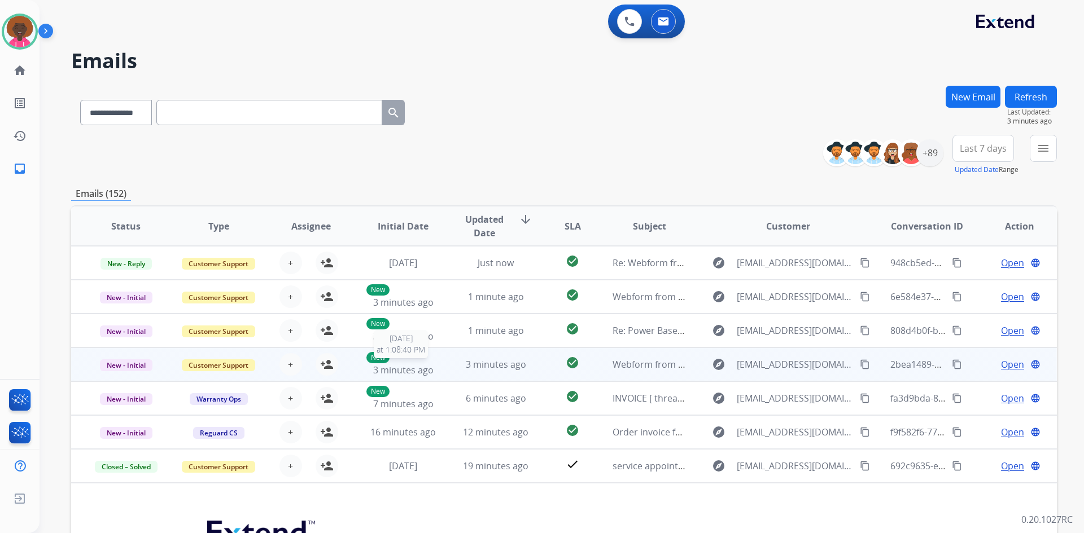
click at [413, 365] on span "3 minutes ago" at bounding box center [403, 370] width 60 height 12
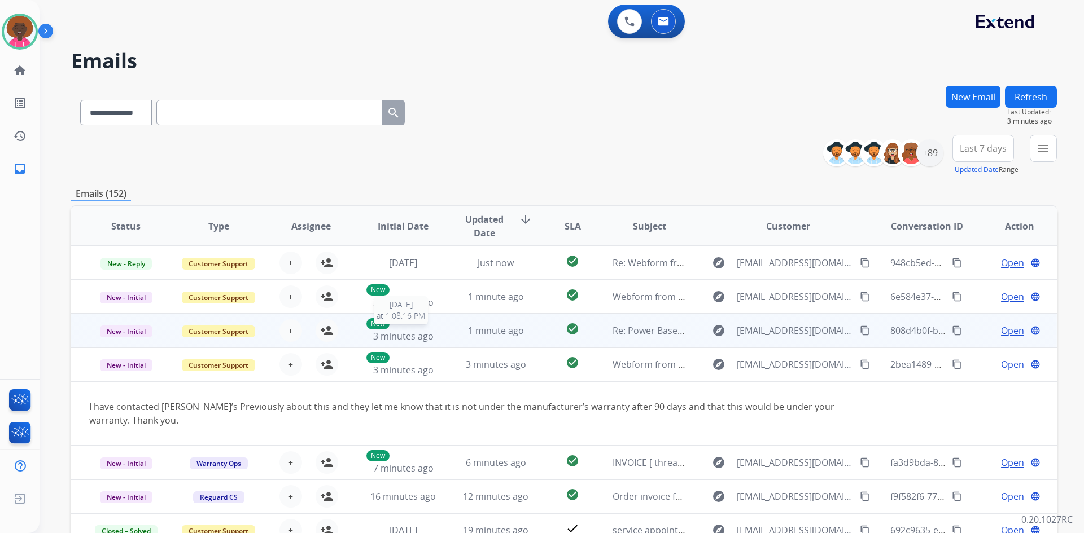
click at [396, 325] on div "New 3 minutes ago" at bounding box center [403, 330] width 74 height 25
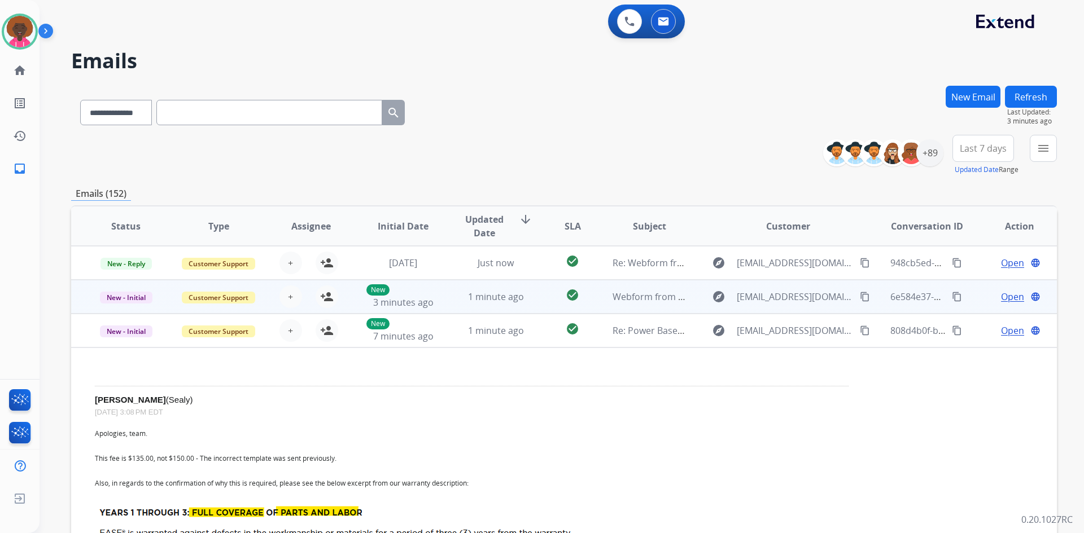
click at [417, 309] on td "New 3 minutes ago" at bounding box center [394, 297] width 93 height 34
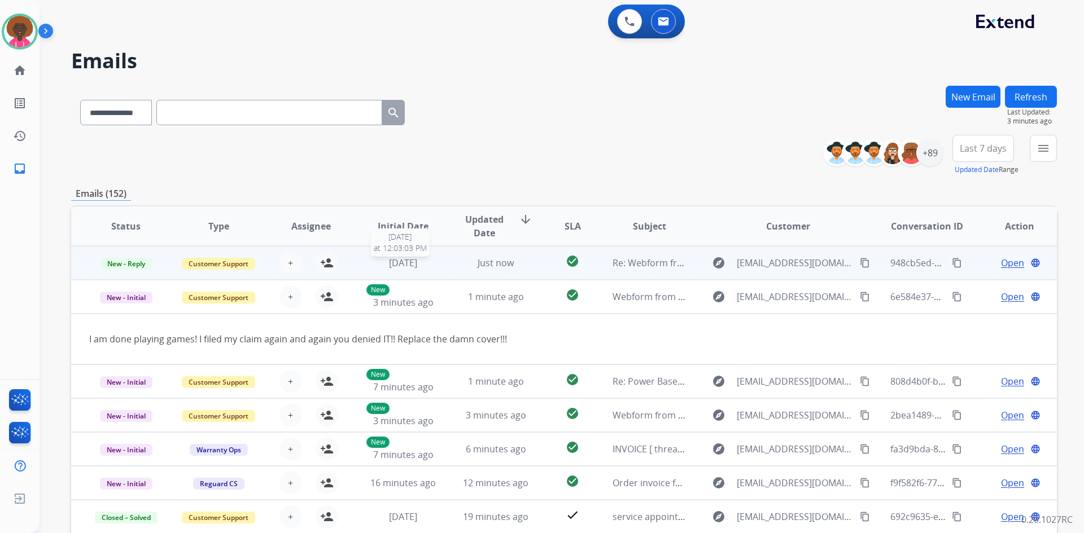
click at [410, 264] on span "[DATE]" at bounding box center [403, 263] width 28 height 12
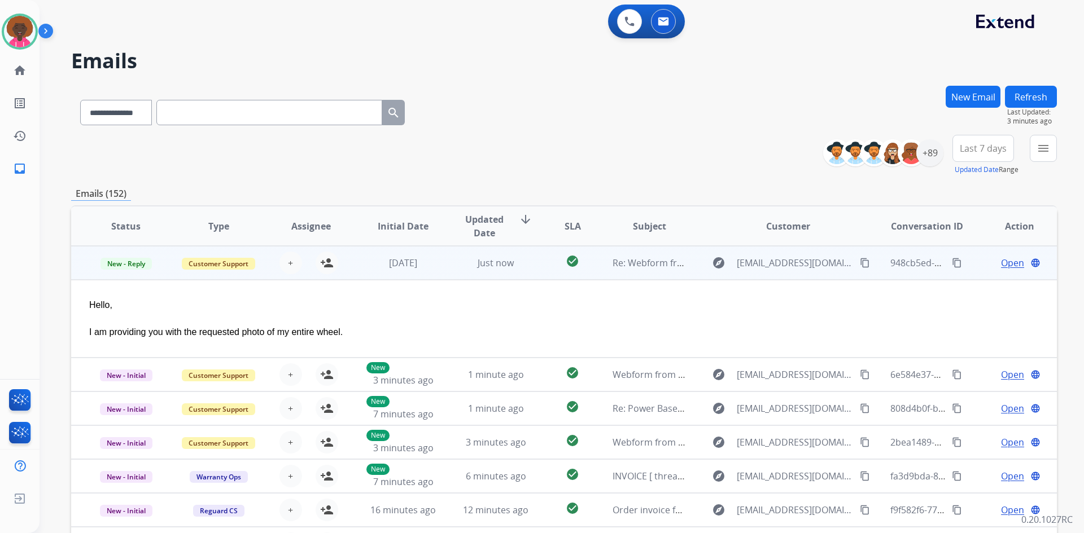
click at [1007, 268] on span "Open" at bounding box center [1012, 263] width 23 height 14
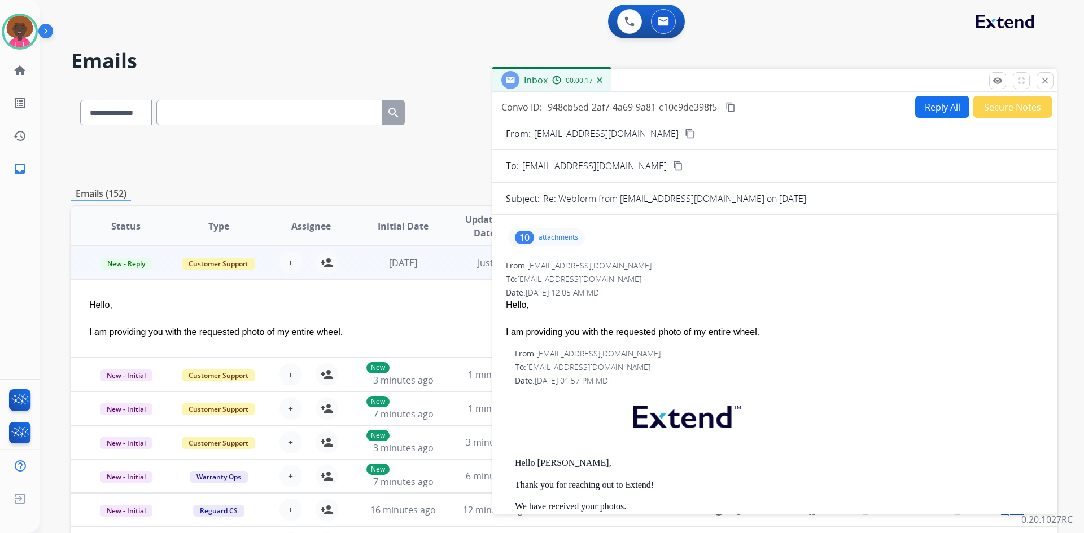
click at [685, 136] on mat-icon "content_copy" at bounding box center [690, 134] width 10 height 10
click at [1045, 82] on mat-icon "close" at bounding box center [1045, 81] width 10 height 10
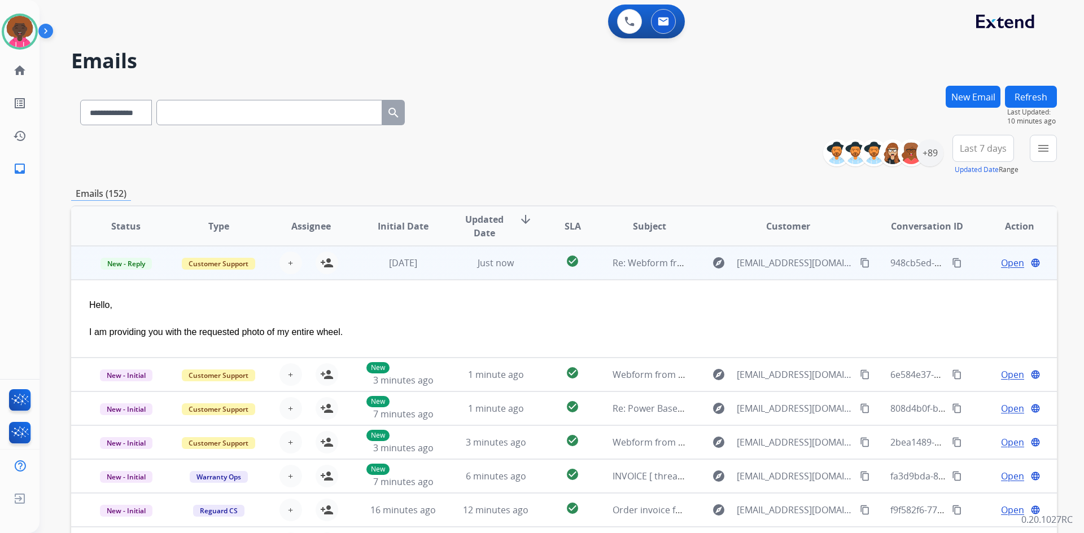
click at [990, 260] on div "Open language" at bounding box center [1019, 263] width 74 height 14
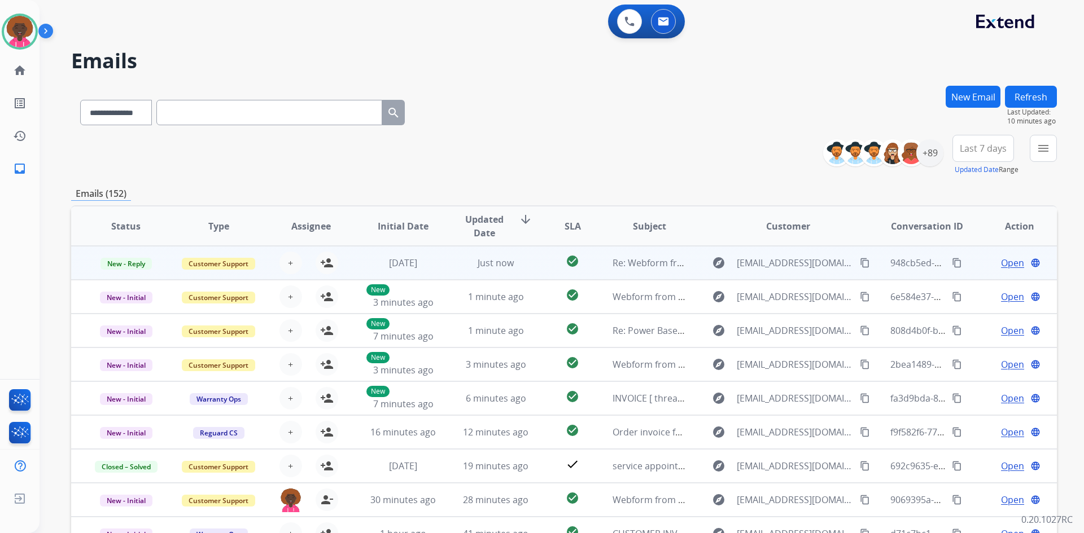
click at [992, 260] on div "Open language" at bounding box center [1019, 263] width 74 height 14
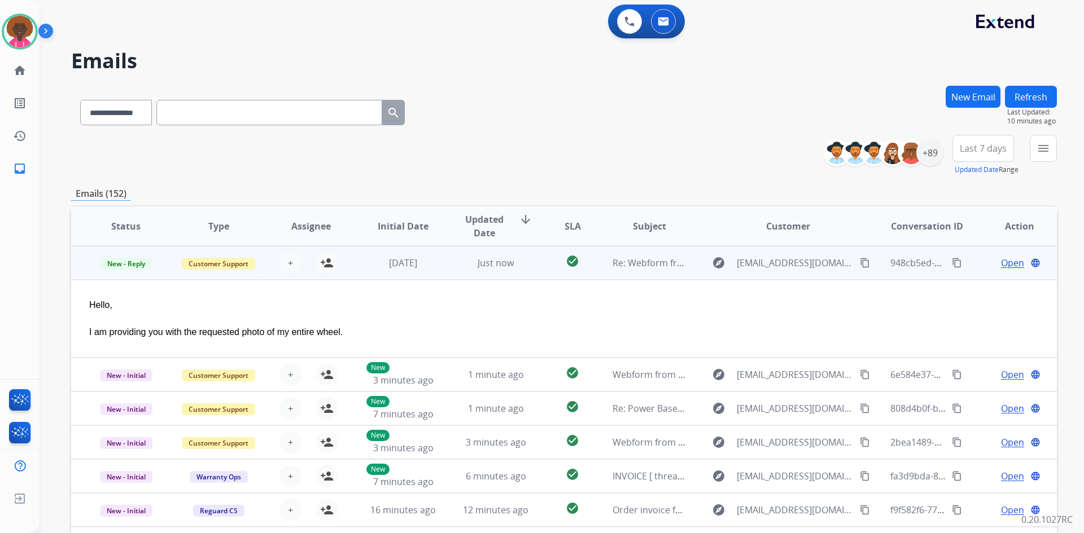
click at [1002, 258] on span "Open" at bounding box center [1012, 263] width 23 height 14
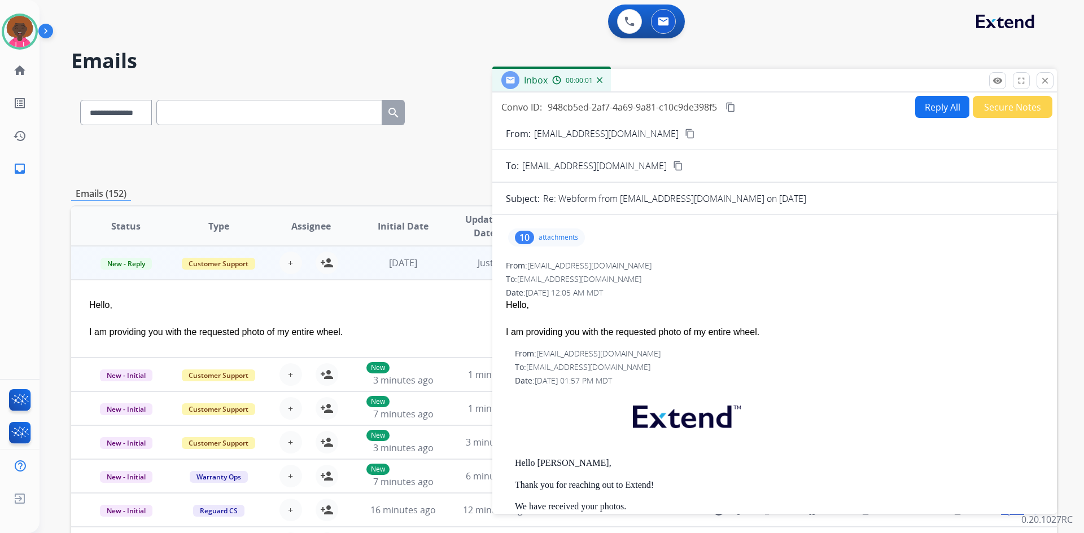
click at [987, 113] on button "Secure Notes" at bounding box center [1012, 107] width 80 height 22
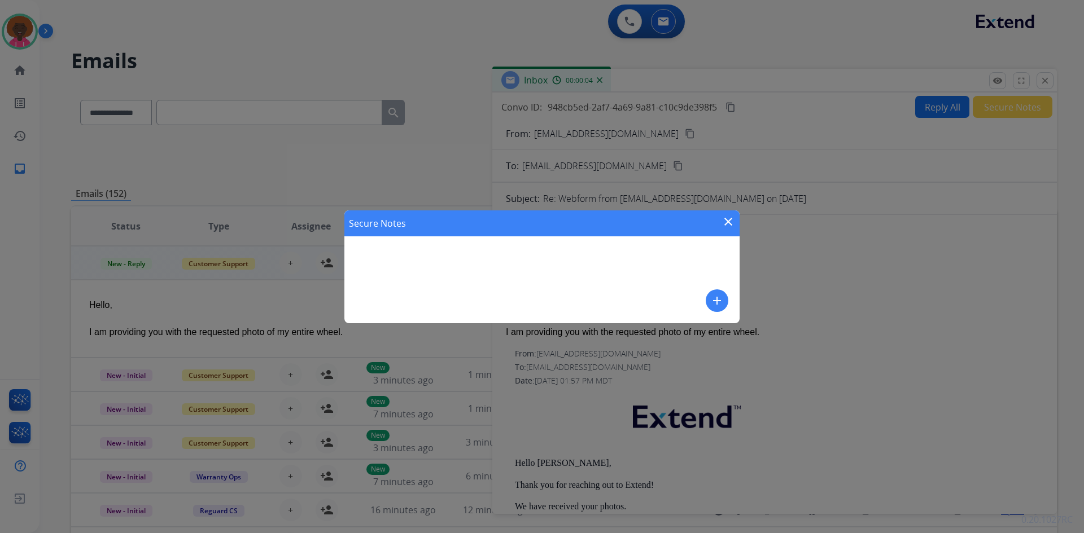
click at [713, 305] on mat-icon "add" at bounding box center [717, 301] width 14 height 14
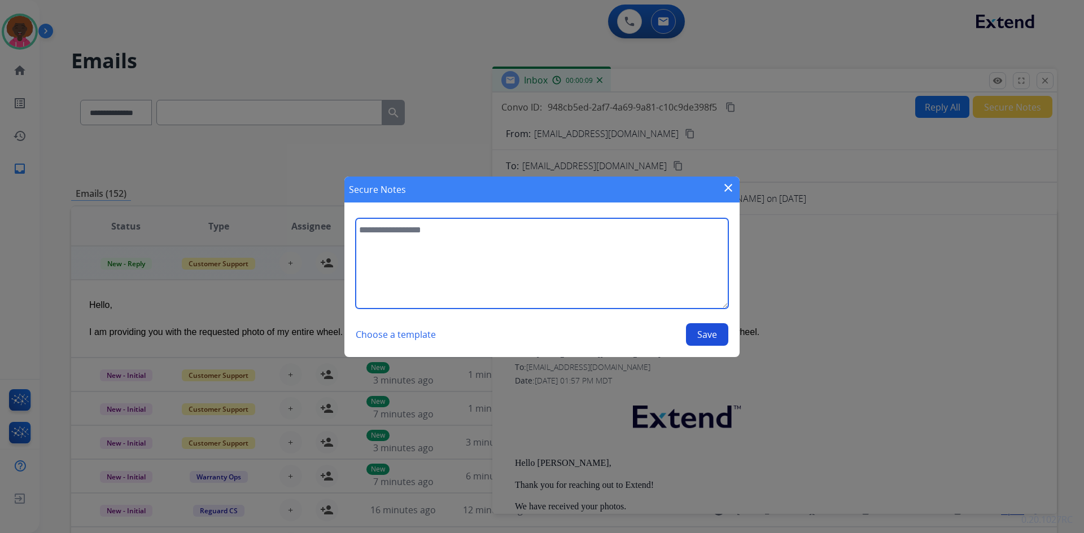
click at [410, 258] on textarea at bounding box center [542, 263] width 372 height 90
type textarea "**********"
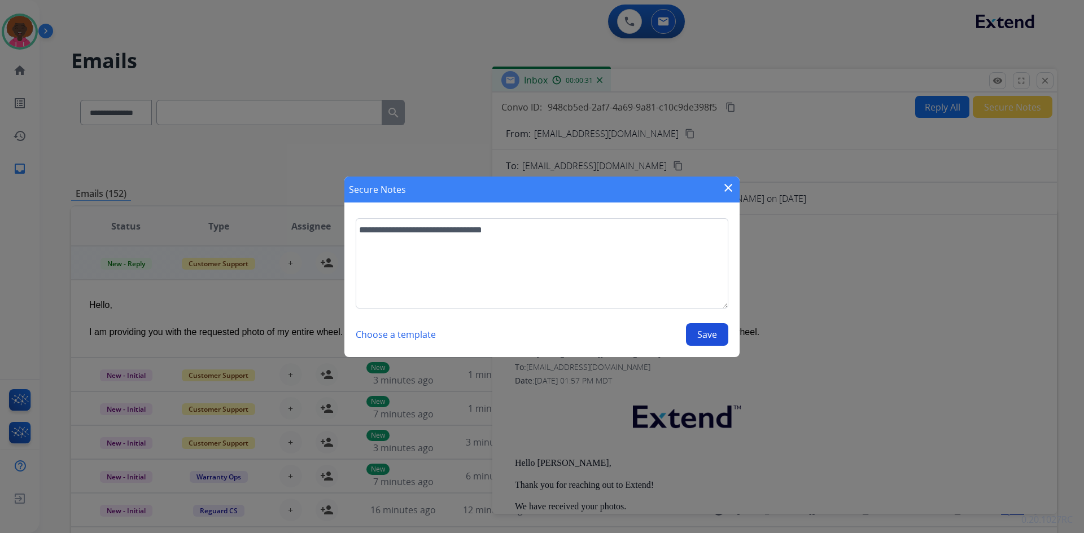
click at [697, 334] on button "Save" at bounding box center [707, 334] width 42 height 23
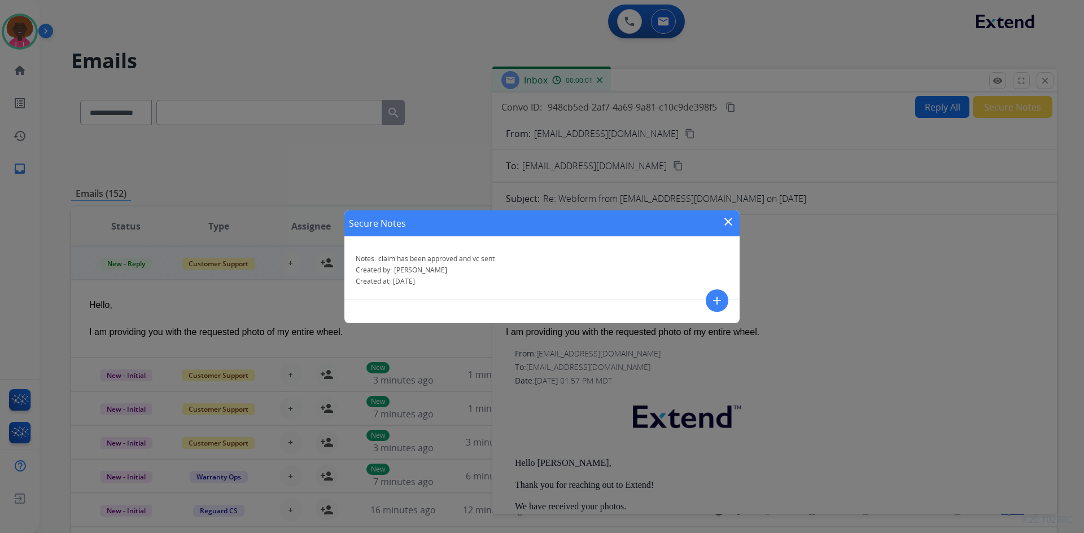
click at [725, 218] on mat-icon "close" at bounding box center [728, 222] width 14 height 14
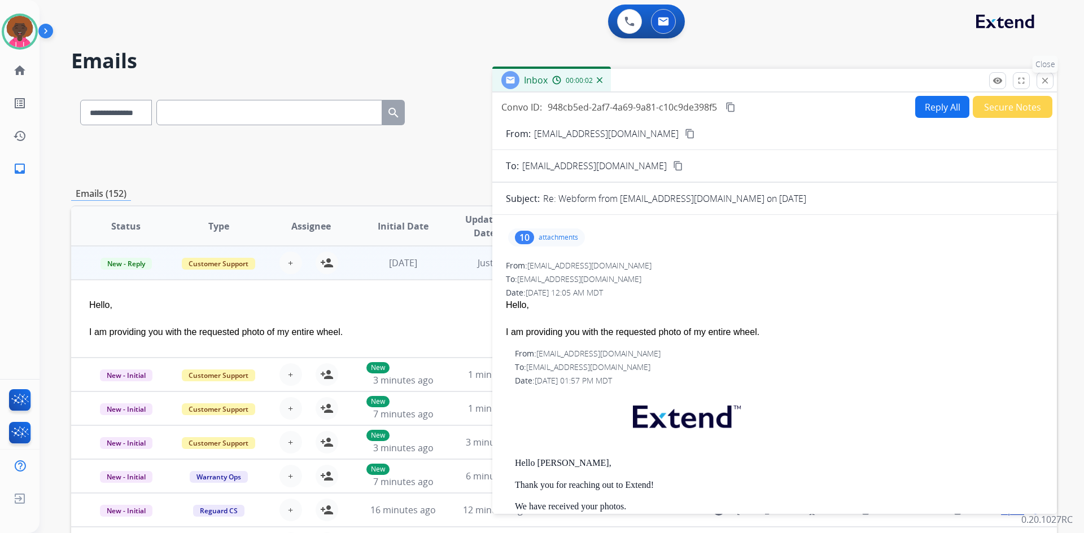
click at [1047, 87] on button "close Close" at bounding box center [1044, 80] width 17 height 17
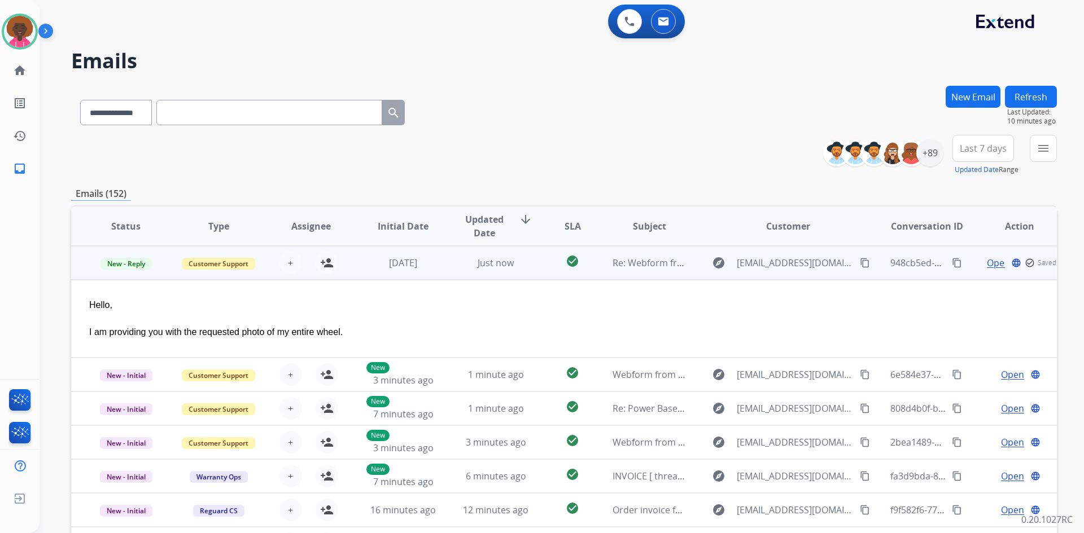
click at [163, 285] on tbody "New - Reply Customer Support + Select agent person_add Assign to Me [DATE] Just…" at bounding box center [563, 302] width 985 height 112
click at [136, 262] on span "New - Reply" at bounding box center [125, 264] width 51 height 12
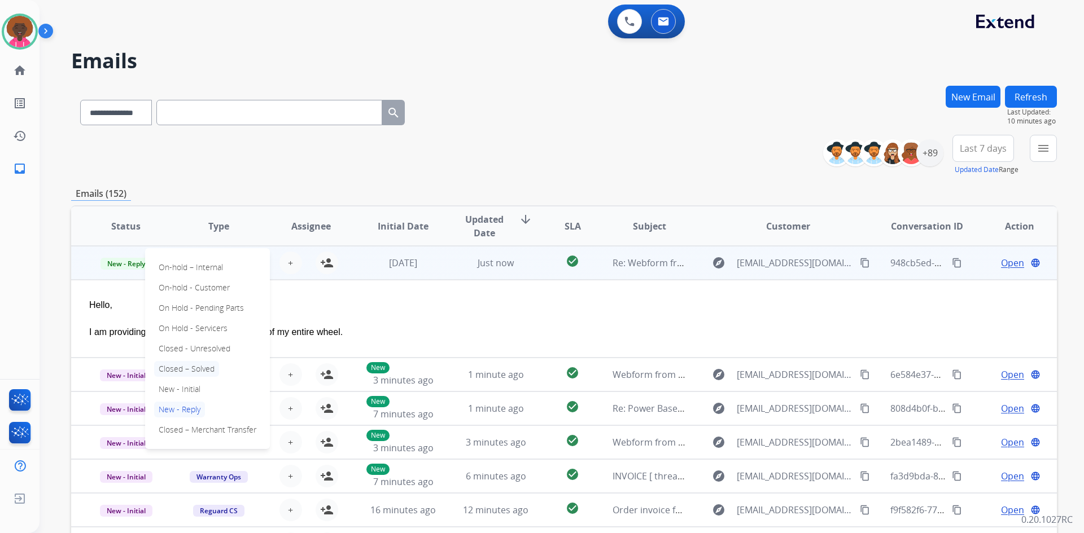
click at [196, 370] on p "Closed – Solved" at bounding box center [186, 369] width 65 height 16
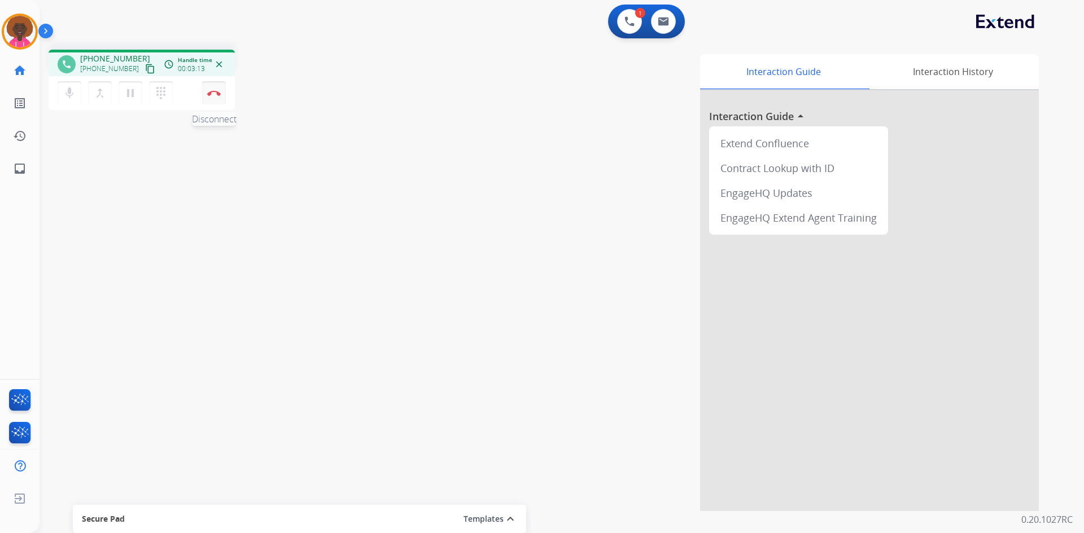
click at [212, 93] on img at bounding box center [214, 93] width 14 height 6
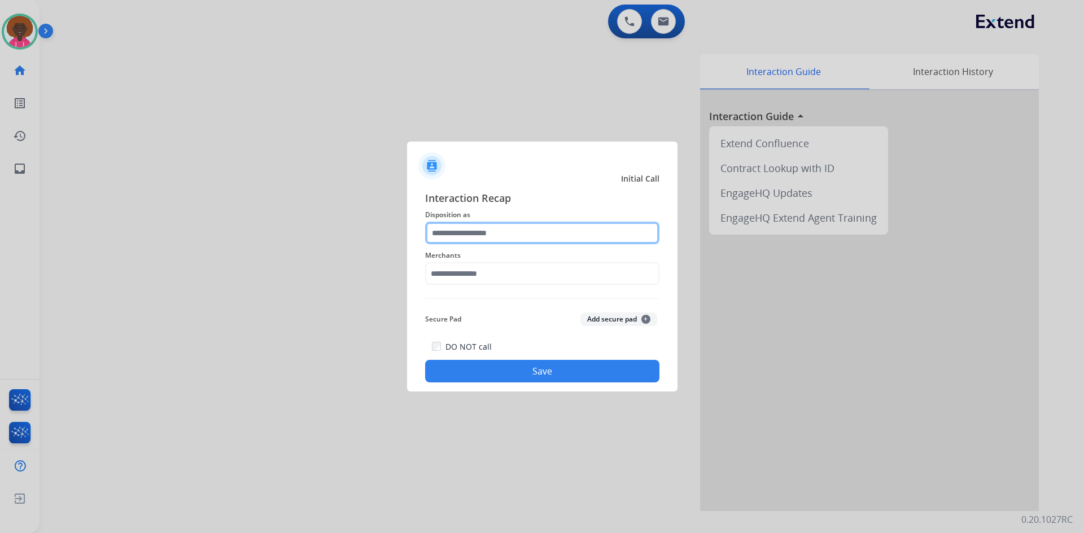
click at [475, 234] on input "text" at bounding box center [542, 233] width 234 height 23
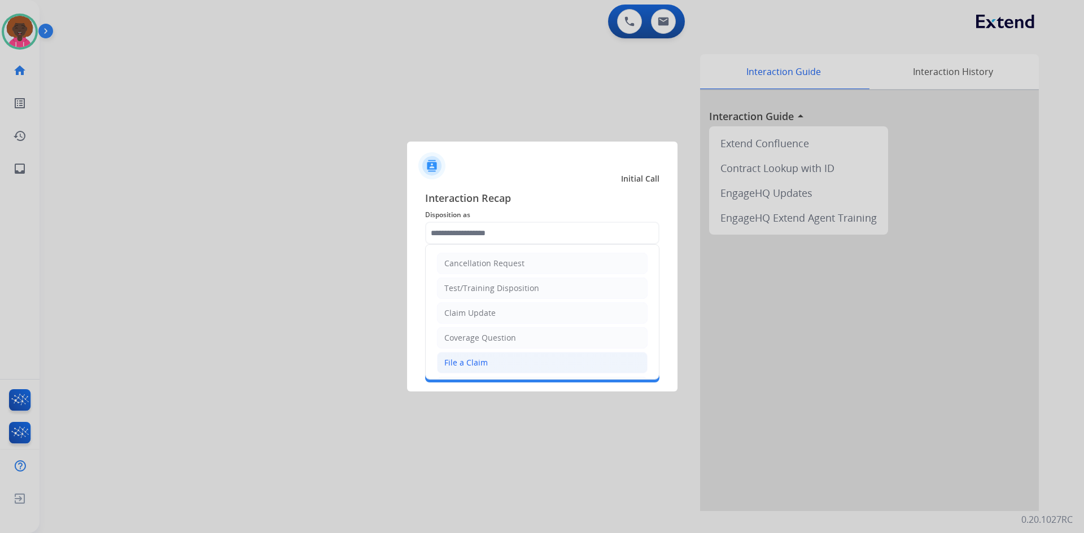
click at [470, 374] on li "File a Claim" at bounding box center [542, 362] width 211 height 21
type input "**********"
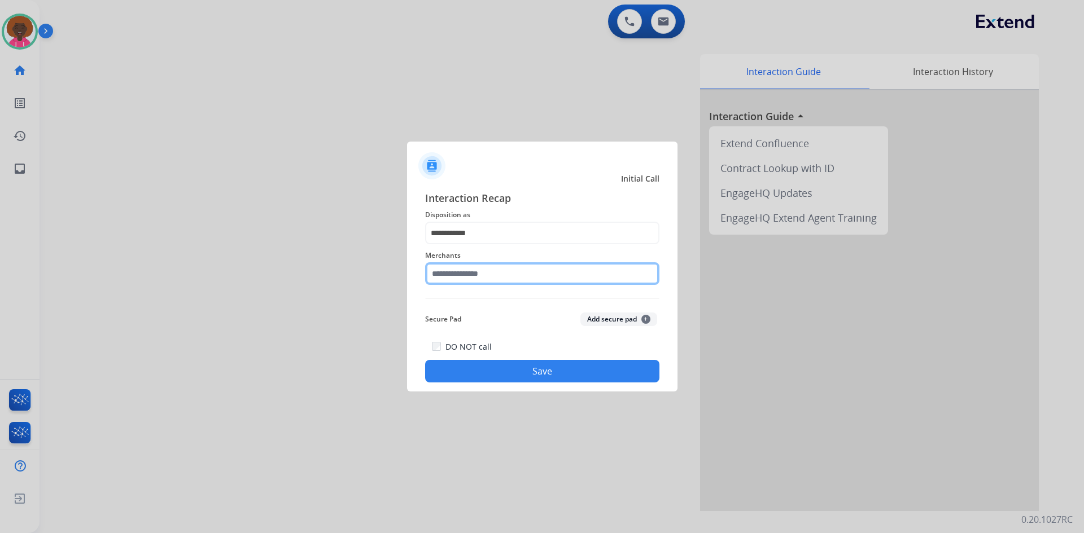
click at [503, 283] on input "text" at bounding box center [542, 273] width 234 height 23
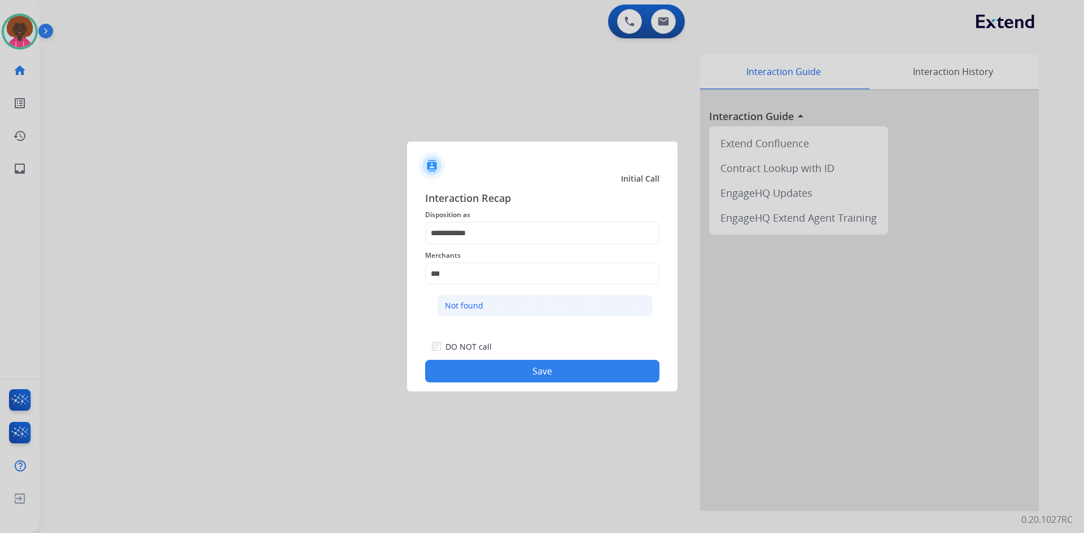
drag, startPoint x: 497, startPoint y: 297, endPoint x: 499, endPoint y: 314, distance: 17.6
click at [494, 302] on li "Not found" at bounding box center [544, 305] width 215 height 21
type input "*********"
click at [503, 393] on div at bounding box center [542, 266] width 1084 height 533
click at [507, 379] on button "Save" at bounding box center [542, 371] width 234 height 23
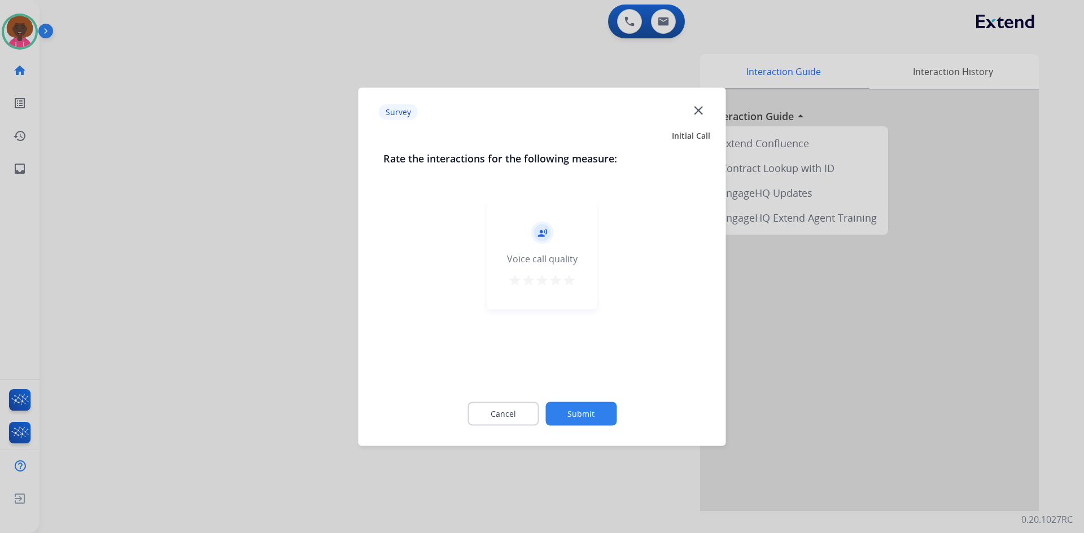
click at [573, 274] on mat-icon "star" at bounding box center [569, 280] width 14 height 14
click at [582, 414] on button "Submit" at bounding box center [580, 414] width 71 height 24
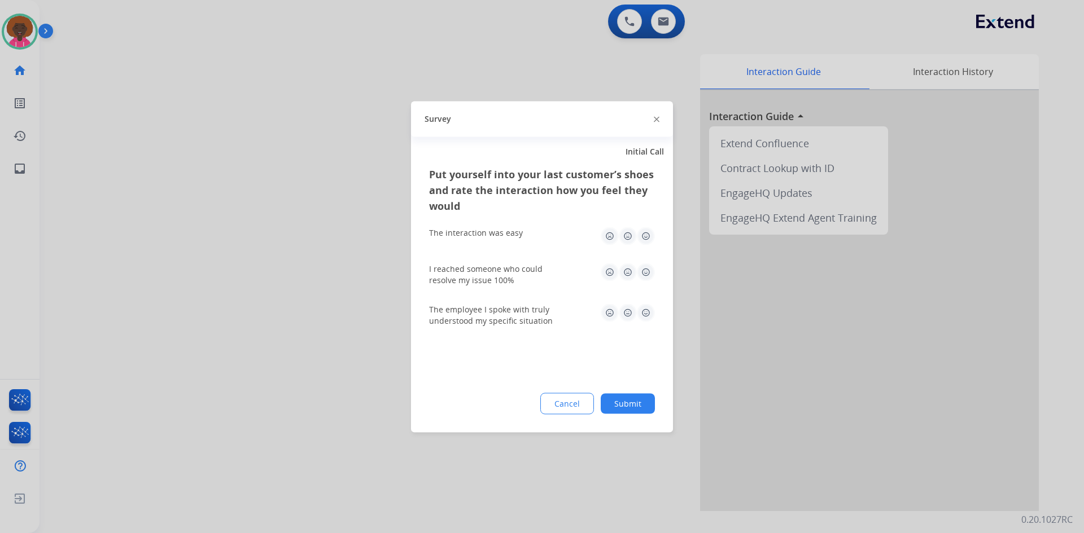
click at [642, 228] on img at bounding box center [646, 236] width 18 height 18
click at [647, 241] on img at bounding box center [646, 236] width 18 height 18
drag, startPoint x: 647, startPoint y: 257, endPoint x: 648, endPoint y: 296, distance: 39.0
click at [647, 269] on div "I reached someone who could resolve my issue 100%" at bounding box center [542, 274] width 226 height 41
drag, startPoint x: 651, startPoint y: 274, endPoint x: 652, endPoint y: 283, distance: 9.1
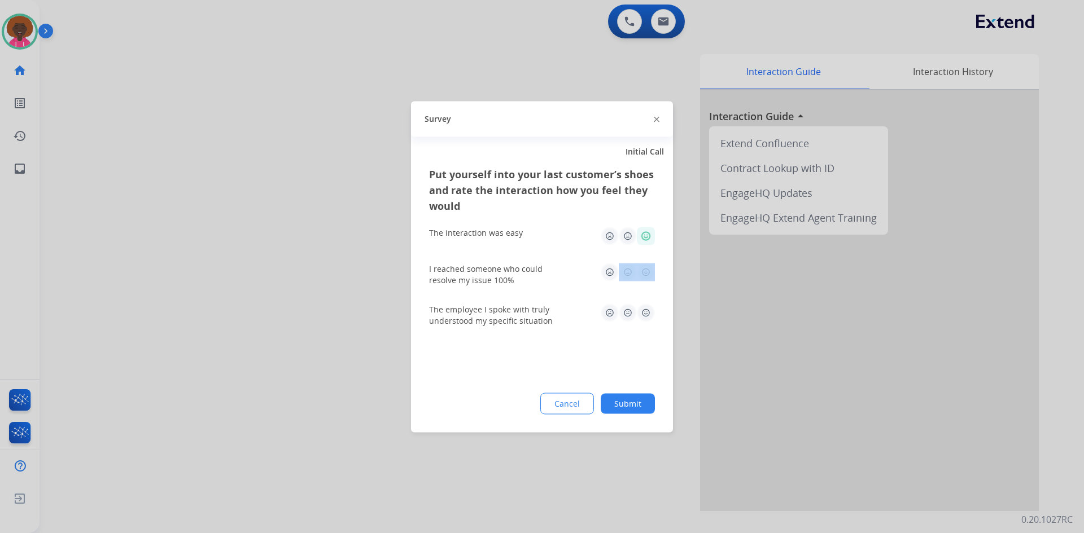
click at [651, 275] on img at bounding box center [646, 272] width 18 height 18
click at [645, 278] on img at bounding box center [646, 272] width 18 height 18
click at [652, 323] on div "The employee I spoke with truly understood my specific situation" at bounding box center [542, 315] width 226 height 23
click at [647, 318] on img at bounding box center [646, 313] width 18 height 18
click at [638, 405] on button "Submit" at bounding box center [627, 403] width 54 height 20
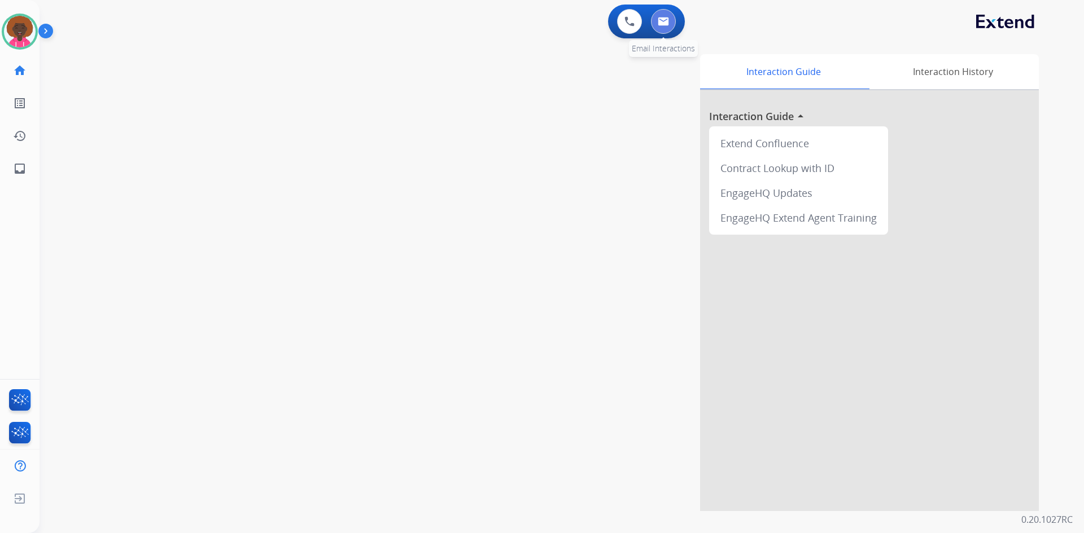
click at [658, 20] on img at bounding box center [662, 21] width 11 height 9
select select "**********"
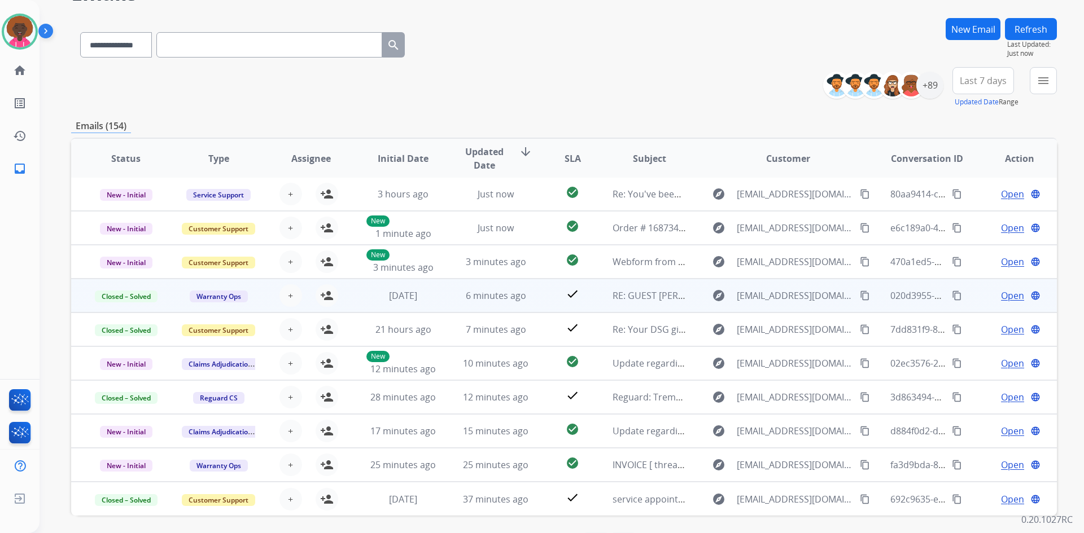
scroll to position [109, 0]
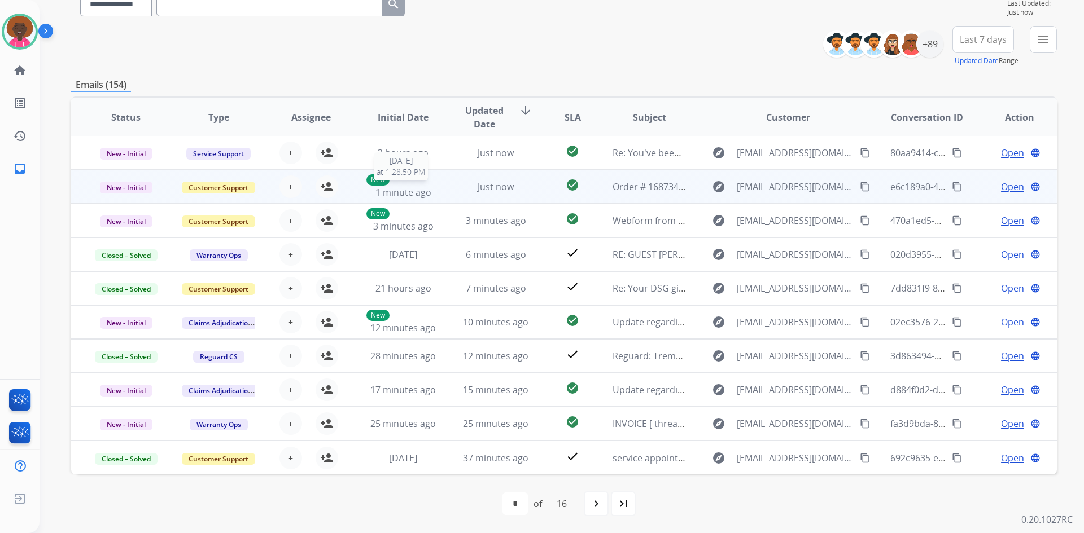
click at [416, 181] on div "New 1 minute ago" at bounding box center [403, 186] width 74 height 25
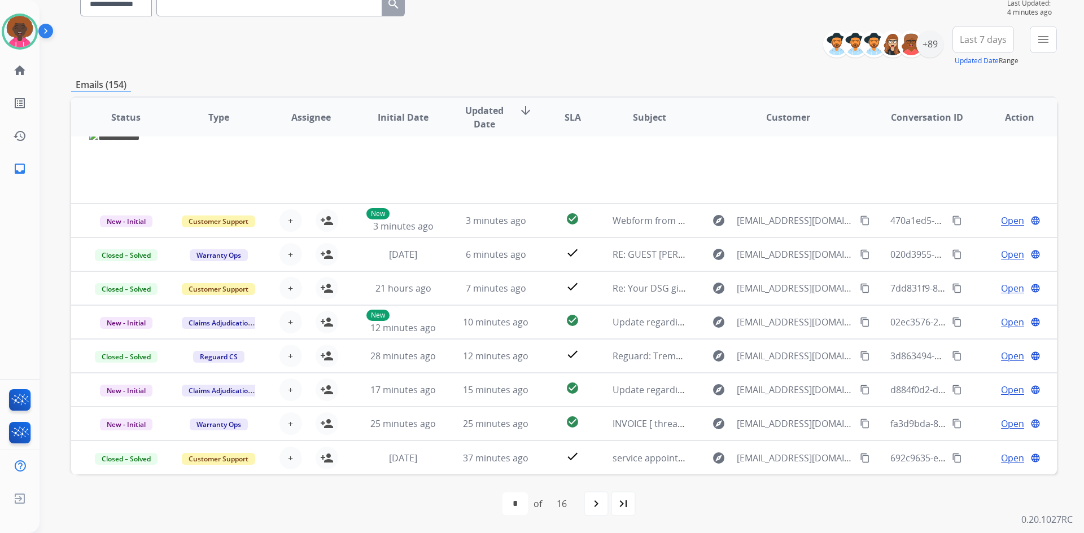
scroll to position [0, 0]
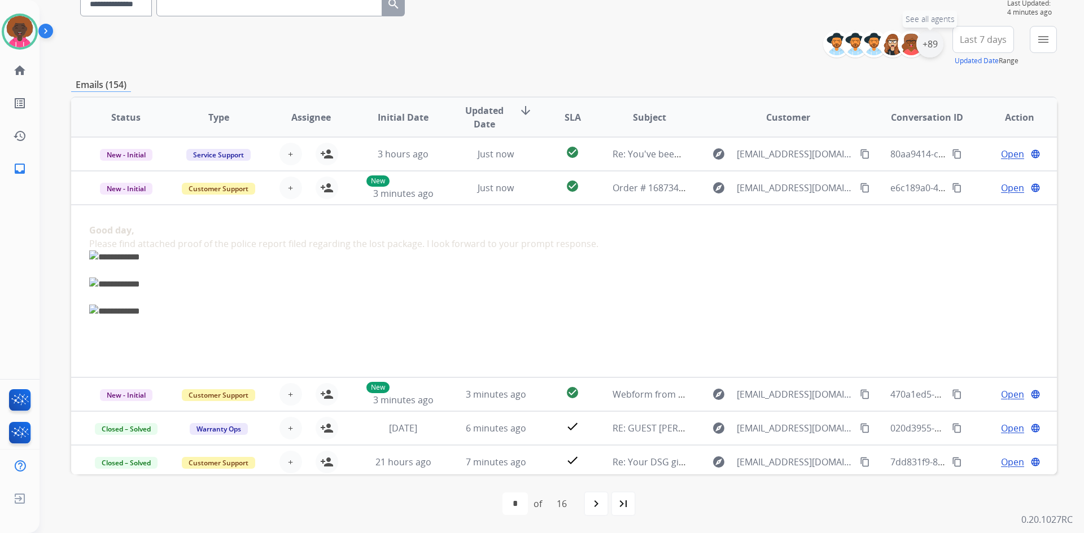
click at [933, 50] on div "+89" at bounding box center [929, 43] width 27 height 27
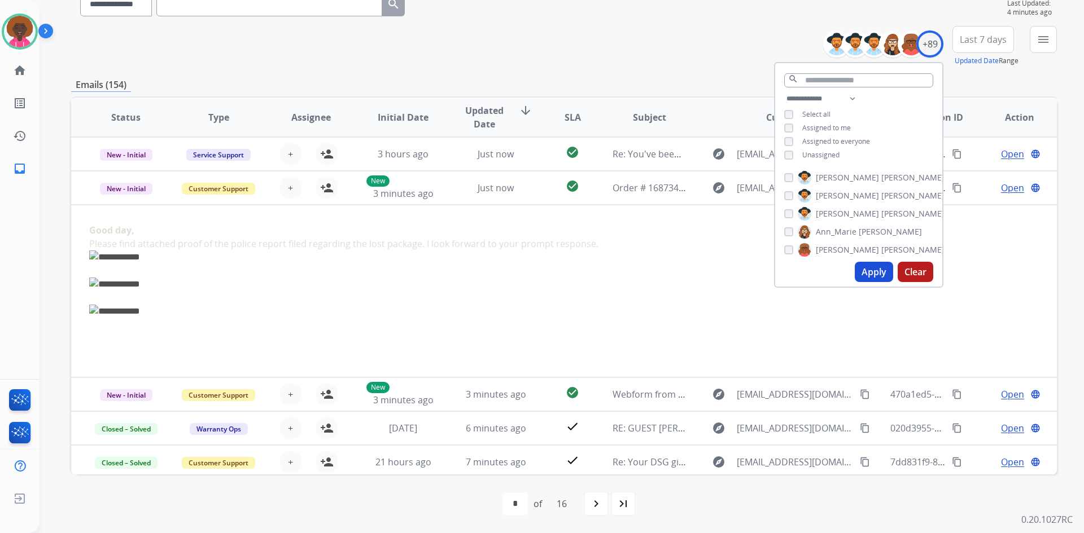
click at [786, 160] on div "**********" at bounding box center [858, 128] width 167 height 72
drag, startPoint x: 876, startPoint y: 276, endPoint x: 927, endPoint y: 281, distance: 51.0
click at [874, 275] on button "Apply" at bounding box center [873, 272] width 38 height 20
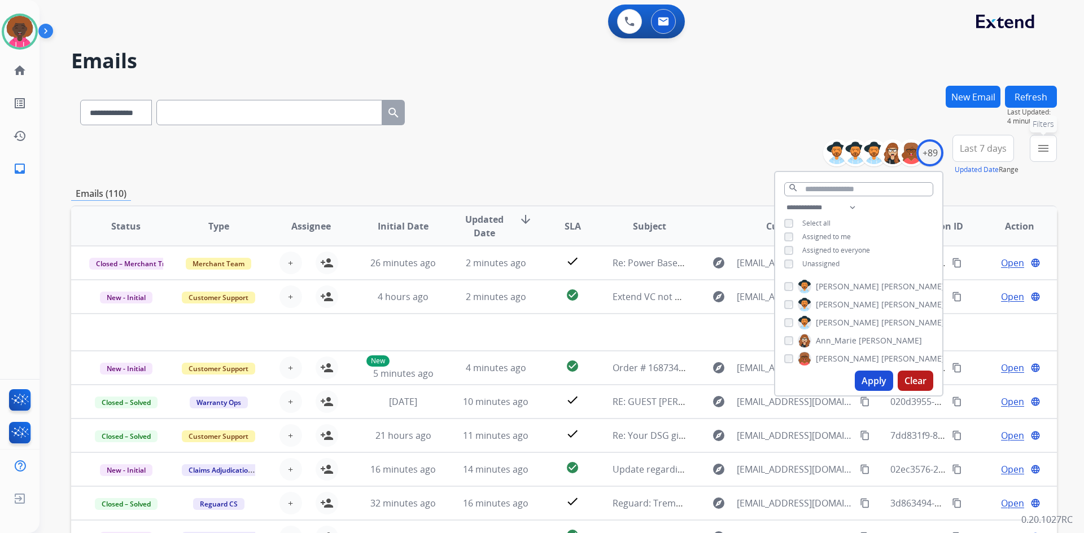
click at [1040, 152] on mat-icon "menu" at bounding box center [1043, 149] width 14 height 14
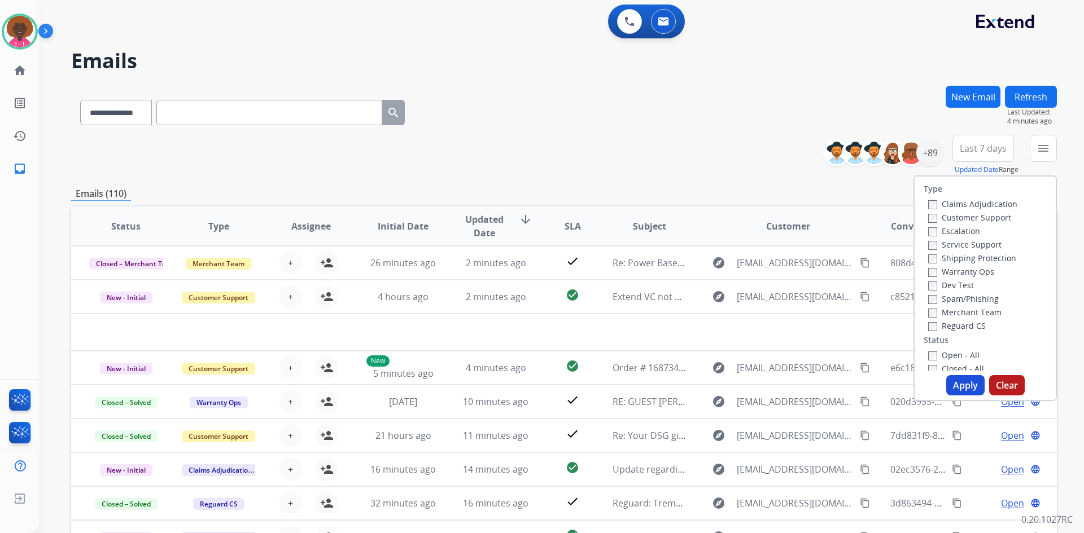
click at [929, 207] on label "Claims Adjudication" at bounding box center [972, 204] width 89 height 11
click at [931, 206] on label "Claims Adjudication" at bounding box center [972, 204] width 89 height 11
click at [931, 215] on label "Customer Support" at bounding box center [969, 217] width 83 height 11
drag, startPoint x: 930, startPoint y: 326, endPoint x: 946, endPoint y: 348, distance: 27.4
click at [929, 327] on label "Reguard CS" at bounding box center [957, 326] width 58 height 11
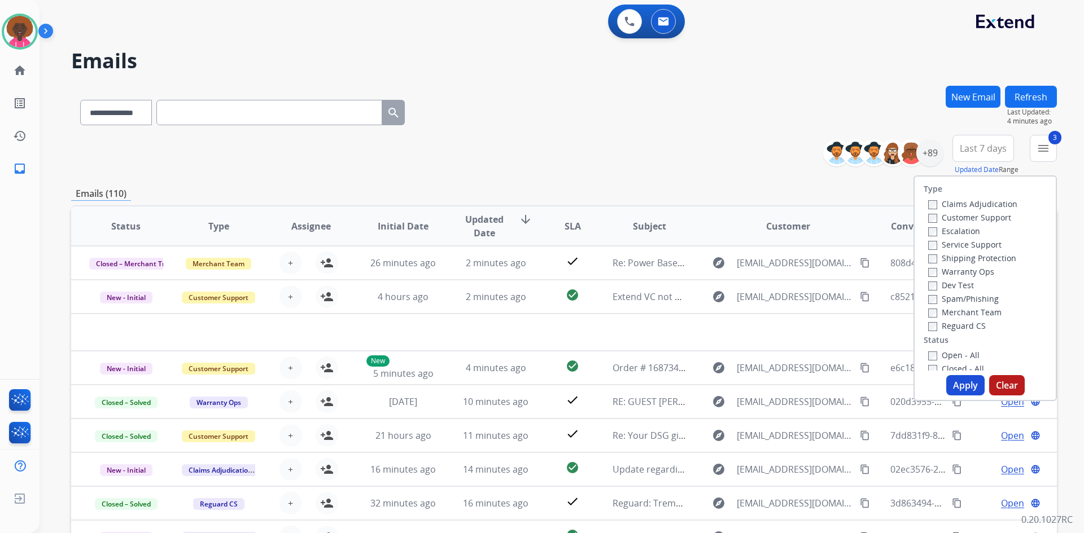
click at [952, 378] on button "Apply" at bounding box center [965, 385] width 38 height 20
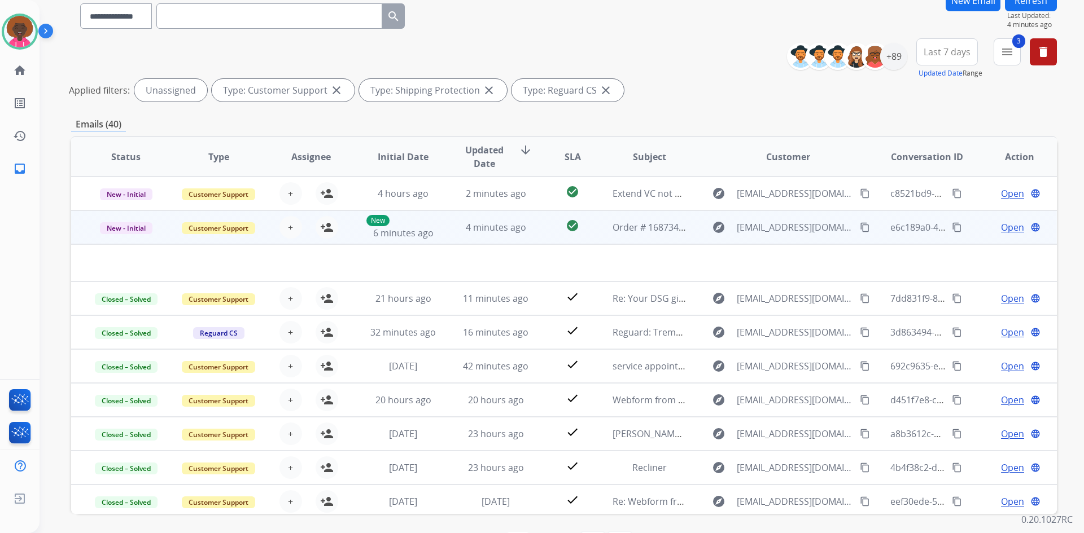
scroll to position [23, 0]
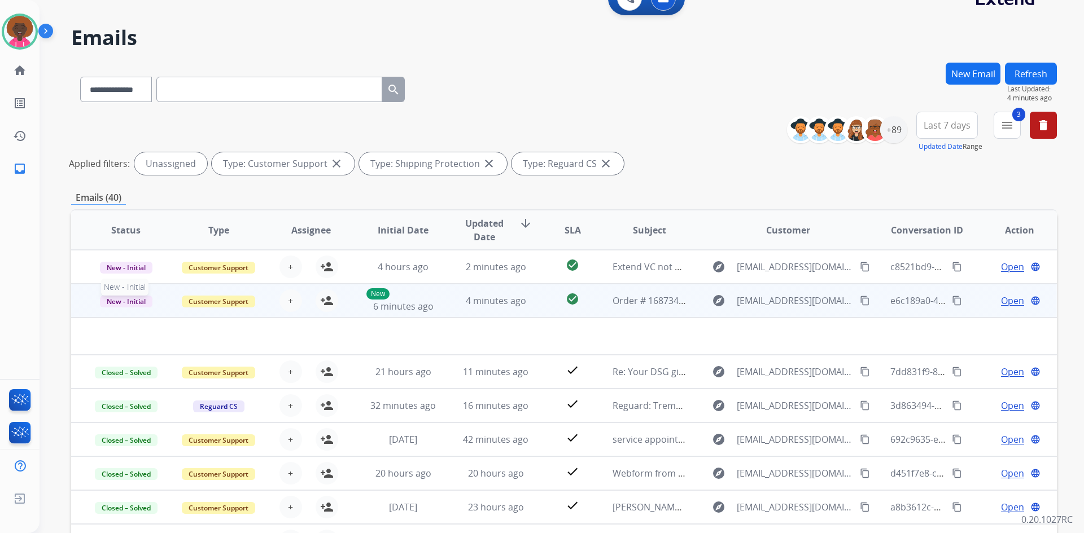
click at [108, 305] on span "New - Initial" at bounding box center [126, 302] width 52 height 12
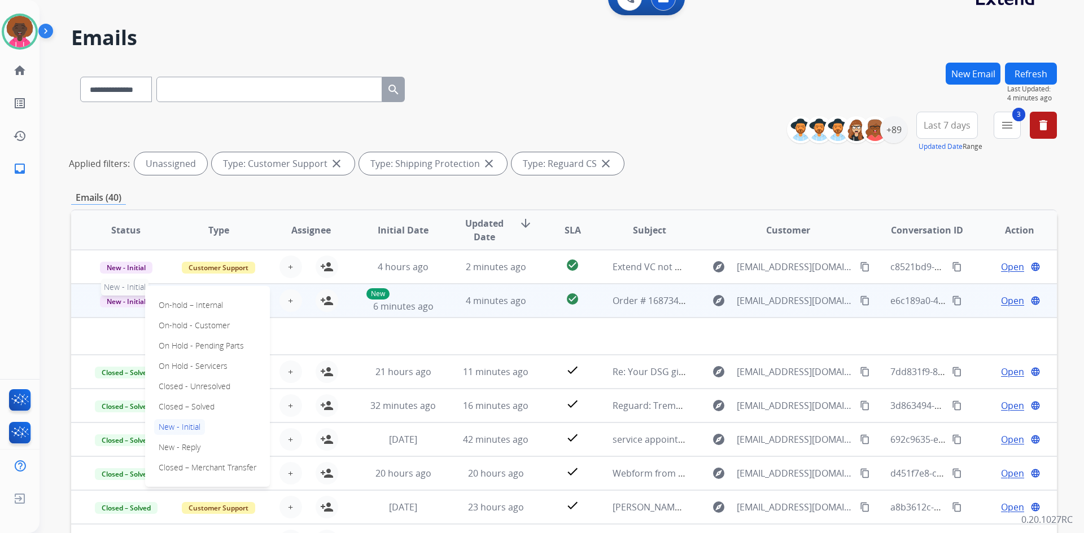
click at [108, 305] on span "New - Initial" at bounding box center [126, 302] width 52 height 12
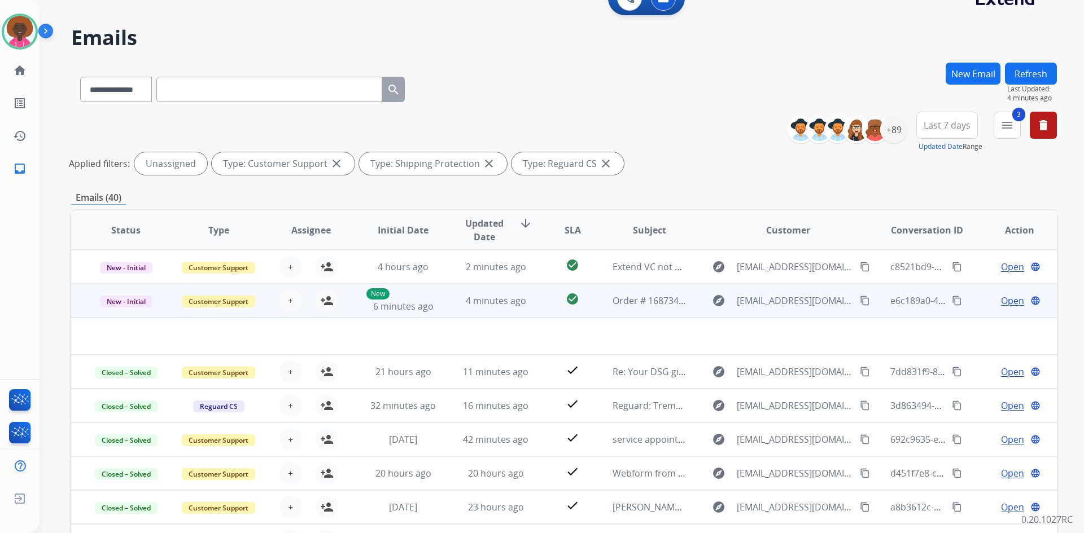
click at [143, 308] on td "New - Initial" at bounding box center [117, 301] width 93 height 34
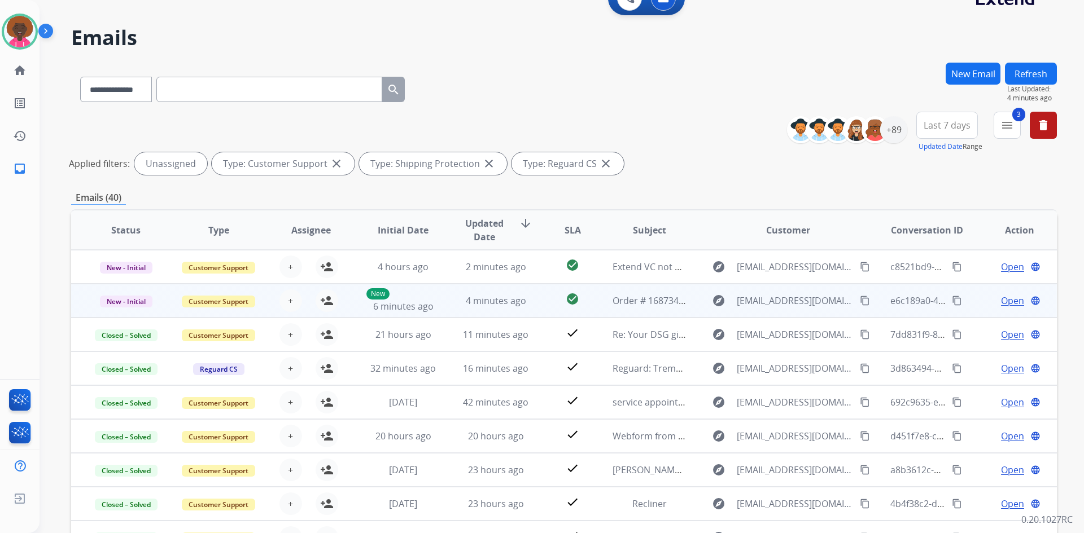
click at [142, 308] on td "New - Initial" at bounding box center [117, 301] width 93 height 34
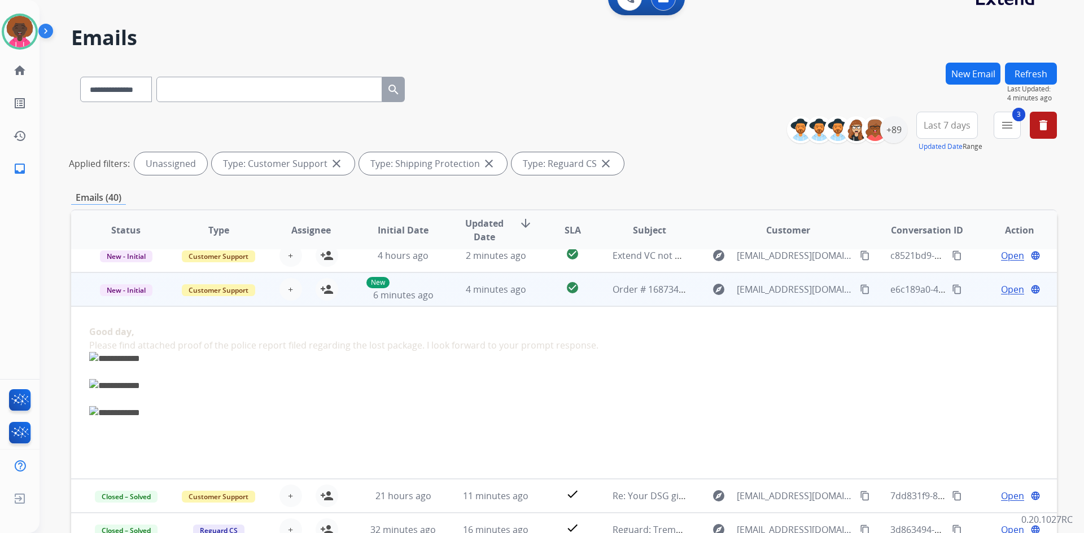
scroll to position [0, 0]
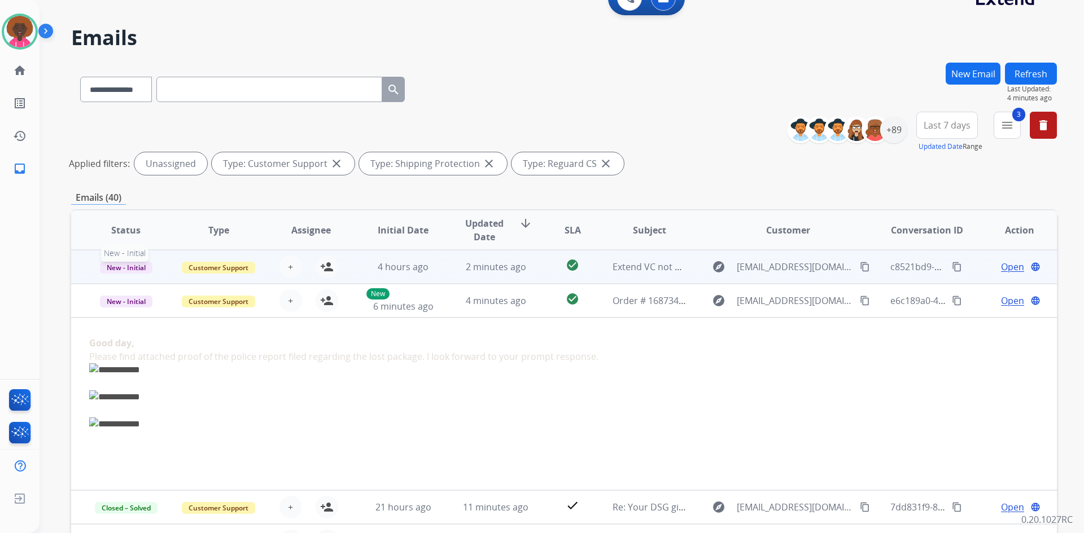
click at [142, 272] on span "New - Initial" at bounding box center [126, 268] width 52 height 12
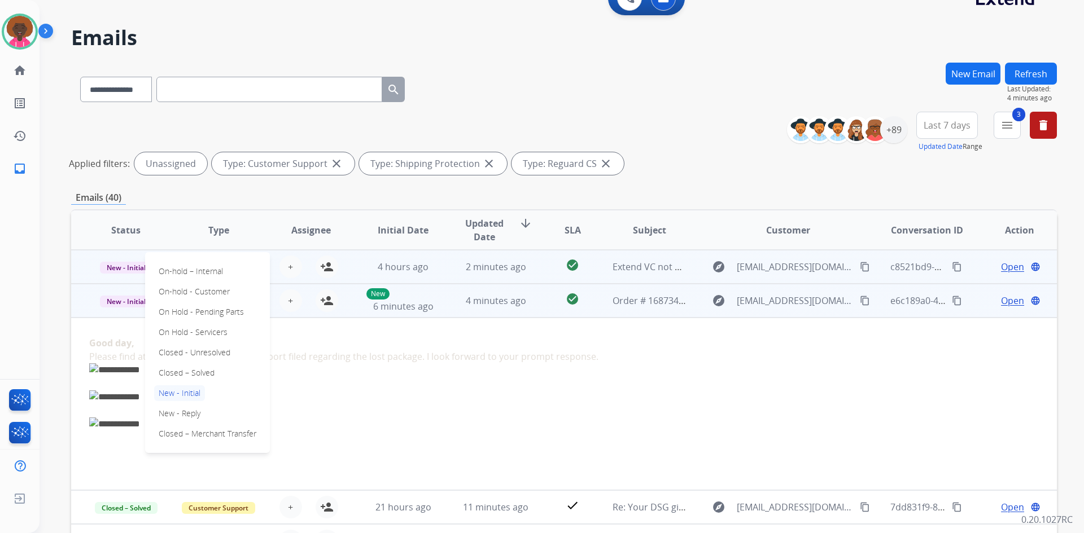
click at [770, 323] on td "Good day, Please find attached proof of the police report filed regarding the l…" at bounding box center [471, 404] width 801 height 173
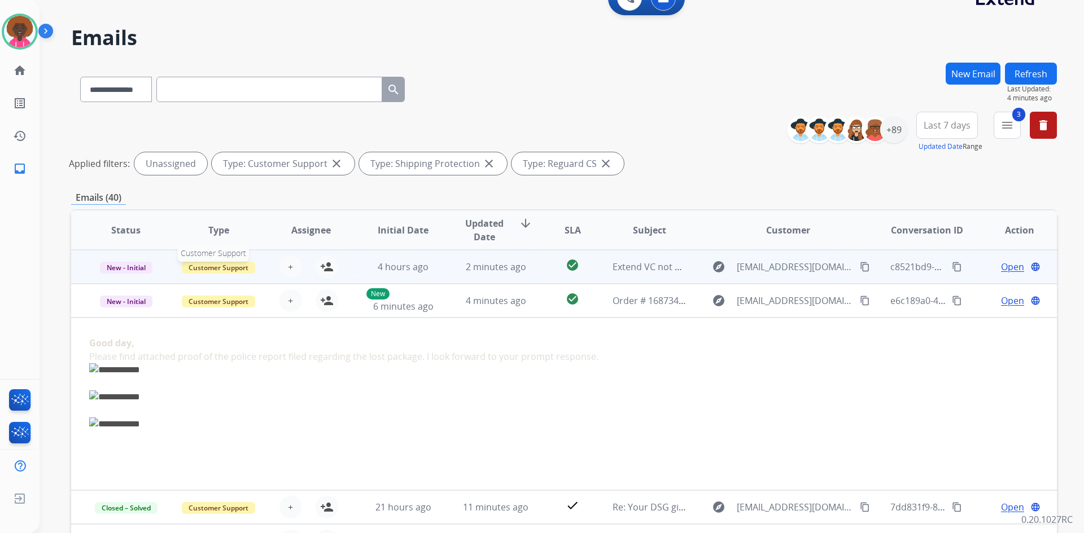
click at [231, 272] on span "Customer Support" at bounding box center [218, 268] width 73 height 12
drag, startPoint x: 224, startPoint y: 269, endPoint x: 165, endPoint y: 267, distance: 58.7
click at [223, 269] on span "Customer Support" at bounding box center [218, 268] width 73 height 12
click at [158, 269] on p "New - Initial" at bounding box center [126, 267] width 74 height 14
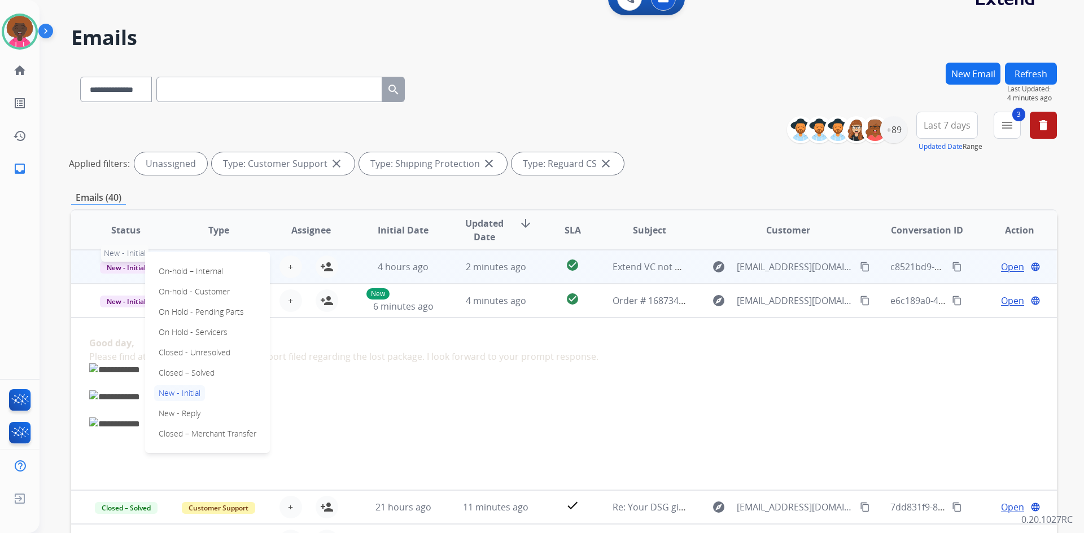
click at [105, 265] on span "New - Initial" at bounding box center [126, 268] width 52 height 12
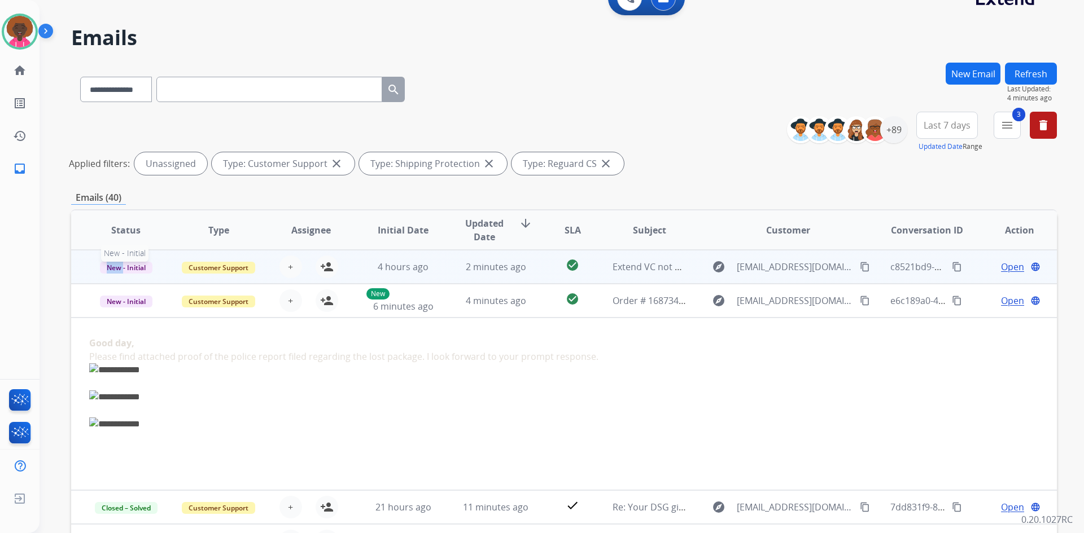
click at [105, 265] on span "New - Initial" at bounding box center [126, 268] width 52 height 12
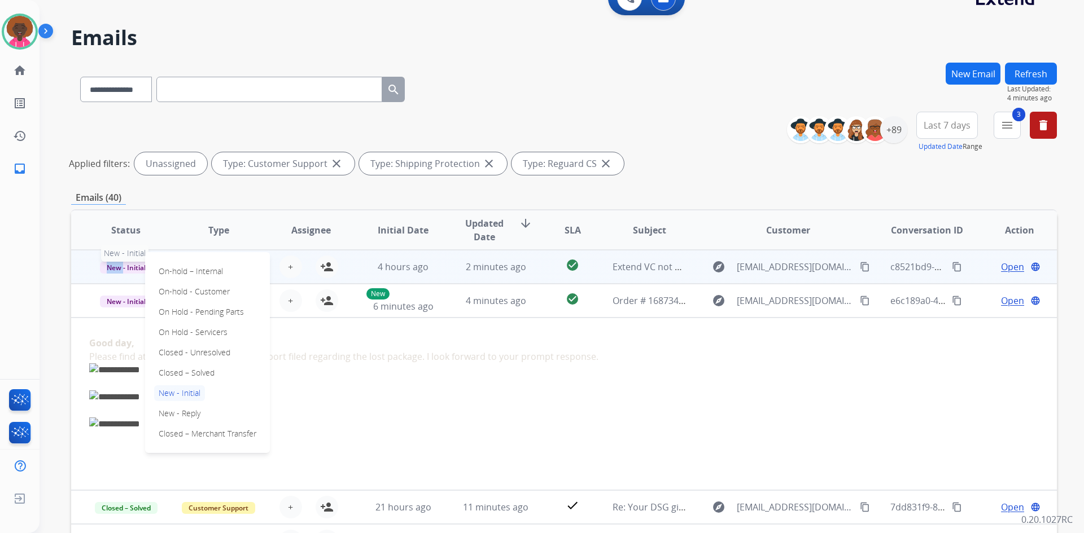
click at [105, 265] on span "New - Initial" at bounding box center [126, 268] width 52 height 12
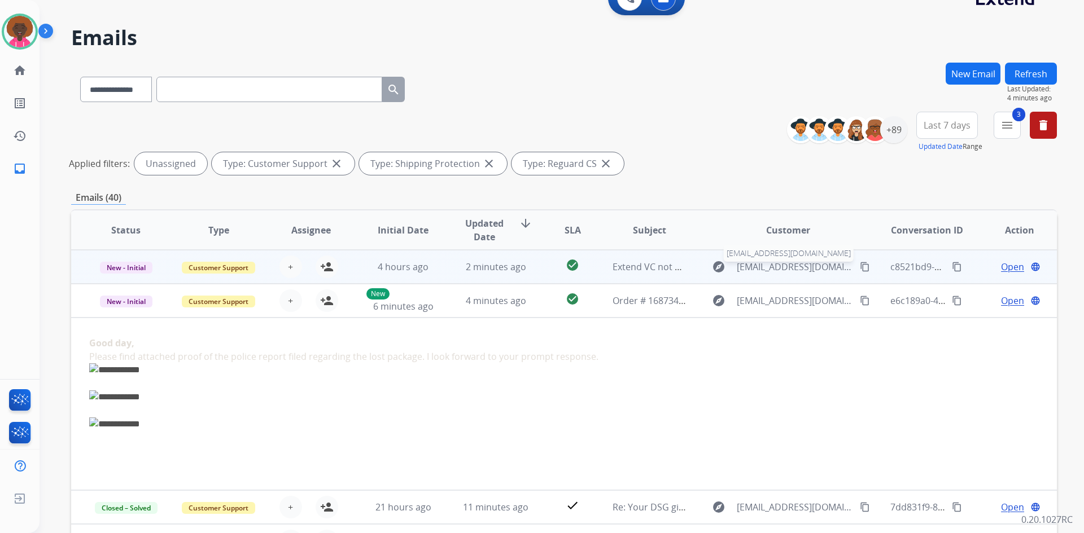
click at [786, 271] on span "[EMAIL_ADDRESS][DOMAIN_NAME]" at bounding box center [794, 267] width 116 height 14
type input "**********"
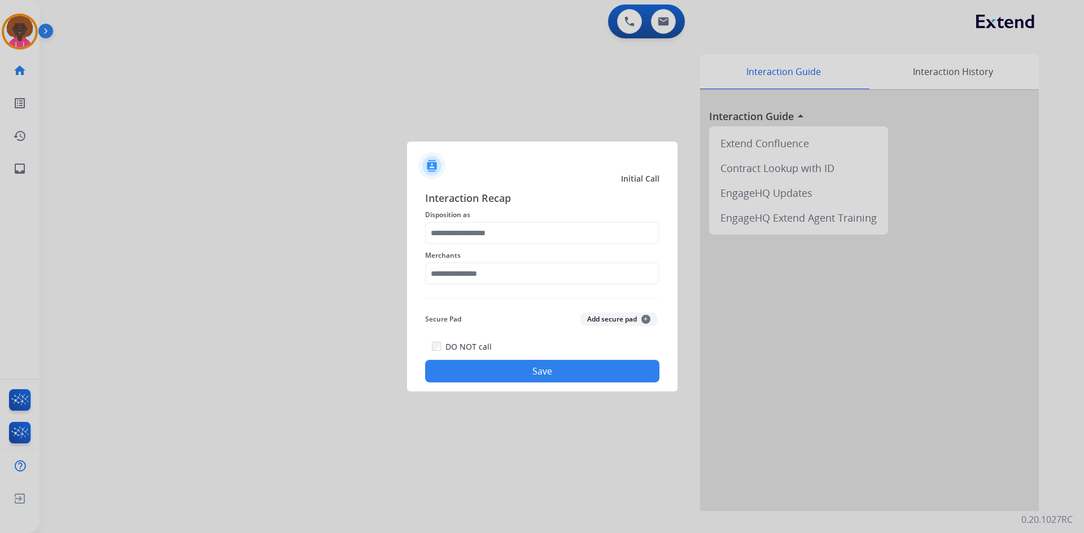
click at [473, 254] on span "Merchants" at bounding box center [542, 256] width 234 height 14
click at [463, 289] on div "Merchants" at bounding box center [542, 266] width 234 height 45
click at [472, 277] on input "text" at bounding box center [542, 273] width 234 height 23
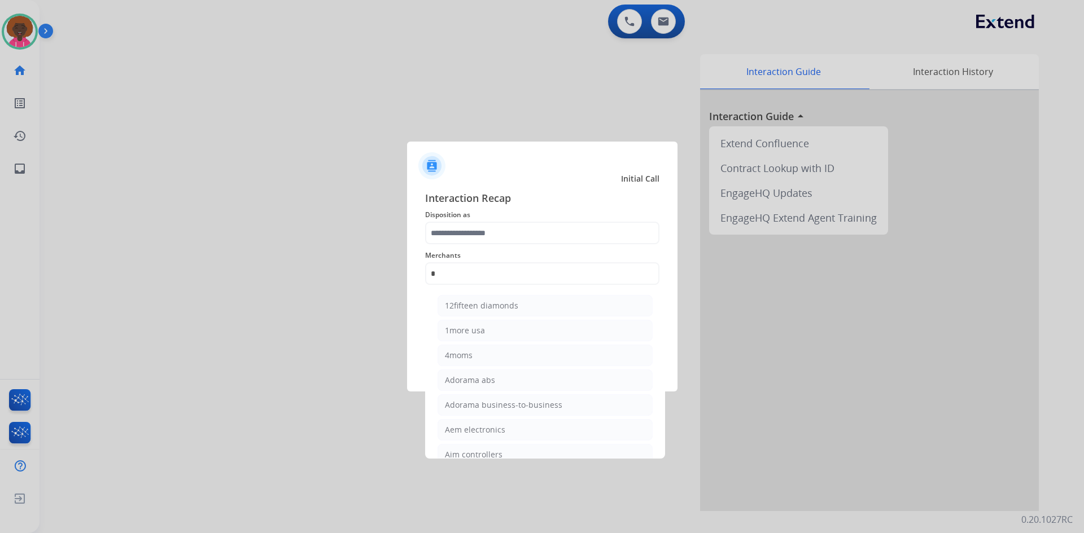
click at [485, 298] on li "12fifteen diamonds" at bounding box center [544, 305] width 215 height 21
type input "**********"
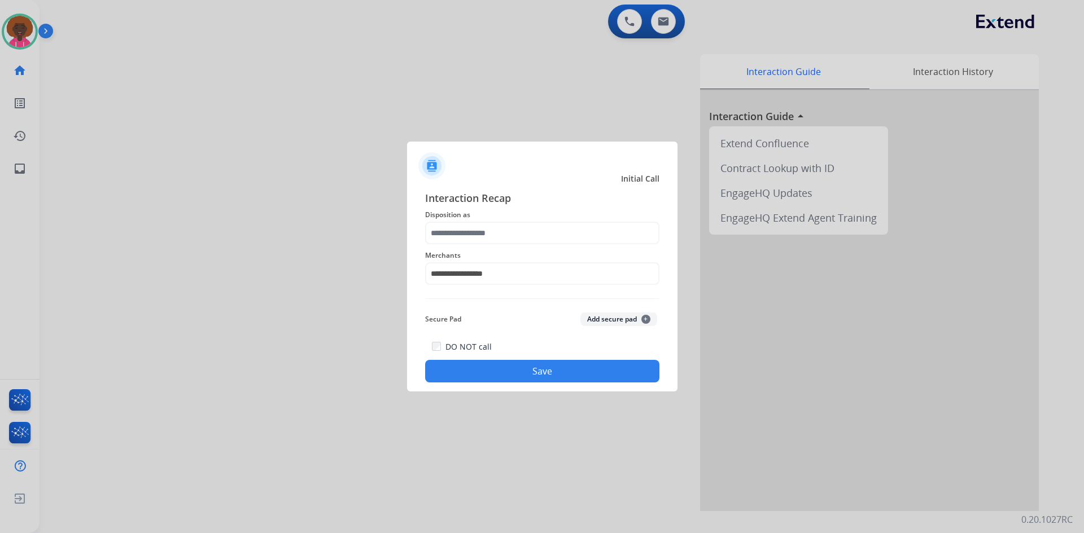
click at [497, 382] on button "Save" at bounding box center [542, 371] width 234 height 23
click at [492, 234] on input "text" at bounding box center [542, 233] width 234 height 23
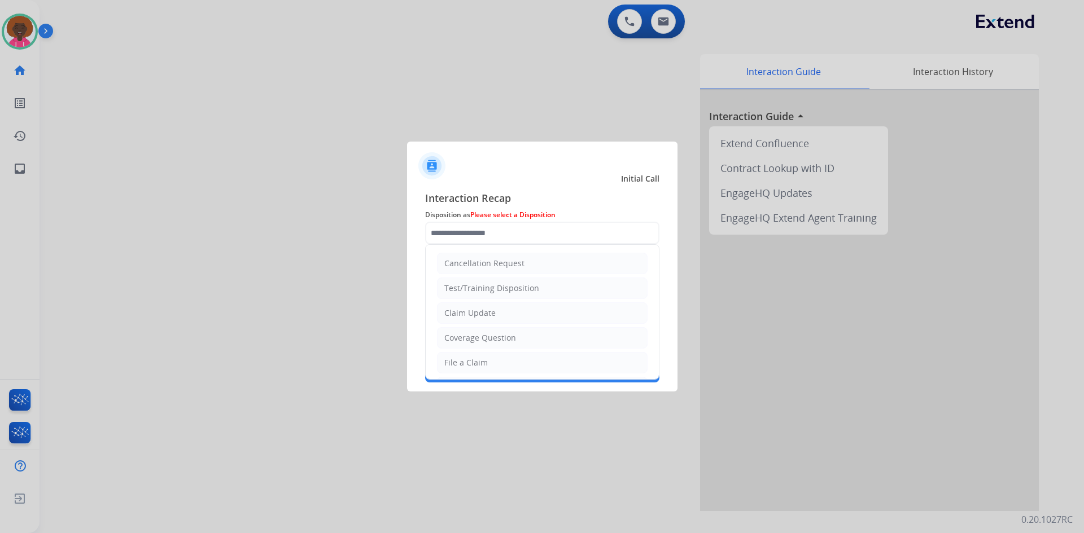
click at [458, 364] on div "File a Claim" at bounding box center [465, 362] width 43 height 11
type input "**********"
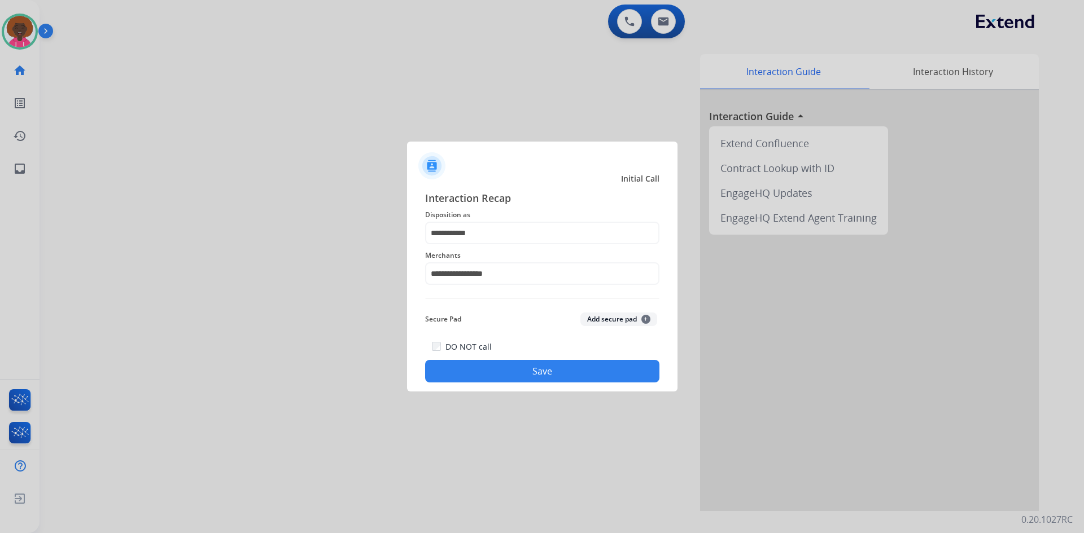
drag, startPoint x: 524, startPoint y: 261, endPoint x: 518, endPoint y: 274, distance: 14.4
click at [519, 271] on div "**********" at bounding box center [542, 266] width 234 height 45
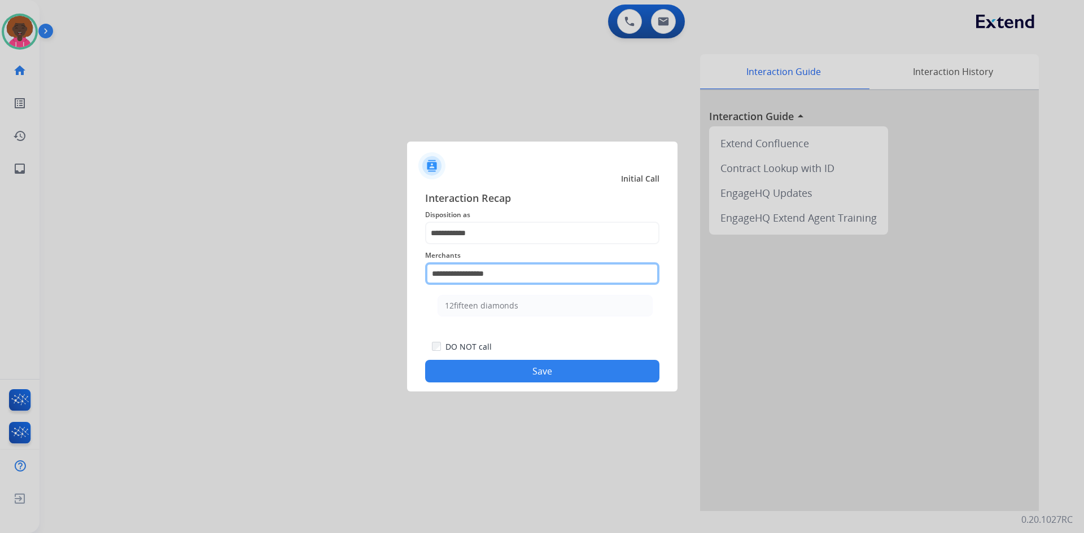
drag, startPoint x: 518, startPoint y: 274, endPoint x: 284, endPoint y: 244, distance: 236.2
click at [0, 244] on app-contact-recap-modal "**********" at bounding box center [0, 266] width 0 height 533
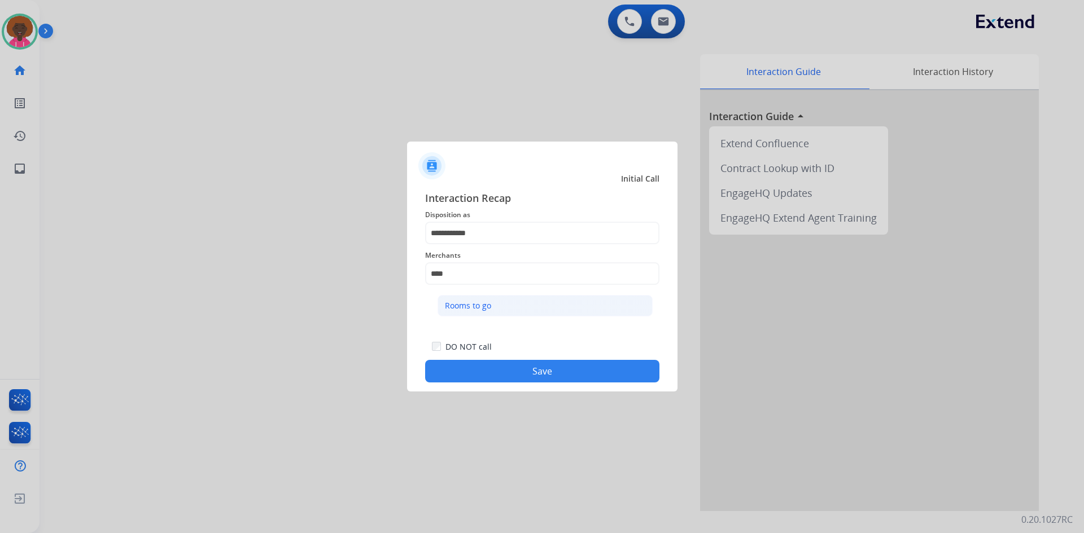
drag, startPoint x: 550, startPoint y: 309, endPoint x: 532, endPoint y: 342, distance: 37.4
click at [549, 309] on li "Rooms to go" at bounding box center [544, 305] width 215 height 21
type input "**********"
click at [523, 370] on button "Save" at bounding box center [542, 371] width 234 height 23
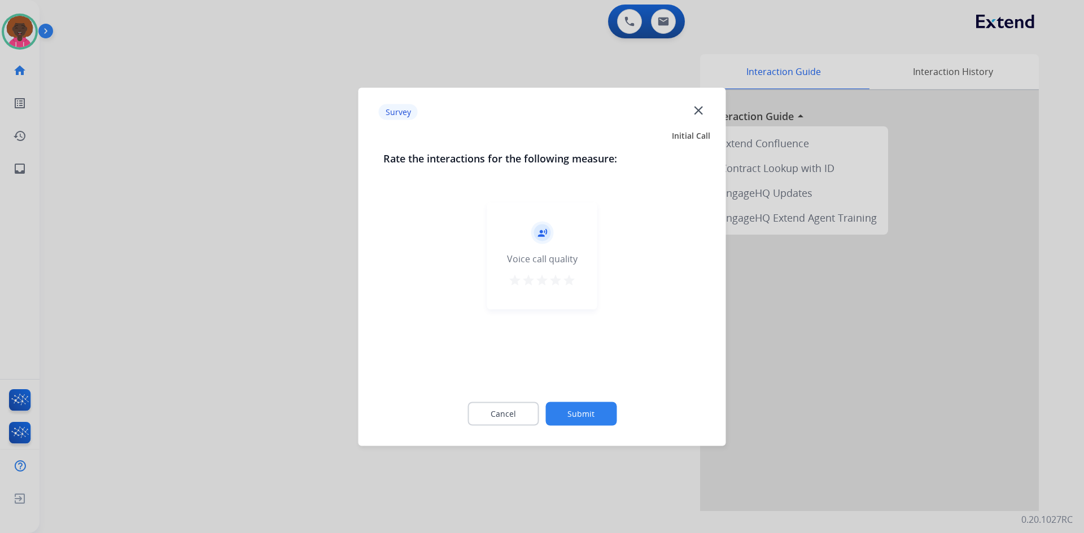
click at [568, 279] on mat-icon "star" at bounding box center [569, 280] width 14 height 14
click at [575, 406] on button "Submit" at bounding box center [580, 414] width 71 height 24
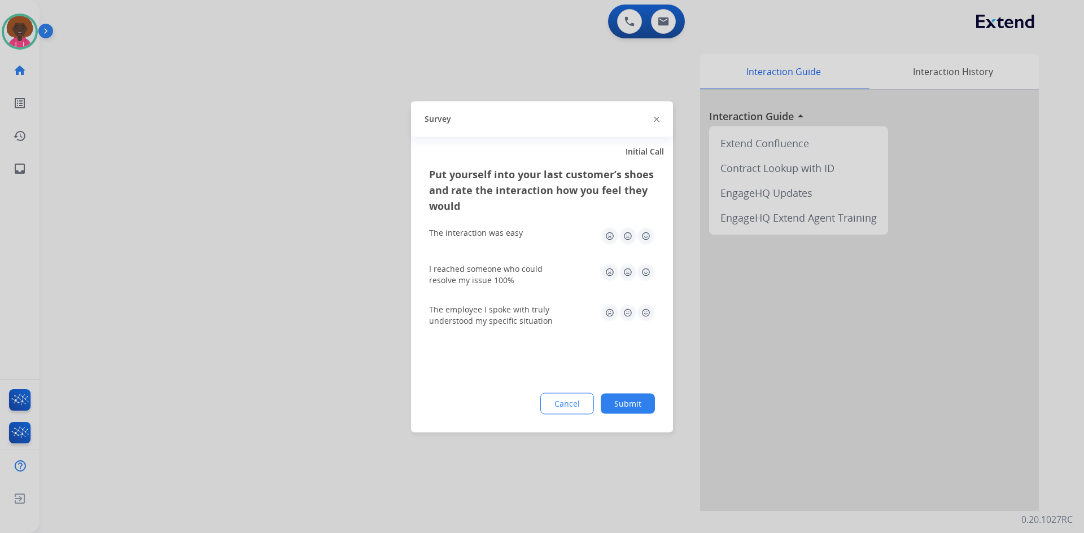
click at [621, 405] on button "Submit" at bounding box center [627, 403] width 54 height 20
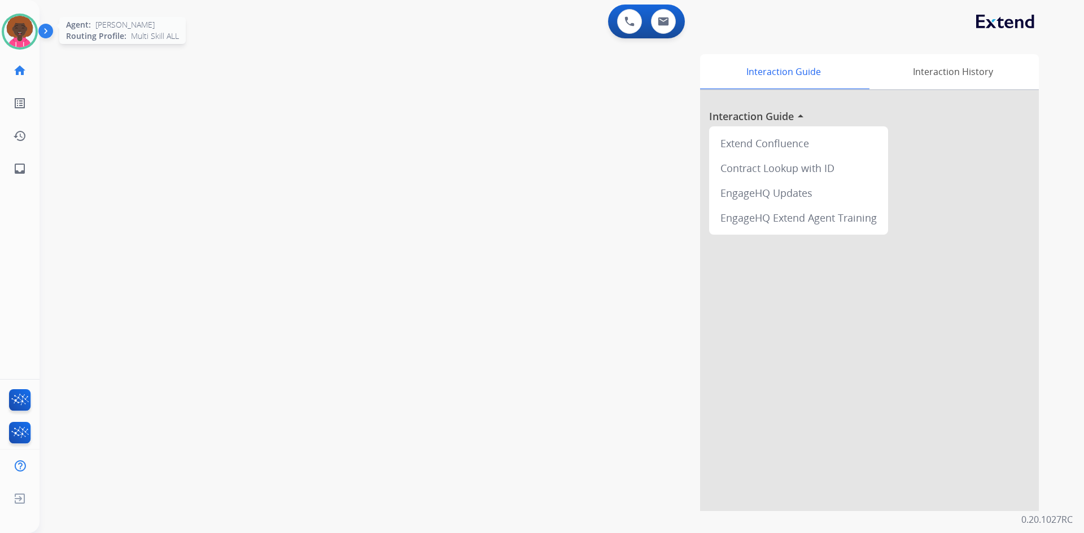
click at [29, 34] on img at bounding box center [20, 32] width 32 height 32
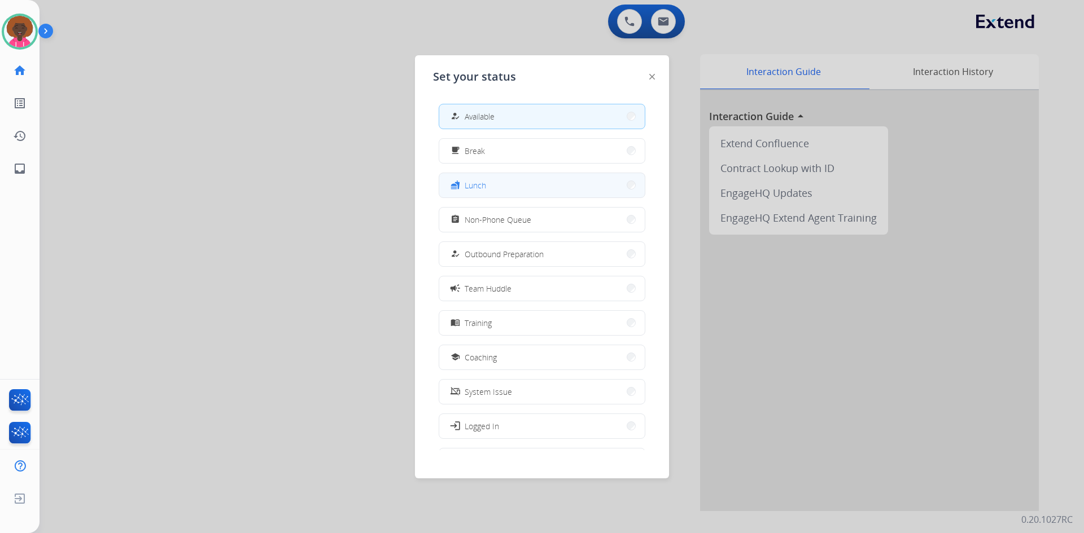
click at [564, 187] on button "fastfood Lunch" at bounding box center [541, 185] width 205 height 24
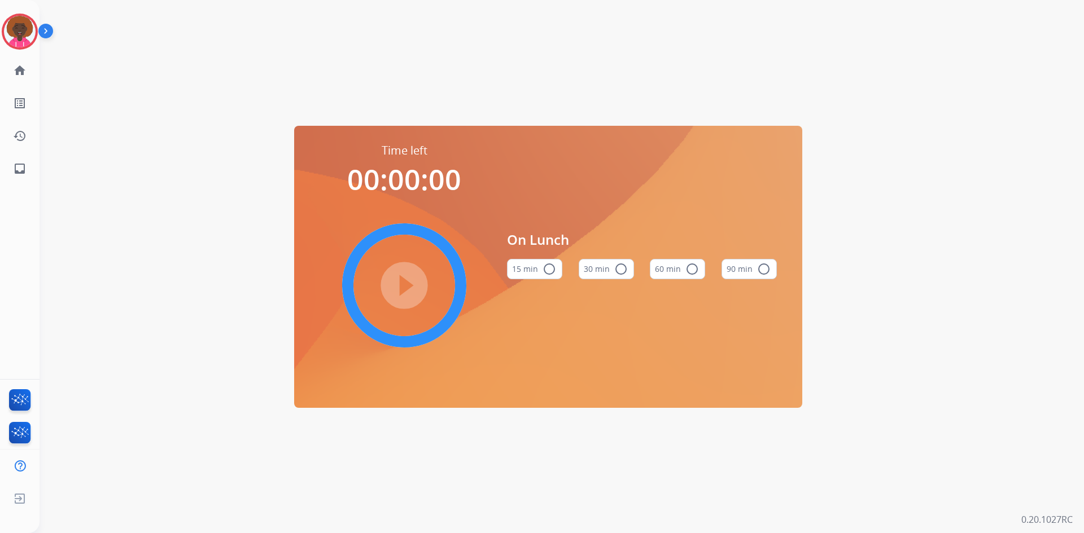
drag, startPoint x: 694, startPoint y: 264, endPoint x: 679, endPoint y: 271, distance: 15.9
click at [694, 264] on mat-icon "radio_button_unchecked" at bounding box center [692, 269] width 14 height 14
click at [400, 279] on mat-icon "play_circle_filled" at bounding box center [404, 286] width 14 height 14
